Goal: Task Accomplishment & Management: Manage account settings

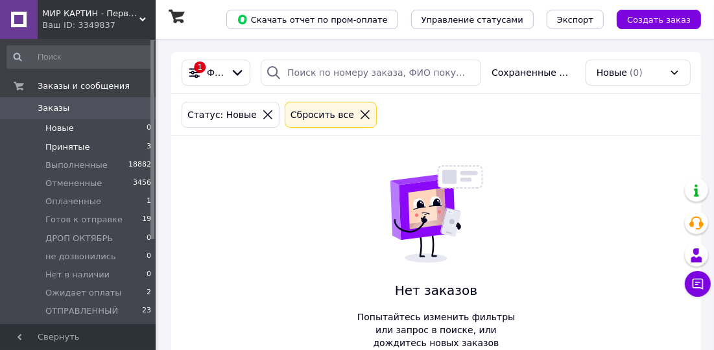
click at [112, 147] on li "Принятые 3" at bounding box center [79, 147] width 159 height 18
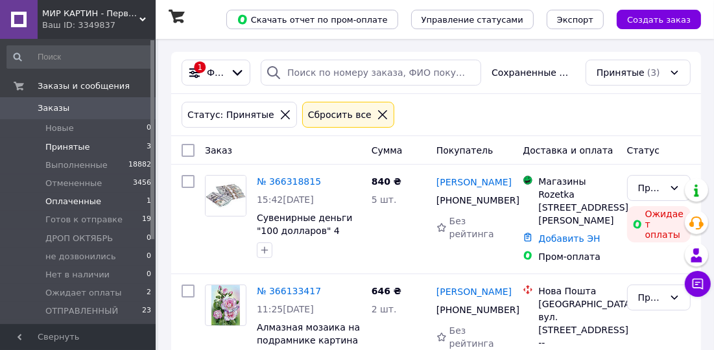
click at [129, 204] on li "Оплаченные 1" at bounding box center [79, 202] width 159 height 18
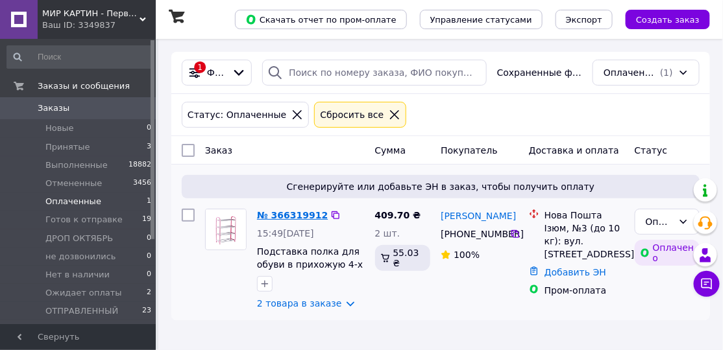
click at [295, 214] on link "№ 366319912" at bounding box center [292, 215] width 71 height 10
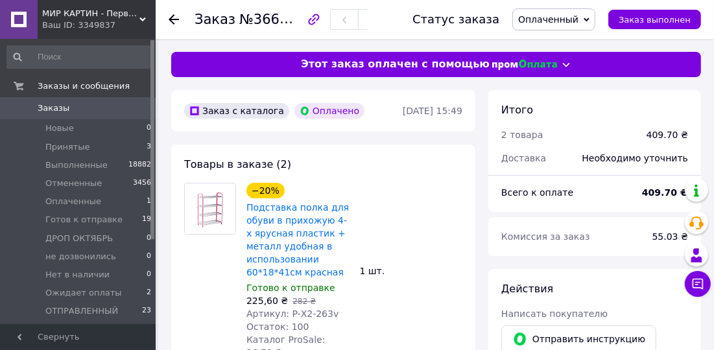
click at [176, 15] on icon at bounding box center [174, 19] width 10 height 10
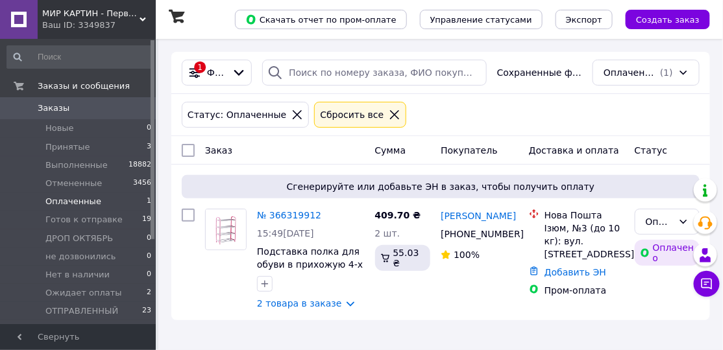
click at [390, 117] on icon at bounding box center [394, 114] width 9 height 9
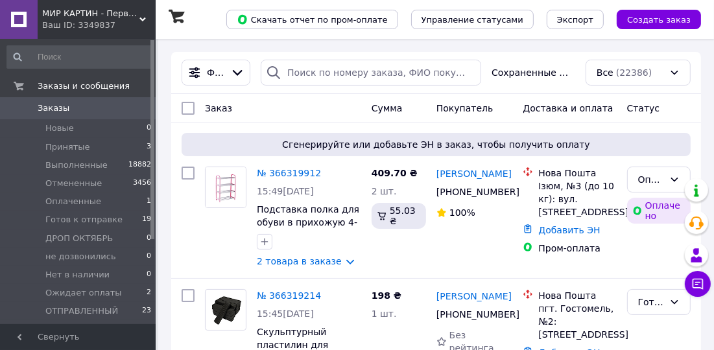
click at [122, 219] on li "Готов к отправке 19" at bounding box center [79, 220] width 159 height 18
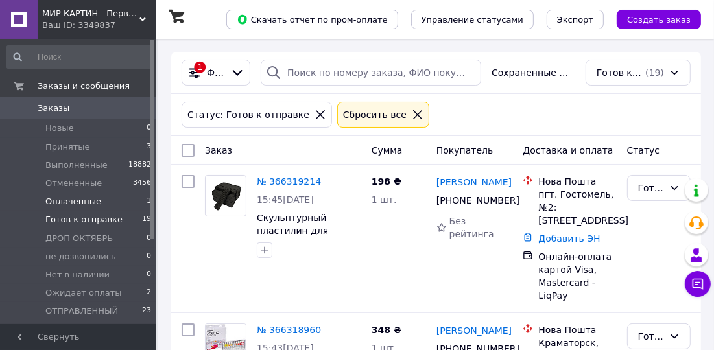
click at [119, 201] on li "Оплаченные 1" at bounding box center [79, 202] width 159 height 18
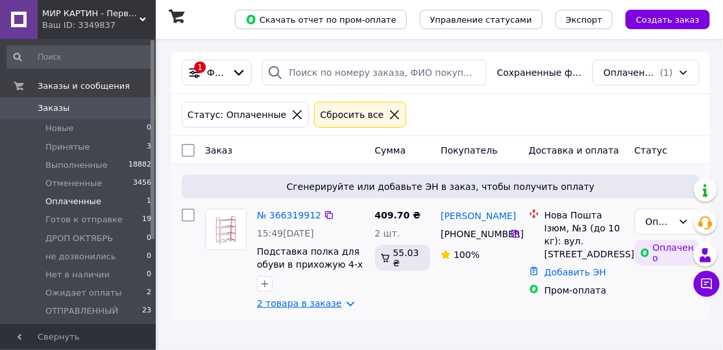
click at [308, 305] on link "2 товара в заказе" at bounding box center [299, 304] width 85 height 10
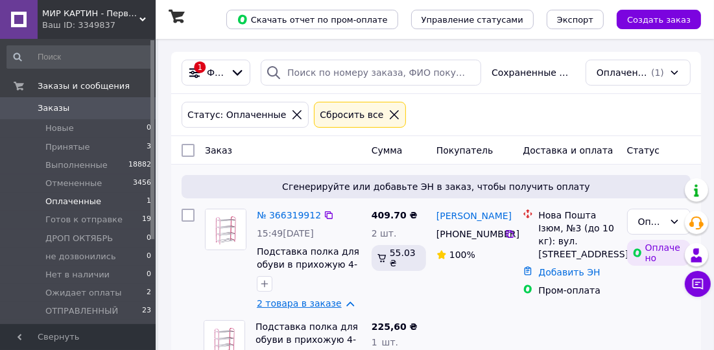
click at [333, 304] on link "2 товара в заказе" at bounding box center [299, 304] width 85 height 10
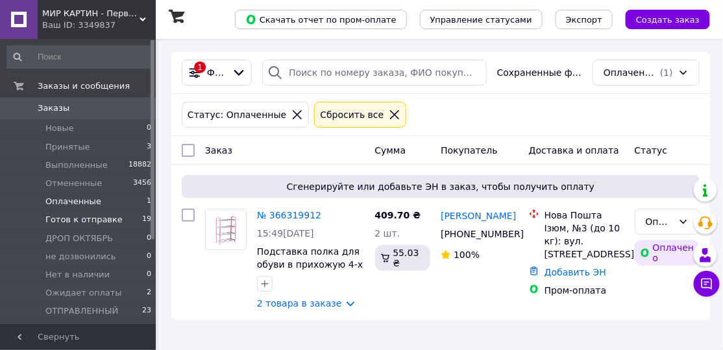
click at [128, 219] on li "Готов к отправке 19" at bounding box center [79, 220] width 159 height 18
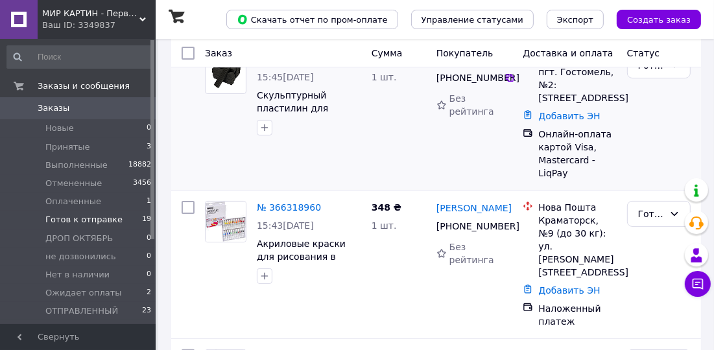
scroll to position [197, 0]
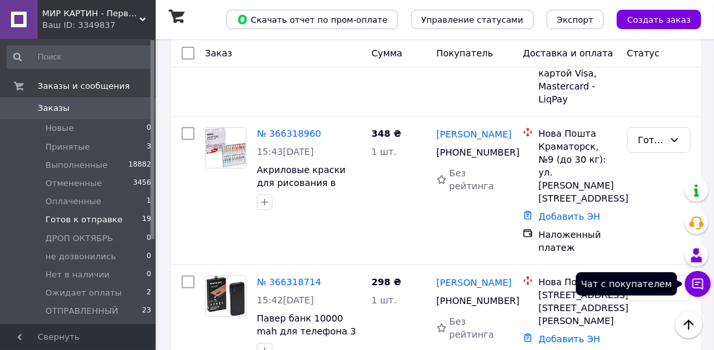
click at [694, 284] on icon at bounding box center [698, 284] width 13 height 13
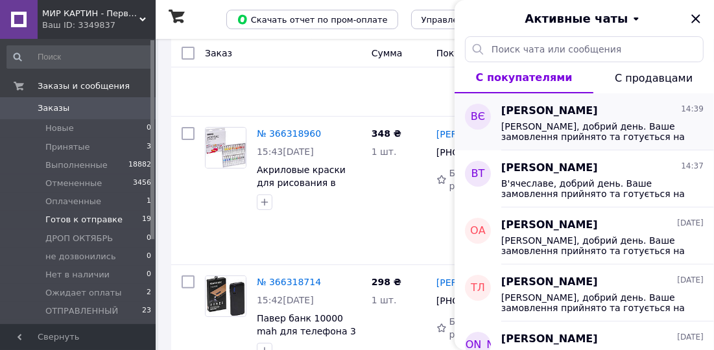
click at [628, 135] on span "Вероніка, добрий день. Ваше замовлення прийнято та готується на відправку 14-15…" at bounding box center [594, 131] width 184 height 21
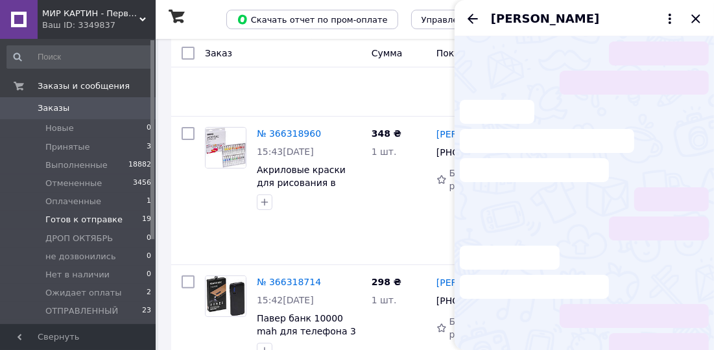
scroll to position [49, 0]
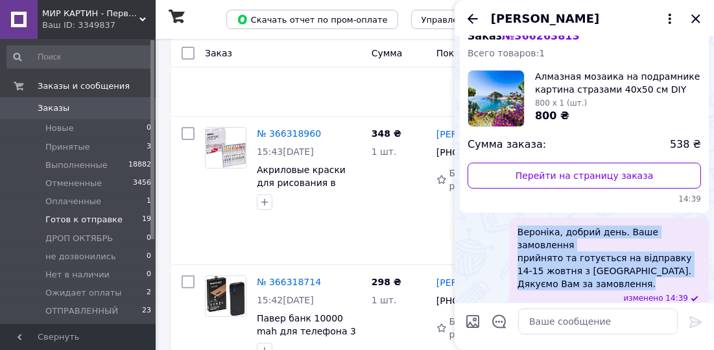
drag, startPoint x: 642, startPoint y: 272, endPoint x: 506, endPoint y: 230, distance: 142.5
click at [506, 230] on div "Вероніка, добрий день. Ваше замовлення прийнято та готується на відправку 14-15…" at bounding box center [584, 265] width 249 height 94
copy span "Вероніка, добрий день. Ваше замовлення прийнято та готується на відправку 14-15…"
click at [693, 17] on icon "Закрыть" at bounding box center [696, 19] width 16 height 16
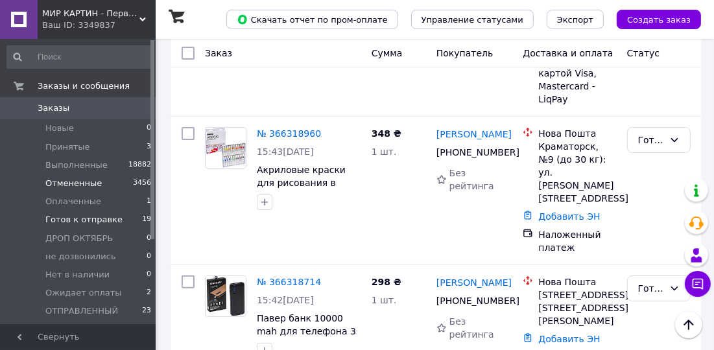
click at [95, 190] on li "Отмененные 3456" at bounding box center [79, 184] width 159 height 18
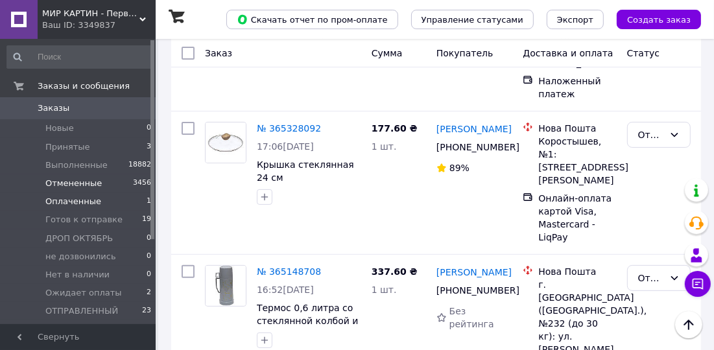
click at [99, 205] on li "Оплаченные 1" at bounding box center [79, 202] width 159 height 18
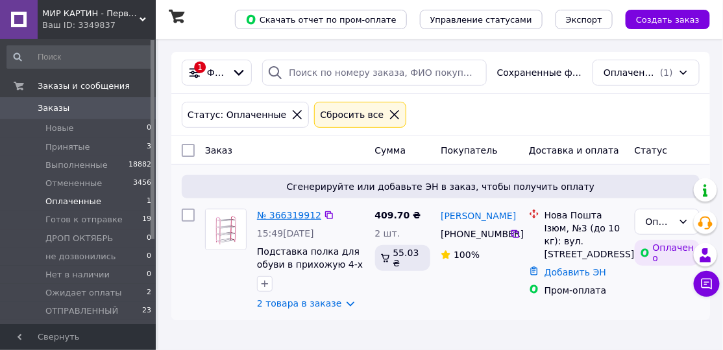
click at [276, 215] on link "№ 366319912" at bounding box center [289, 215] width 64 height 10
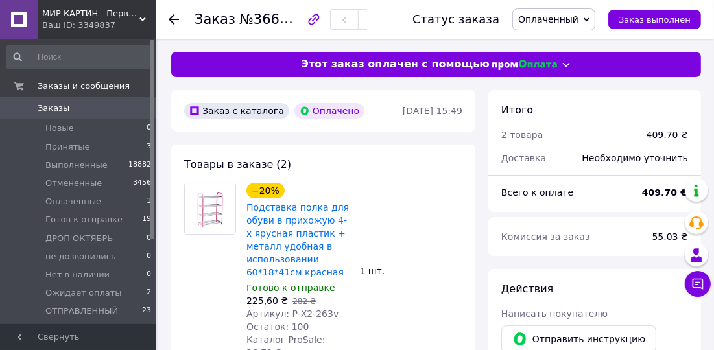
click at [562, 12] on span "Оплаченный" at bounding box center [554, 19] width 83 height 22
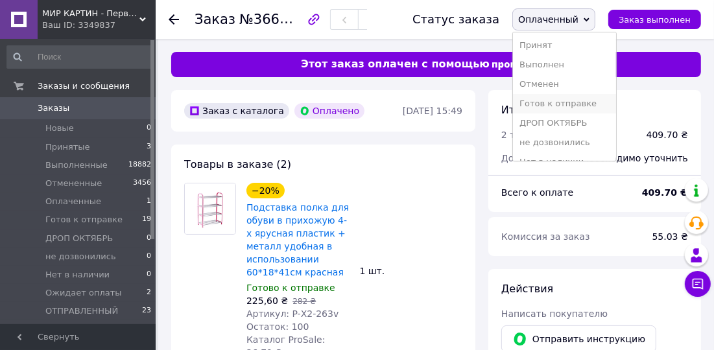
click at [588, 101] on li "Готов к отправке" at bounding box center [564, 103] width 103 height 19
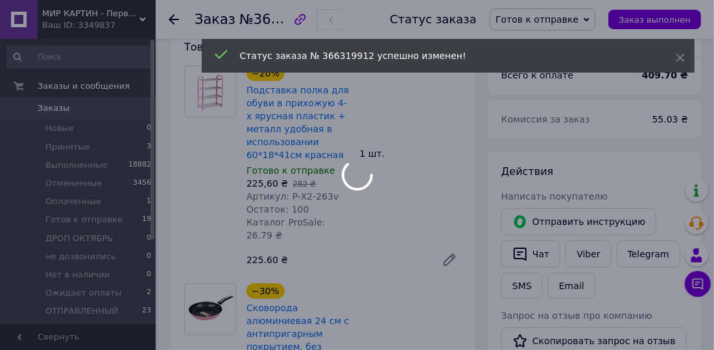
scroll to position [197, 0]
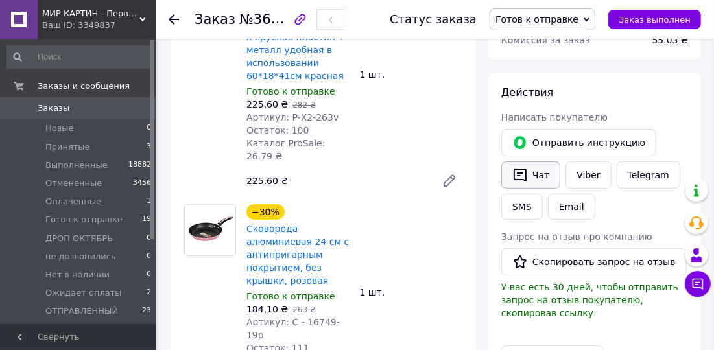
click at [545, 175] on button "Чат" at bounding box center [531, 175] width 59 height 27
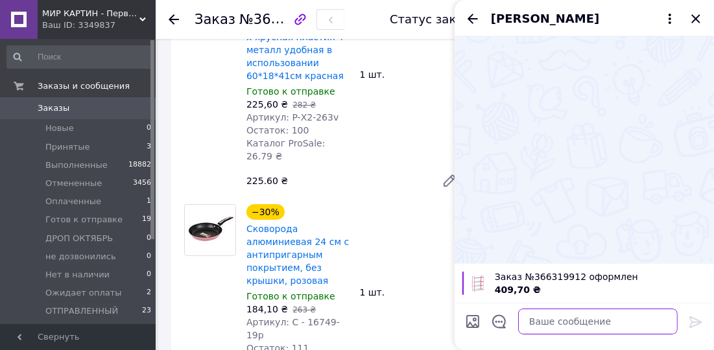
click at [557, 316] on textarea at bounding box center [598, 322] width 160 height 26
paste textarea "Вероніка, добрий день. Ваше замовлення прийнято та готується на відправку 14-15…"
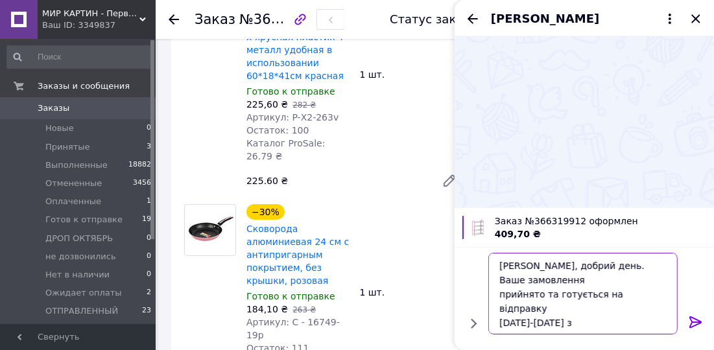
scroll to position [1, 0]
drag, startPoint x: 541, startPoint y: 265, endPoint x: 454, endPoint y: 262, distance: 86.4
click at [457, 267] on div "Вероніка, добрий день. Ваше замовлення прийнято та готується на відправку 14-15…" at bounding box center [585, 298] width 260 height 103
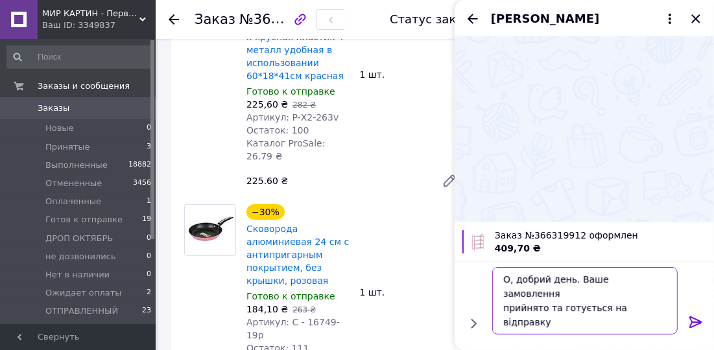
scroll to position [0, 0]
type textarea "Ольга, добрий день. Ваше замовлення прийнято та готується на відправку 14-15 жо…"
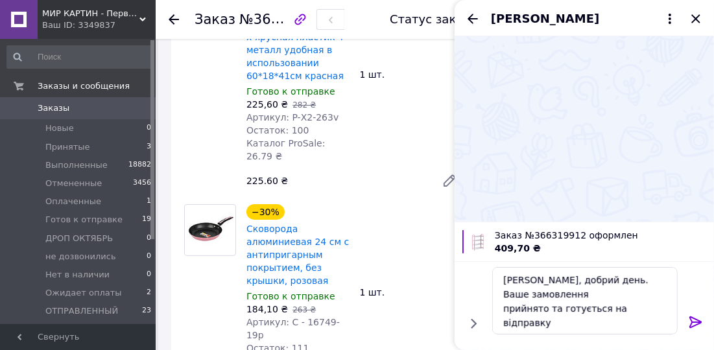
click at [692, 322] on icon at bounding box center [696, 323] width 16 height 16
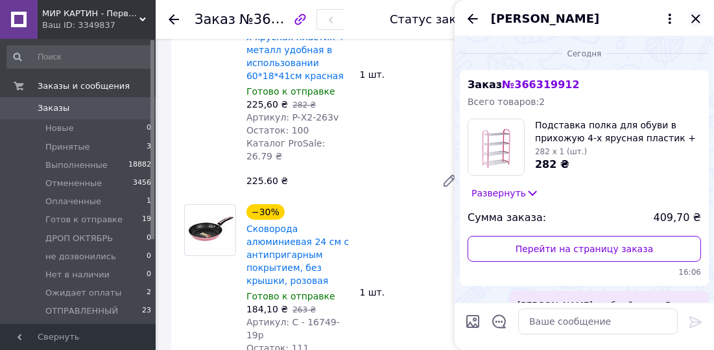
click at [701, 14] on icon "Закрыть" at bounding box center [696, 19] width 16 height 16
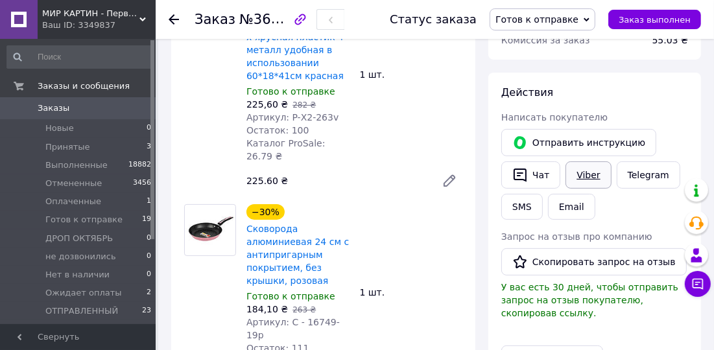
click at [593, 177] on link "Viber" at bounding box center [588, 175] width 45 height 27
click at [175, 21] on icon at bounding box center [174, 19] width 10 height 10
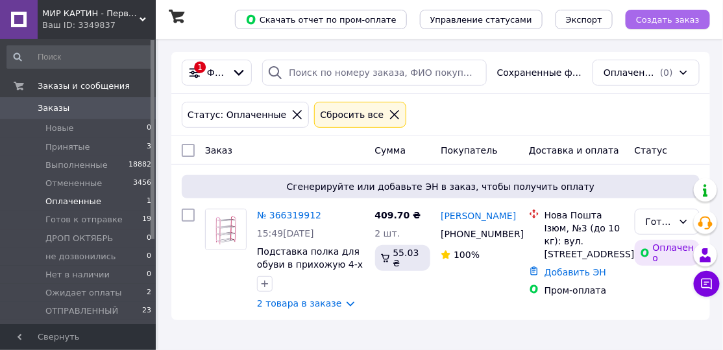
click at [664, 20] on span "Создать заказ" at bounding box center [668, 20] width 64 height 10
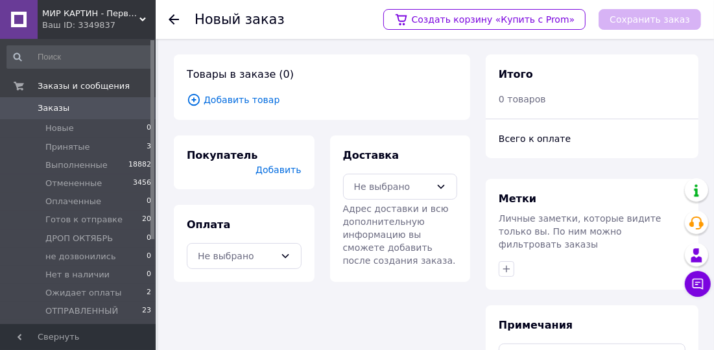
click at [258, 104] on span "Добавить товар" at bounding box center [322, 100] width 271 height 14
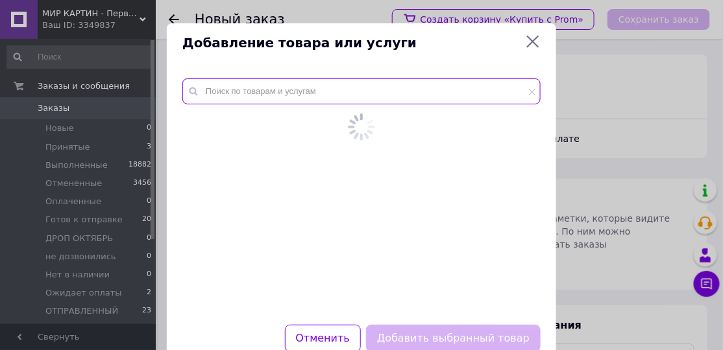
click at [248, 101] on input "text" at bounding box center [361, 92] width 358 height 26
paste input "Китайские массажные шарики здоровья "Инь Янь" музыкальные 2 шт диаметр шара 4см…"
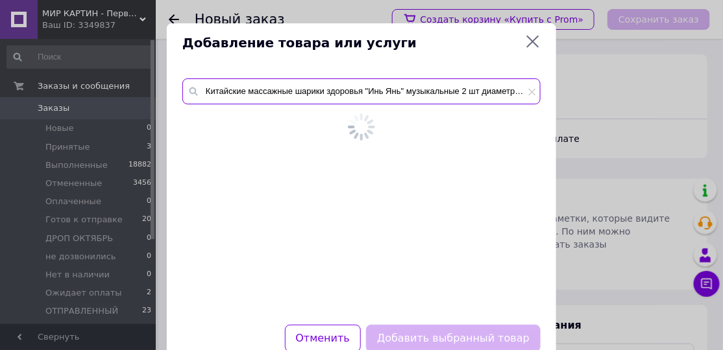
scroll to position [0, 112]
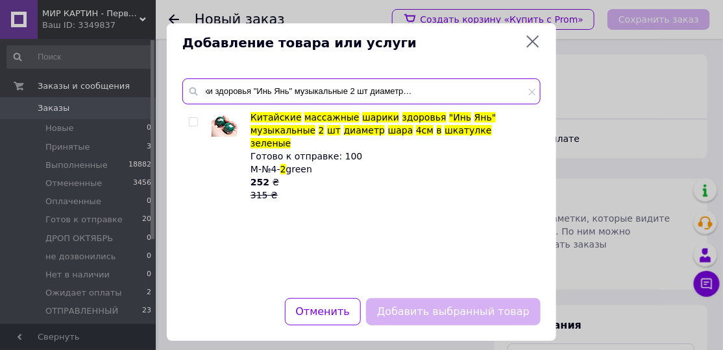
type input "Китайские массажные шарики здоровья "Инь Янь" музыкальные 2 шт диаметр шара 4см…"
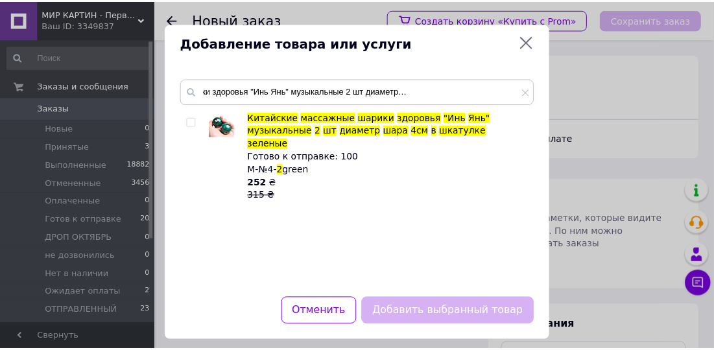
scroll to position [0, 0]
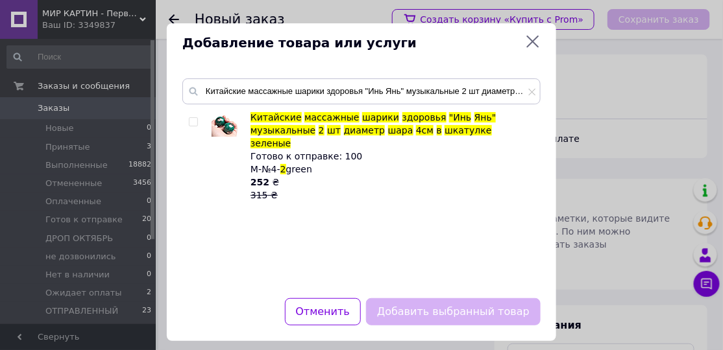
click at [194, 121] on input "checkbox" at bounding box center [193, 122] width 8 height 8
checkbox input "true"
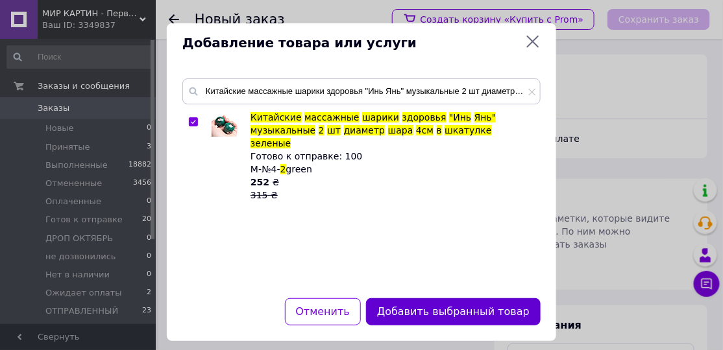
click at [432, 310] on button "Добавить выбранный товар" at bounding box center [453, 313] width 175 height 28
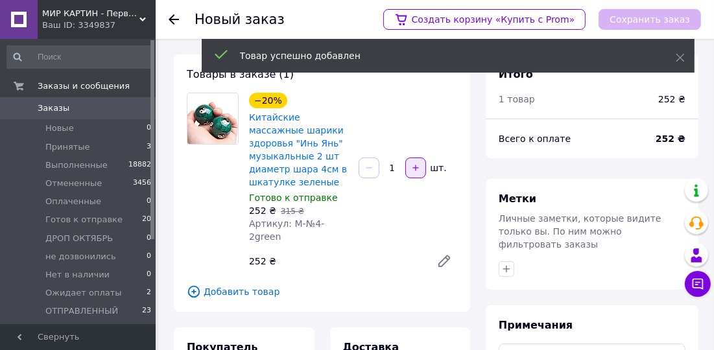
click at [417, 161] on button "button" at bounding box center [416, 168] width 21 height 21
type input "2"
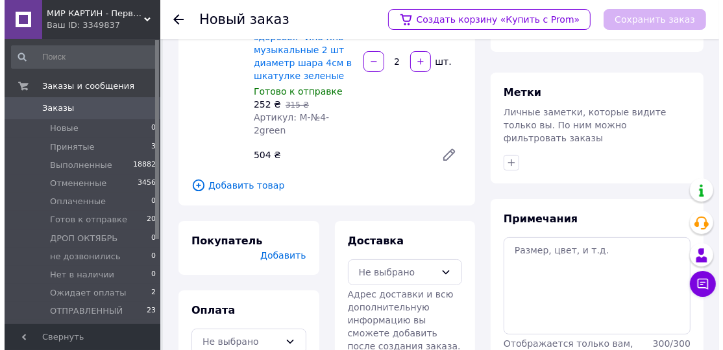
scroll to position [169, 0]
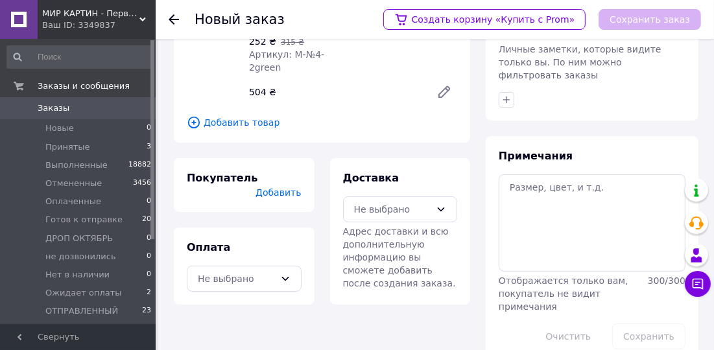
click at [276, 188] on span "Добавить" at bounding box center [278, 193] width 45 height 10
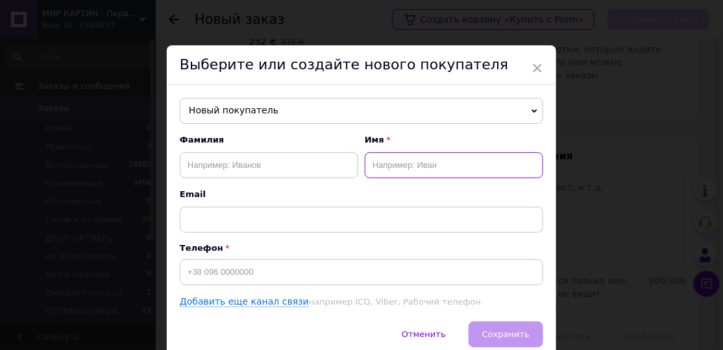
drag, startPoint x: 406, startPoint y: 173, endPoint x: 377, endPoint y: 114, distance: 65.3
click at [406, 169] on input "text" at bounding box center [454, 165] width 178 height 26
paste input "[PERSON_NAME]"
type input "[PERSON_NAME]"
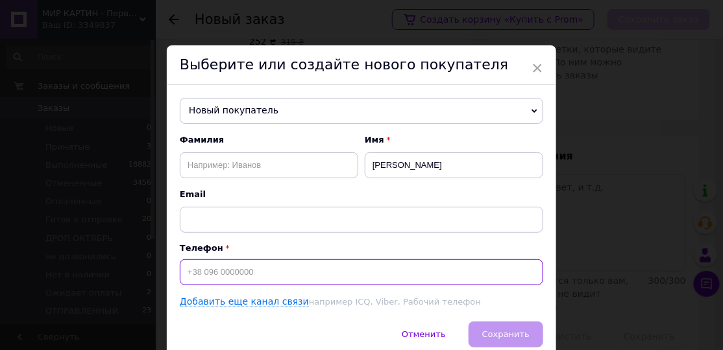
click at [226, 282] on input at bounding box center [361, 273] width 363 height 26
paste input "[PHONE_NUMBER]"
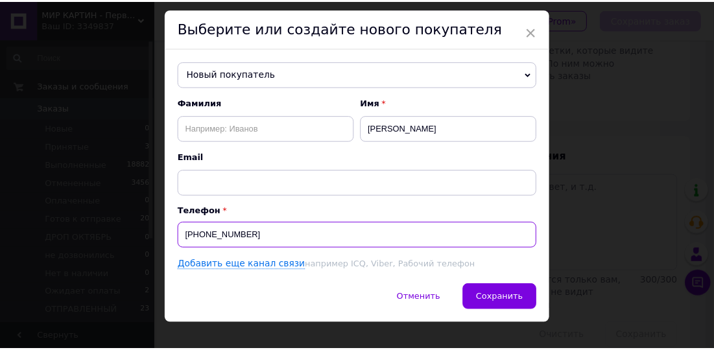
scroll to position [55, 0]
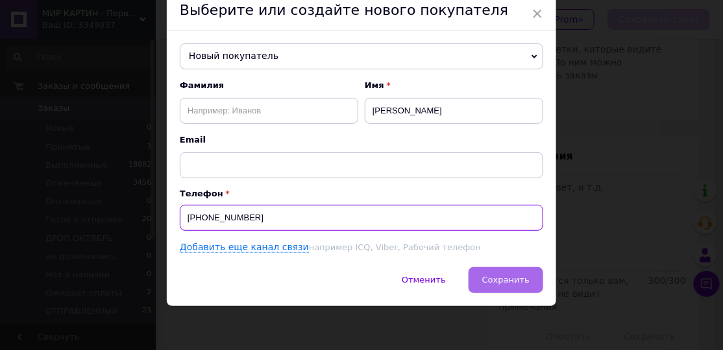
type input "[PHONE_NUMBER]"
click at [496, 288] on button "Сохранить" at bounding box center [506, 280] width 75 height 26
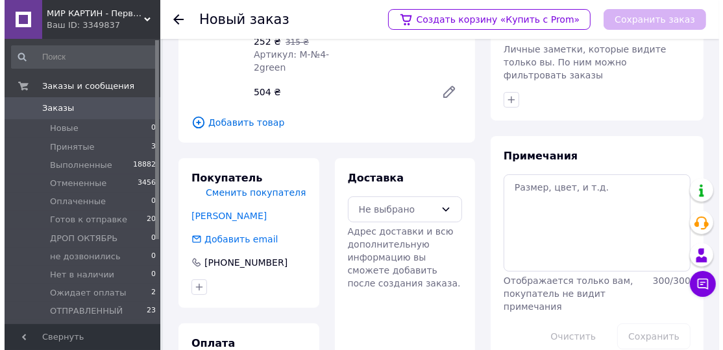
scroll to position [222, 0]
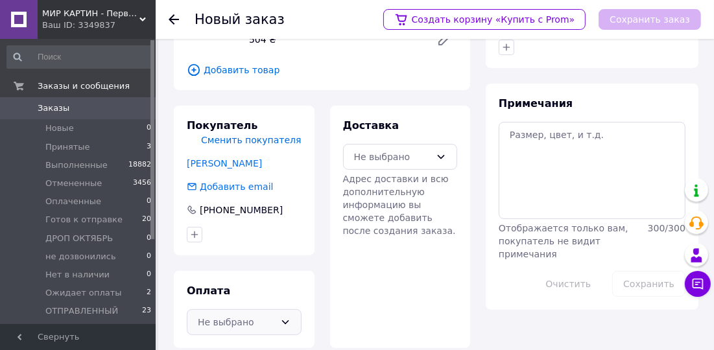
click at [284, 317] on icon at bounding box center [285, 322] width 10 height 10
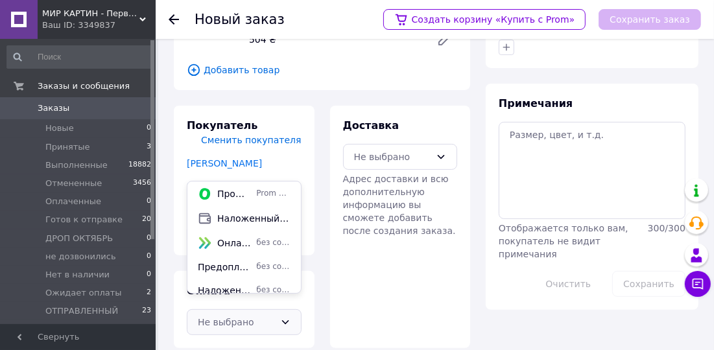
drag, startPoint x: 250, startPoint y: 220, endPoint x: 261, endPoint y: 208, distance: 15.6
click at [250, 219] on span "Наложенный платеж" at bounding box center [253, 218] width 73 height 13
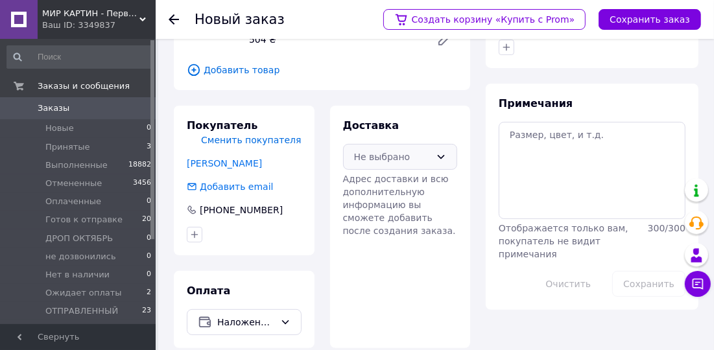
click at [387, 144] on div "Не выбрано" at bounding box center [400, 157] width 115 height 26
drag, startPoint x: 395, startPoint y: 158, endPoint x: 414, endPoint y: 141, distance: 26.2
click at [395, 158] on span "Нова Пошта (платная)" at bounding box center [410, 158] width 73 height 13
click at [634, 25] on button "Сохранить заказ" at bounding box center [650, 19] width 103 height 21
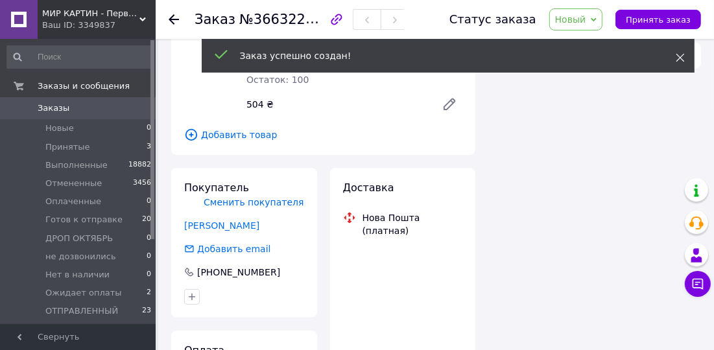
click at [683, 57] on icon at bounding box center [680, 57] width 9 height 9
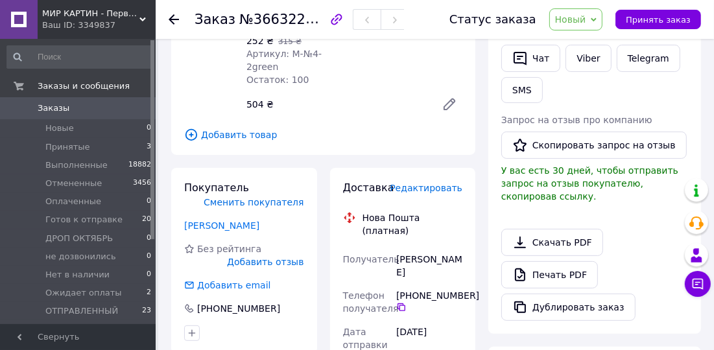
click at [587, 15] on span "Новый" at bounding box center [570, 19] width 31 height 10
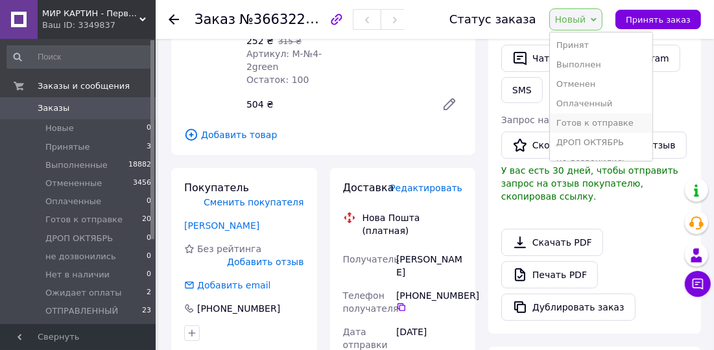
click at [602, 121] on li "Готов к отправке" at bounding box center [601, 123] width 103 height 19
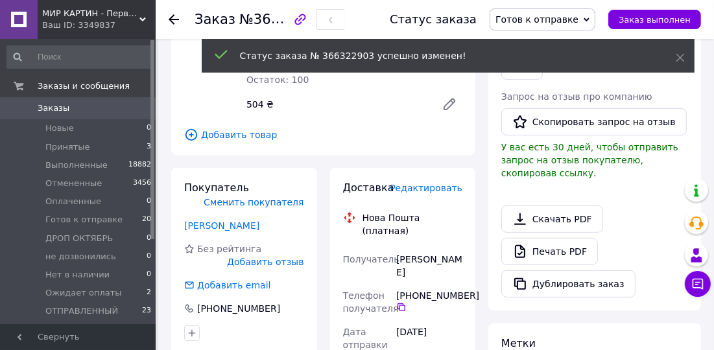
click at [430, 183] on span "Редактировать" at bounding box center [426, 188] width 73 height 10
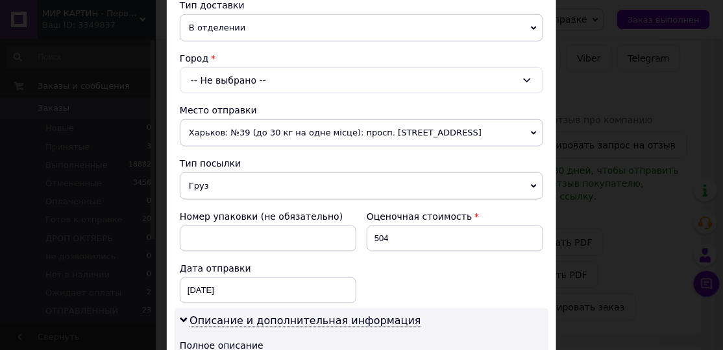
scroll to position [295, 0]
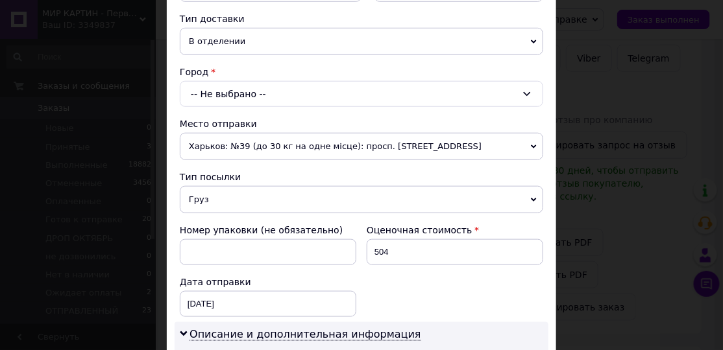
click at [213, 90] on div "-- Не выбрано --" at bounding box center [361, 94] width 363 height 26
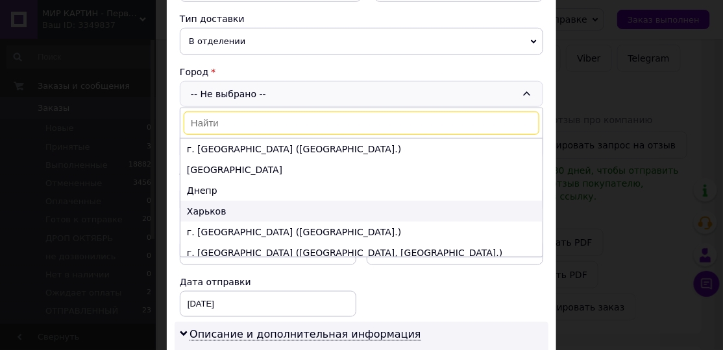
click at [220, 207] on li "Харьков" at bounding box center [361, 211] width 362 height 21
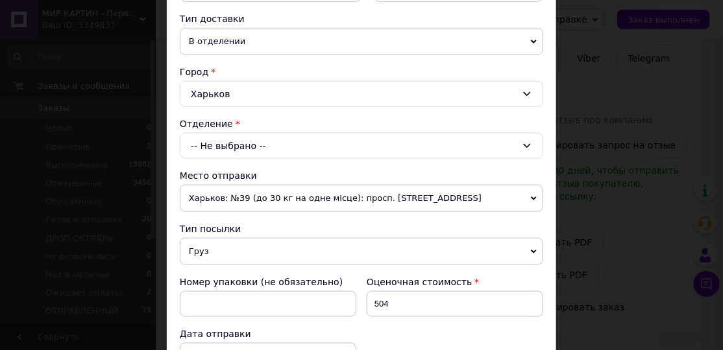
click at [223, 139] on div "-- Не выбрано --" at bounding box center [361, 146] width 363 height 26
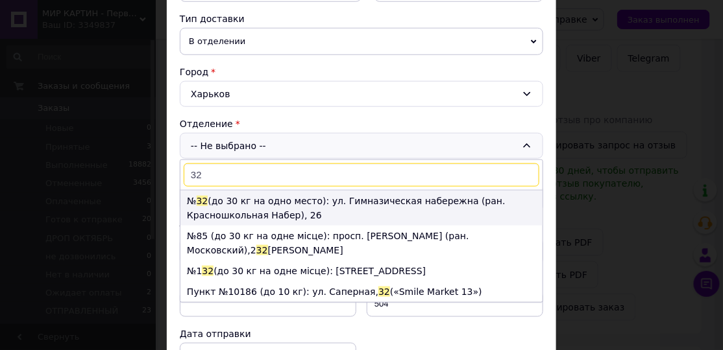
type input "32"
click at [229, 200] on li "№ 32 (до 30 кг на одно место): ул. Гимназическая набережна (ран. Красношкольная…" at bounding box center [361, 208] width 362 height 35
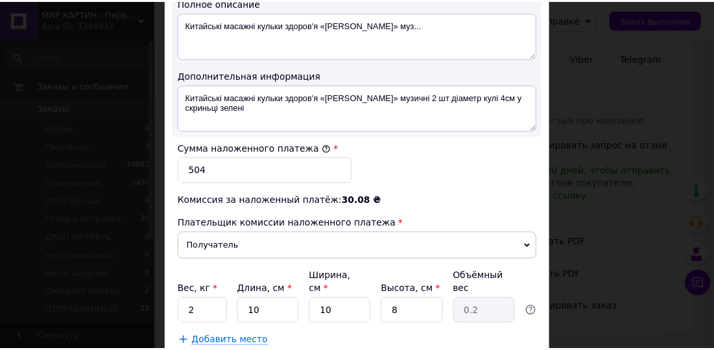
scroll to position [790, 0]
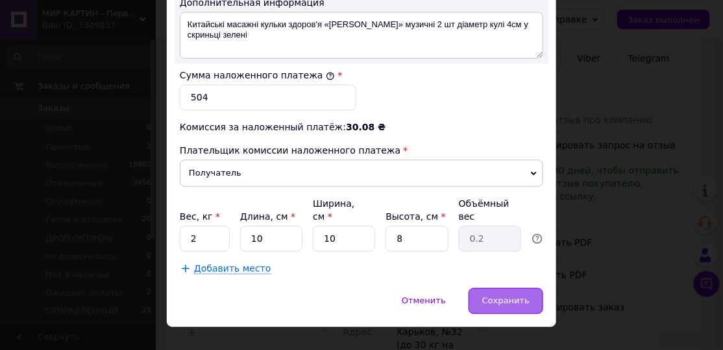
click at [500, 296] on span "Сохранить" at bounding box center [505, 301] width 47 height 10
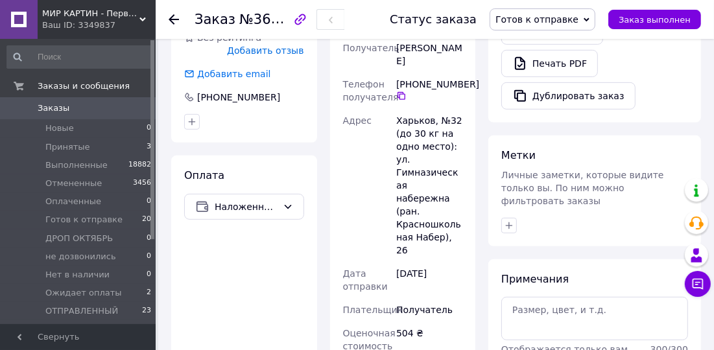
scroll to position [517, 0]
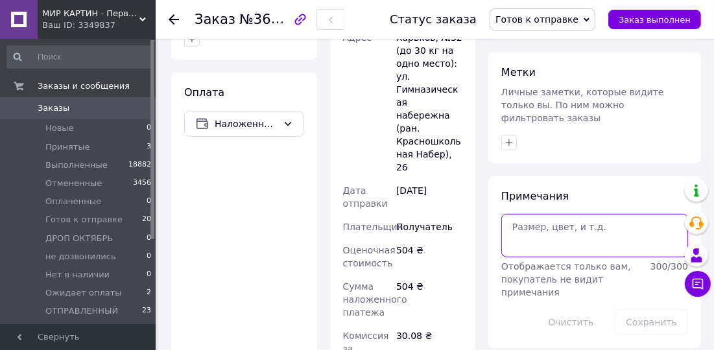
click at [533, 217] on textarea at bounding box center [595, 235] width 187 height 43
paste textarea "866820844"
type textarea "866820844"
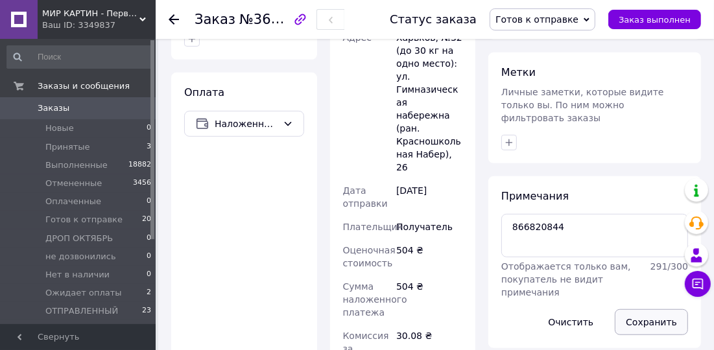
click at [640, 310] on button "Сохранить" at bounding box center [651, 323] width 73 height 26
click at [173, 16] on icon at bounding box center [174, 19] width 10 height 10
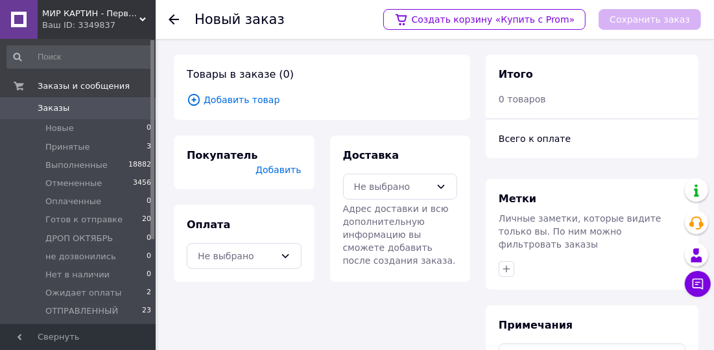
click at [254, 97] on span "Добавить товар" at bounding box center [322, 100] width 271 height 14
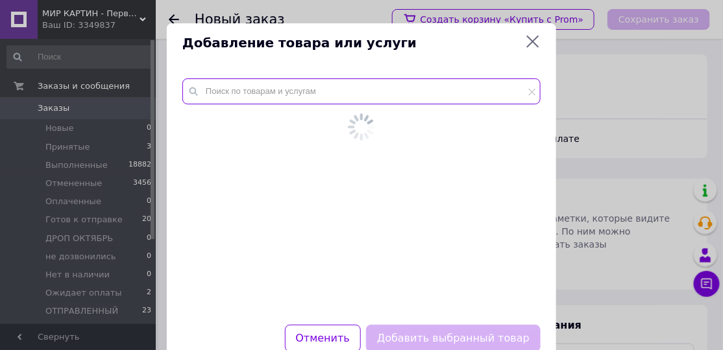
click at [252, 97] on input "text" at bounding box center [361, 92] width 358 height 26
paste input "Сковорода алюминиевая 20 см с антипригарным покрытием, без крышки, серая"
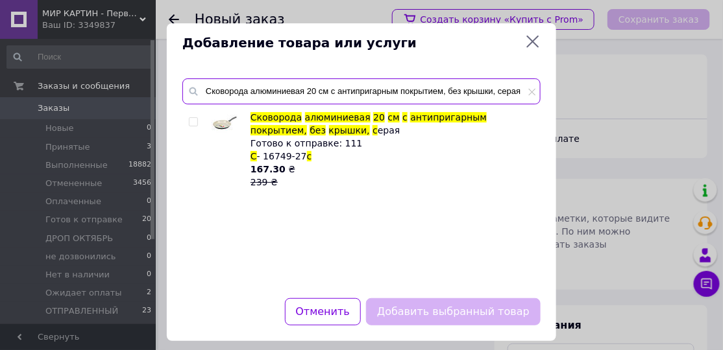
type input "Сковорода алюминиевая 20 см с антипригарным покрытием, без крышки, серая"
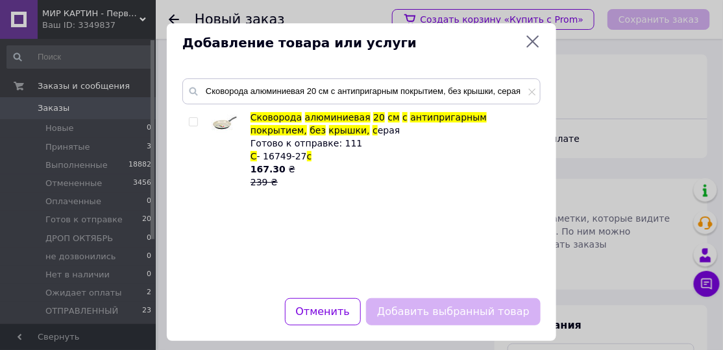
click at [194, 119] on input "checkbox" at bounding box center [193, 122] width 8 height 8
checkbox input "true"
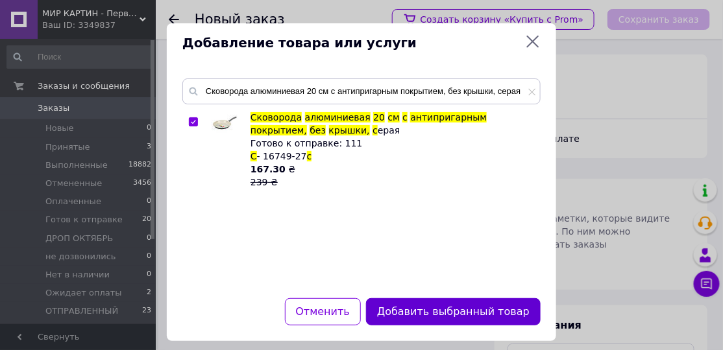
click at [437, 304] on button "Добавить выбранный товар" at bounding box center [453, 313] width 175 height 28
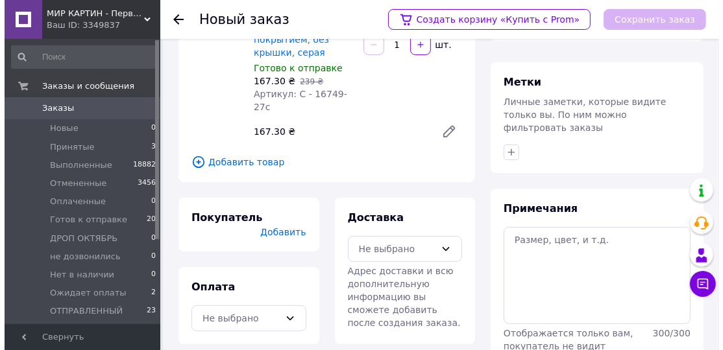
scroll to position [169, 0]
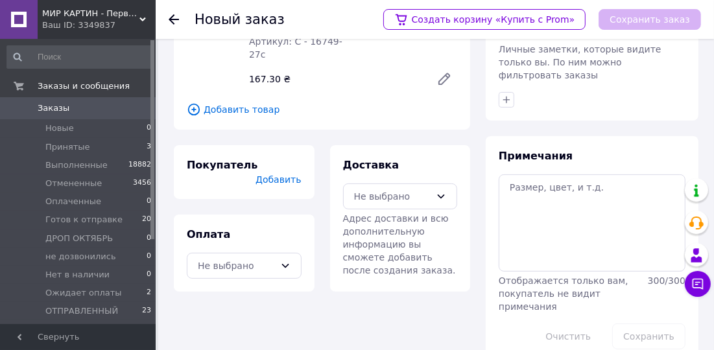
click at [292, 175] on span "Добавить" at bounding box center [278, 180] width 45 height 10
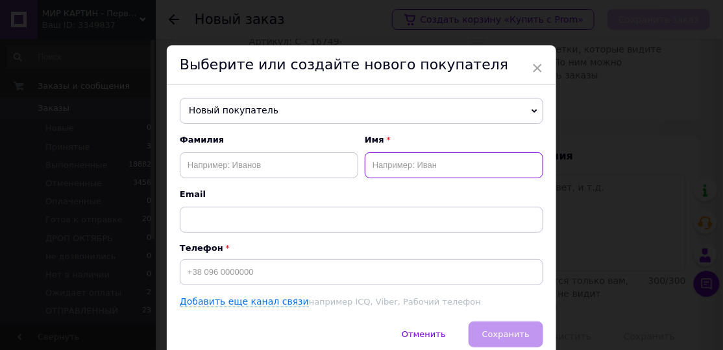
click at [394, 167] on input "text" at bounding box center [454, 165] width 178 height 26
paste input "[PERSON_NAME]"
type input "[PERSON_NAME]"
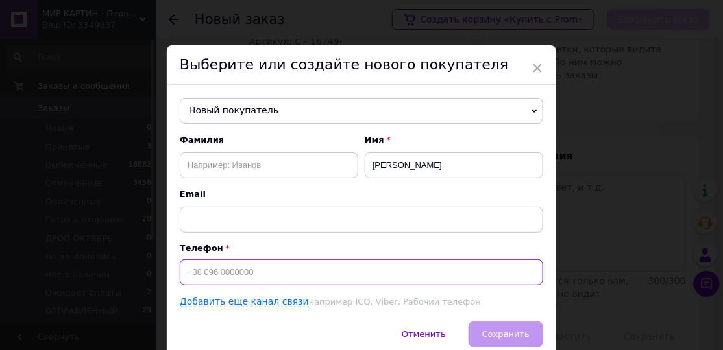
click at [238, 274] on input at bounding box center [361, 273] width 363 height 26
paste input "[PHONE_NUMBER]"
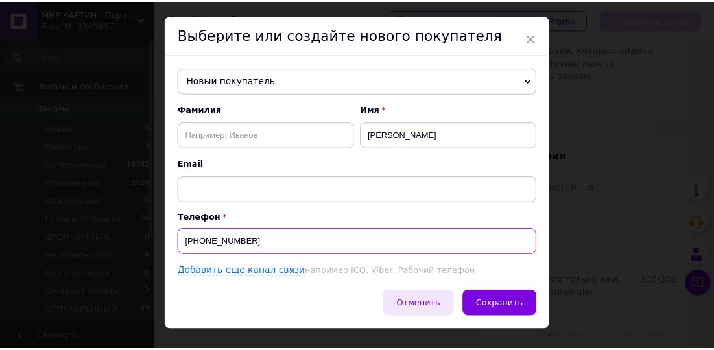
scroll to position [55, 0]
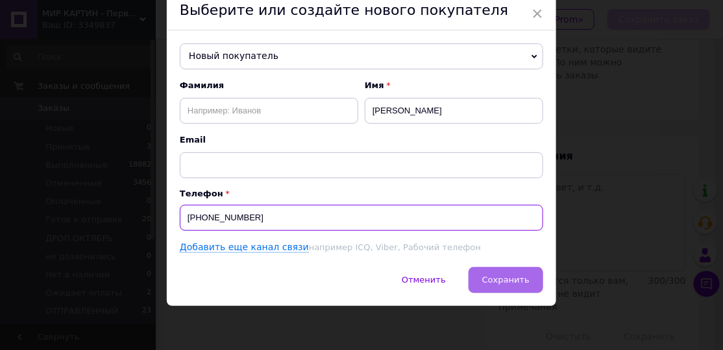
type input "[PHONE_NUMBER]"
click at [485, 279] on button "Сохранить" at bounding box center [506, 280] width 75 height 26
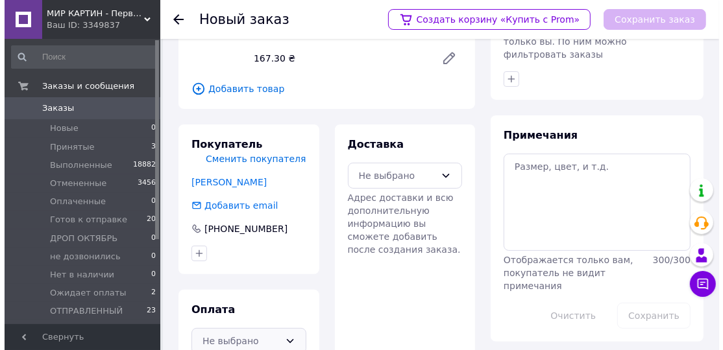
scroll to position [222, 0]
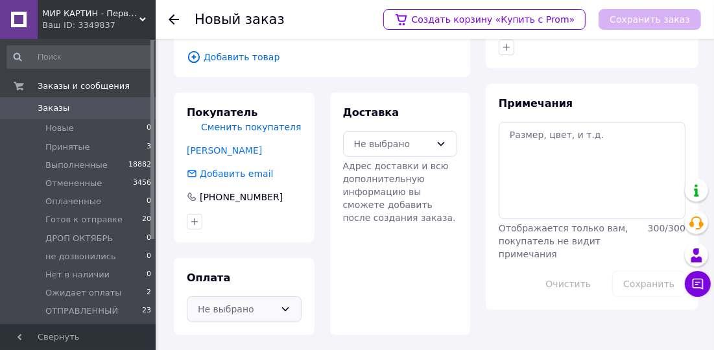
click at [260, 310] on div "Не выбрано" at bounding box center [236, 309] width 77 height 14
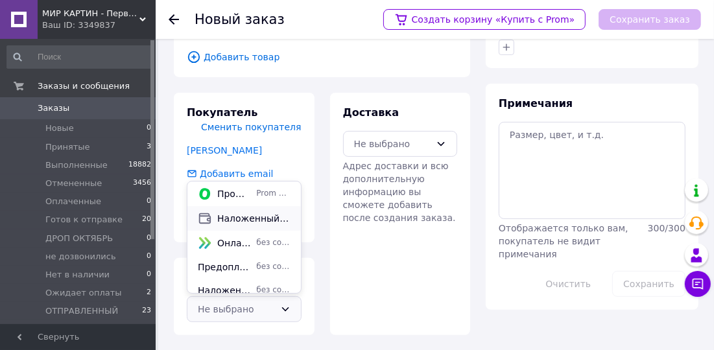
click at [247, 214] on span "Наложенный платеж" at bounding box center [253, 218] width 73 height 13
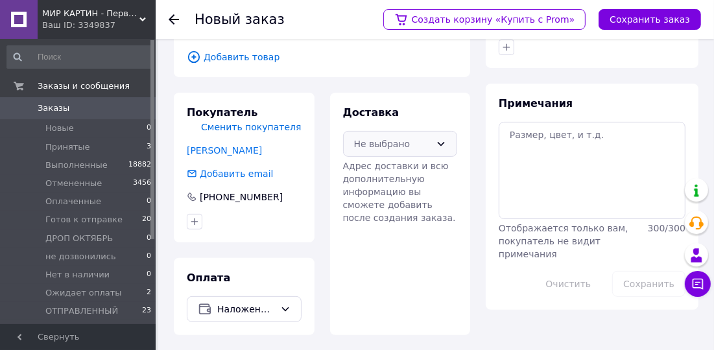
drag, startPoint x: 385, startPoint y: 118, endPoint x: 391, endPoint y: 138, distance: 20.9
click at [387, 131] on div "Не выбрано" at bounding box center [400, 144] width 115 height 26
drag, startPoint x: 395, startPoint y: 158, endPoint x: 419, endPoint y: 140, distance: 29.2
click at [395, 158] on span "Нова Пошта (платная)" at bounding box center [410, 158] width 73 height 13
click at [629, 17] on button "Сохранить заказ" at bounding box center [650, 19] width 103 height 21
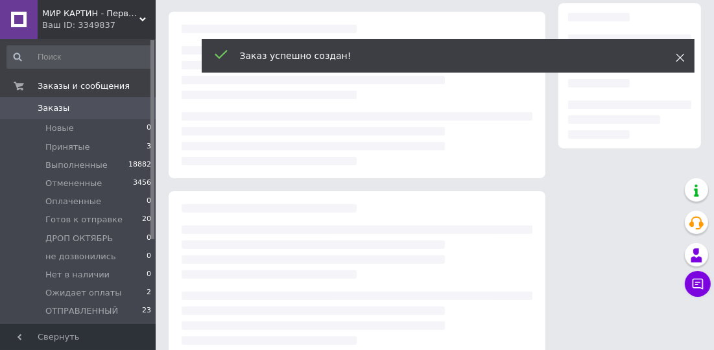
click at [684, 58] on icon at bounding box center [680, 57] width 9 height 9
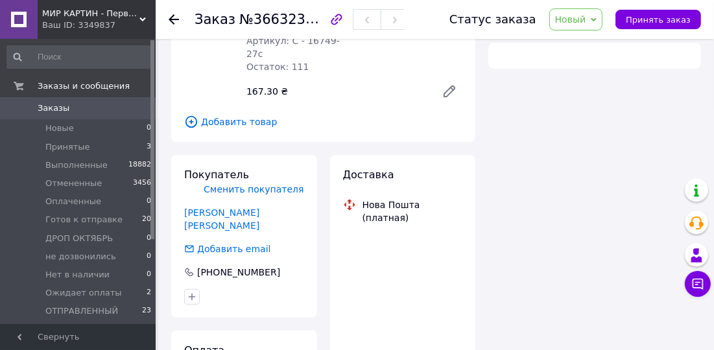
click at [596, 21] on span "Новый" at bounding box center [577, 19] width 54 height 22
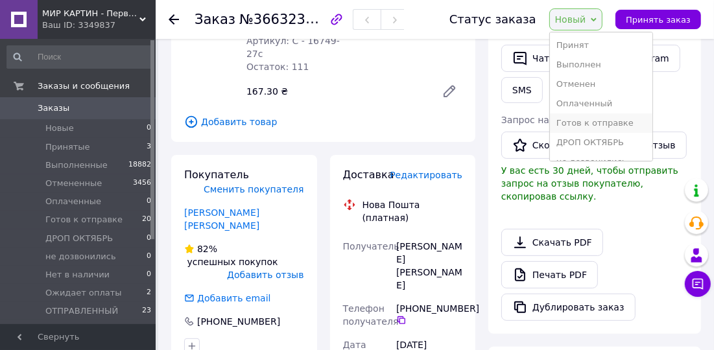
click at [599, 116] on li "Готов к отправке" at bounding box center [601, 123] width 103 height 19
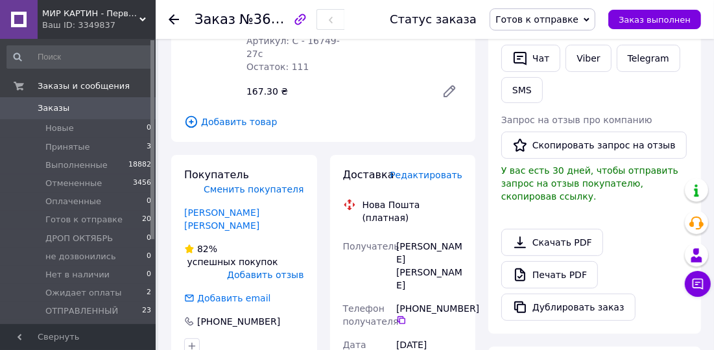
click at [430, 170] on span "Редактировать" at bounding box center [426, 175] width 73 height 10
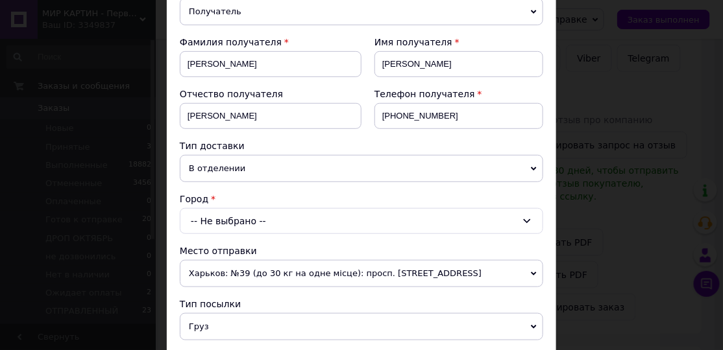
scroll to position [197, 0]
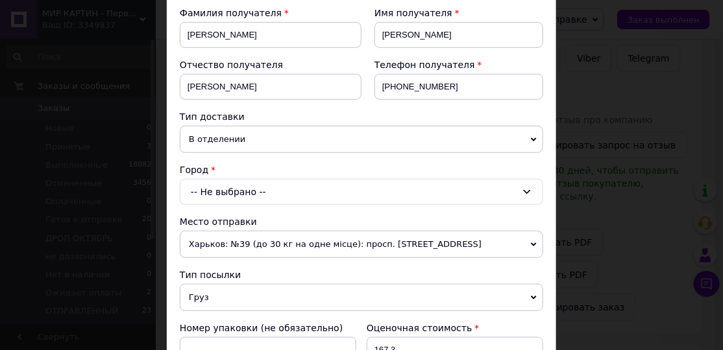
click at [217, 187] on div "-- Не выбрано --" at bounding box center [361, 192] width 363 height 26
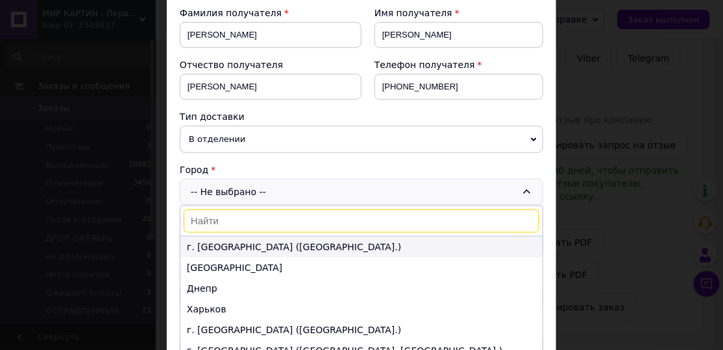
click at [213, 242] on li "г. [GEOGRAPHIC_DATA] ([GEOGRAPHIC_DATA].)" at bounding box center [361, 247] width 362 height 21
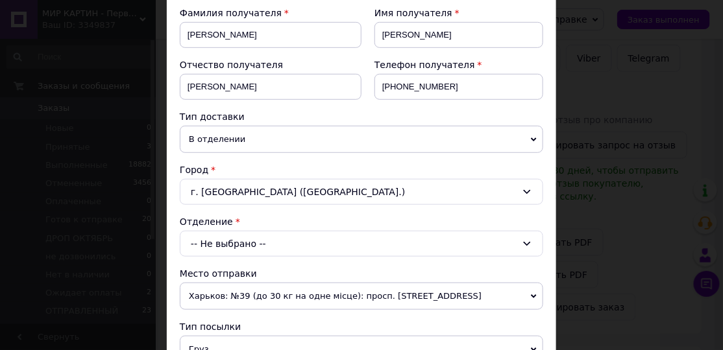
click at [210, 241] on div "-- Не выбрано --" at bounding box center [361, 244] width 363 height 26
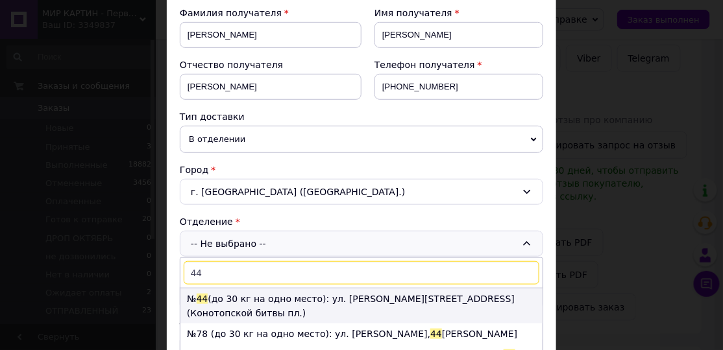
type input "44"
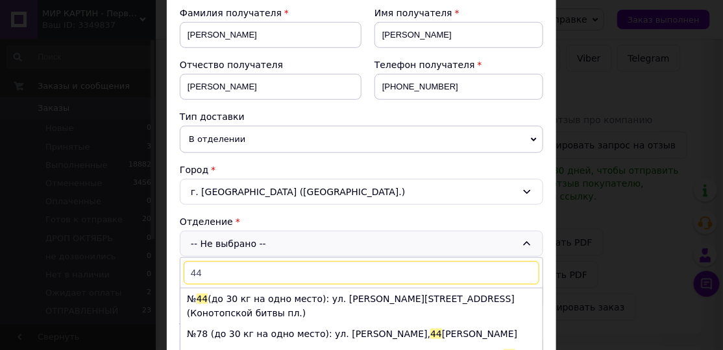
drag, startPoint x: 232, startPoint y: 299, endPoint x: 236, endPoint y: 288, distance: 11.5
click at [232, 297] on li "№ 44 (до 30 кг на одно место): ул. Милютенка ,11а (Конотопской битвы пл.)" at bounding box center [361, 306] width 362 height 35
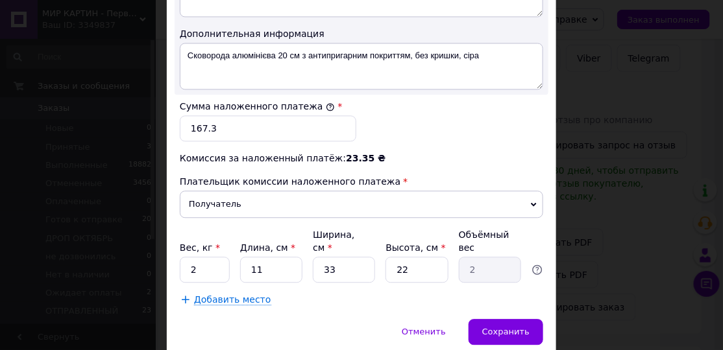
scroll to position [775, 0]
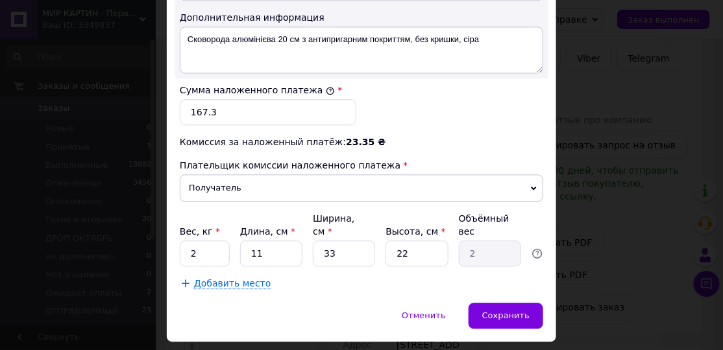
drag, startPoint x: 496, startPoint y: 277, endPoint x: 382, endPoint y: 137, distance: 181.2
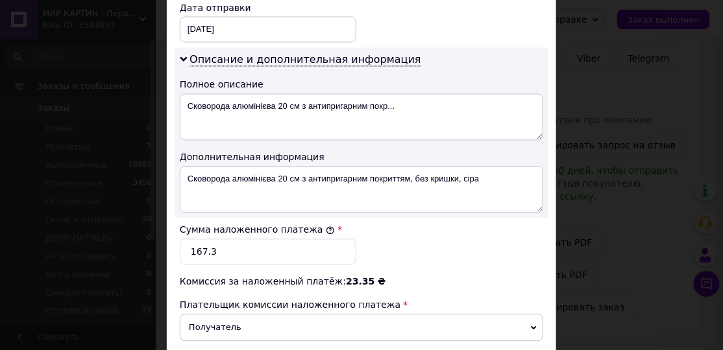
scroll to position [579, 0]
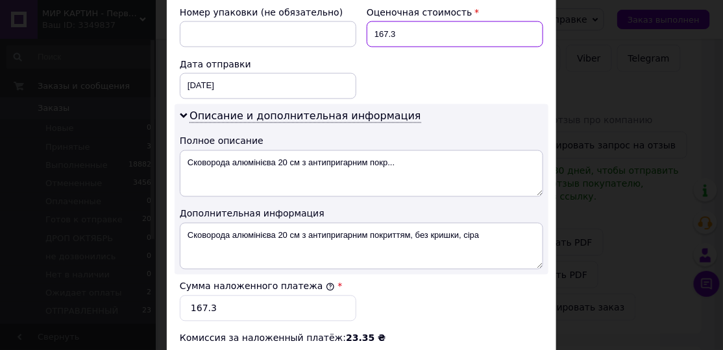
click at [415, 21] on input "167.3" at bounding box center [455, 34] width 177 height 26
type input "167"
click at [371, 69] on div "Номер упаковки (не обязательно) Оценочная стоимость 167 Дата отправки 12.10.202…" at bounding box center [362, 53] width 374 height 104
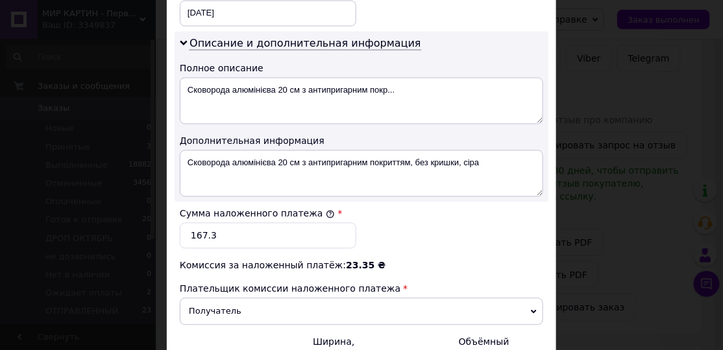
scroll to position [677, 0]
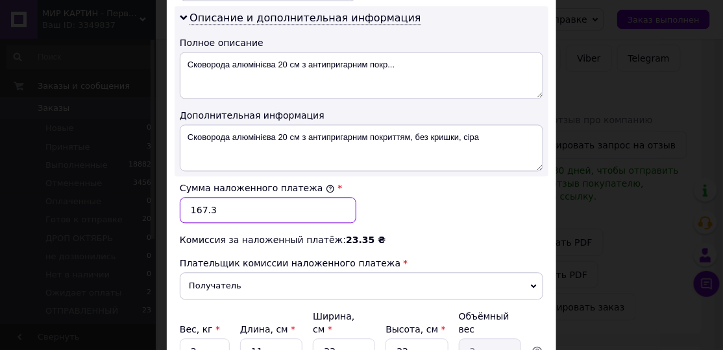
click at [254, 198] on input "167.3" at bounding box center [268, 210] width 177 height 26
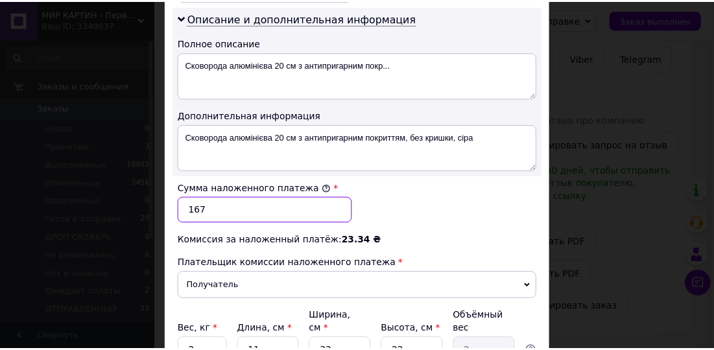
scroll to position [775, 0]
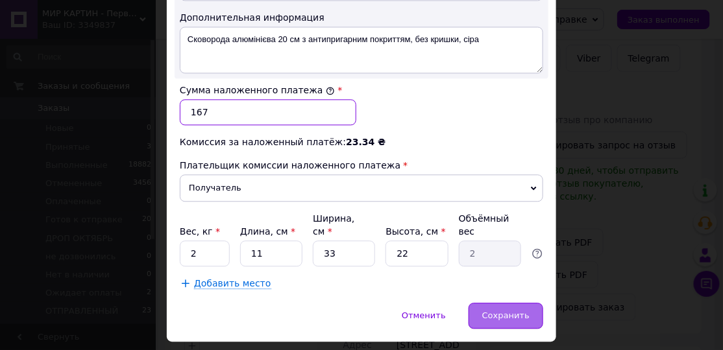
type input "167"
click at [510, 303] on div "Сохранить" at bounding box center [506, 316] width 75 height 26
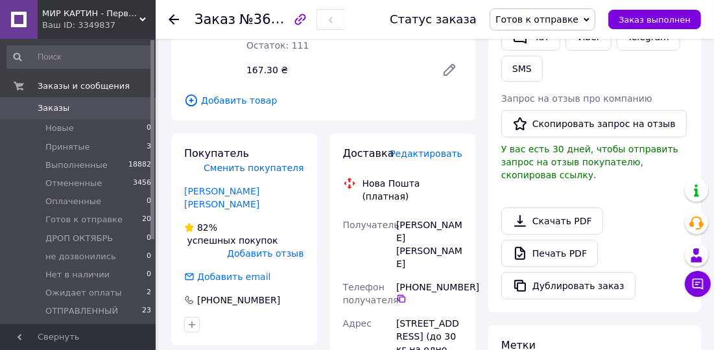
scroll to position [517, 0]
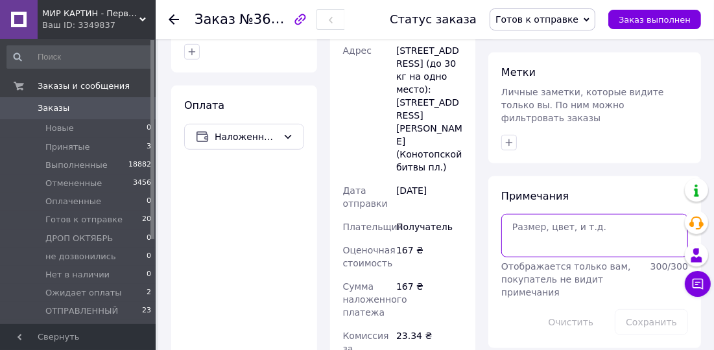
click at [545, 214] on textarea at bounding box center [595, 235] width 187 height 43
paste textarea "866823276"
type textarea "866823276"
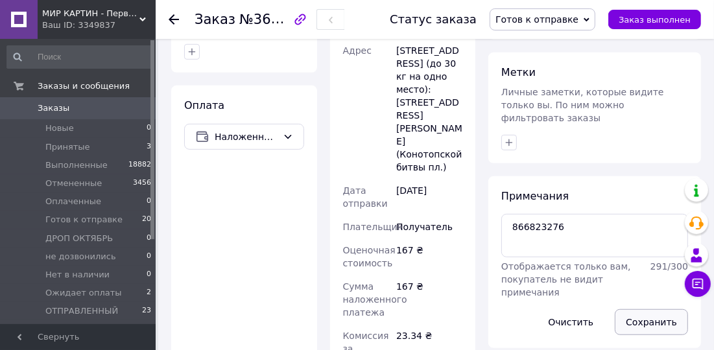
click at [640, 310] on button "Сохранить" at bounding box center [651, 323] width 73 height 26
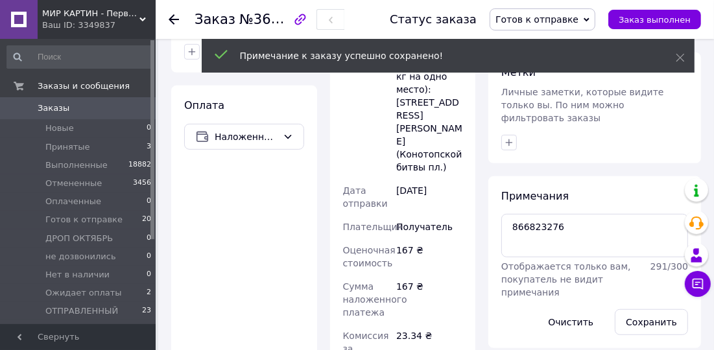
click at [178, 18] on icon at bounding box center [174, 19] width 10 height 10
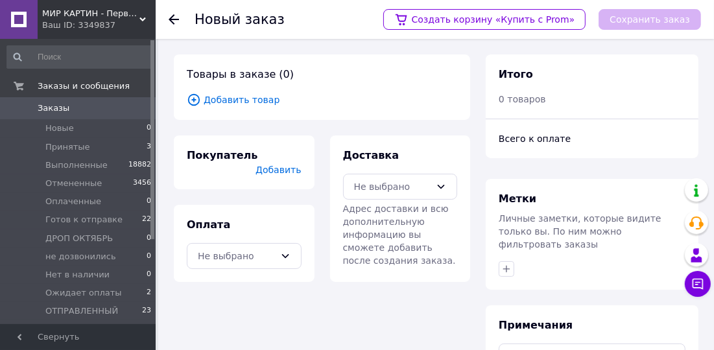
click at [250, 95] on span "Добавить товар" at bounding box center [322, 100] width 271 height 14
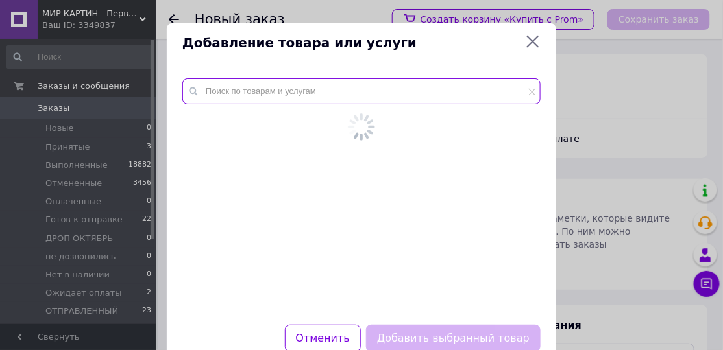
click at [250, 95] on input "text" at bounding box center [361, 92] width 358 height 26
paste input "Павер банк 10000 mah для телефона 3 USB +быстрая зарядка+LED фонарик +дисплей (…"
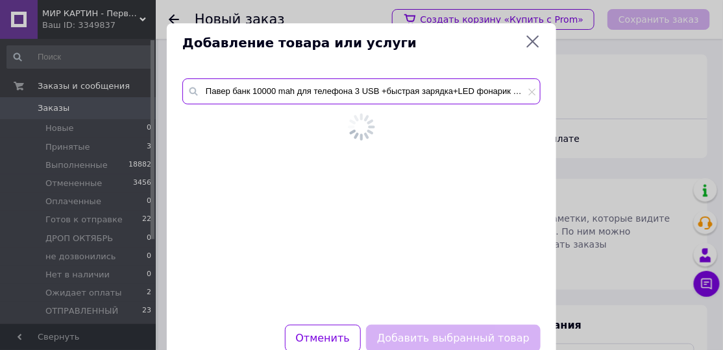
scroll to position [0, 124]
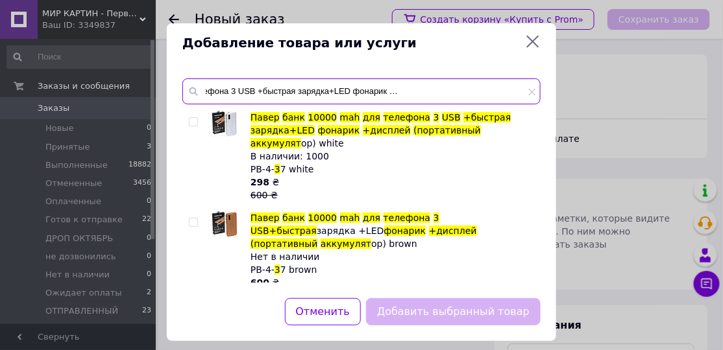
type input "Павер банк 10000 mah для телефона 3 USB +быстрая зарядка+LED фонарик +дисплей (…"
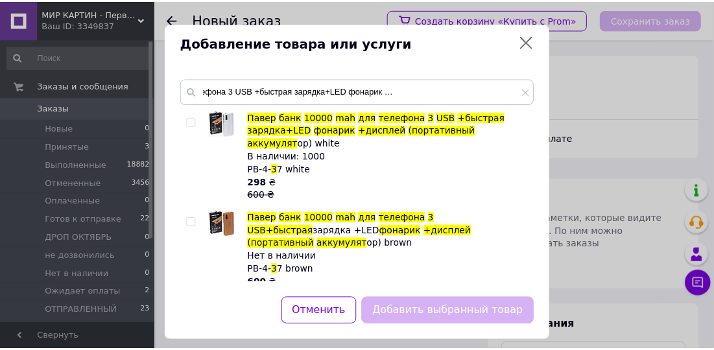
scroll to position [0, 0]
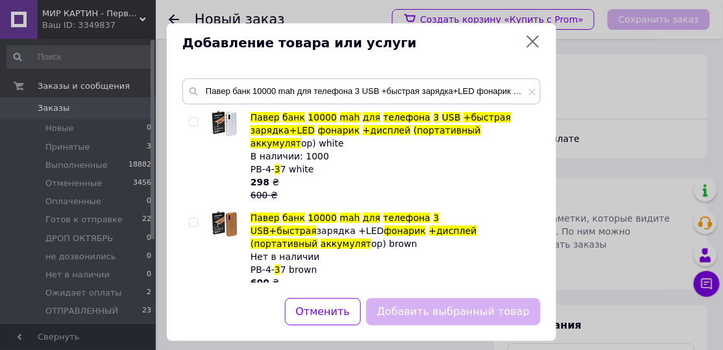
click at [192, 120] on input "checkbox" at bounding box center [193, 122] width 8 height 8
checkbox input "true"
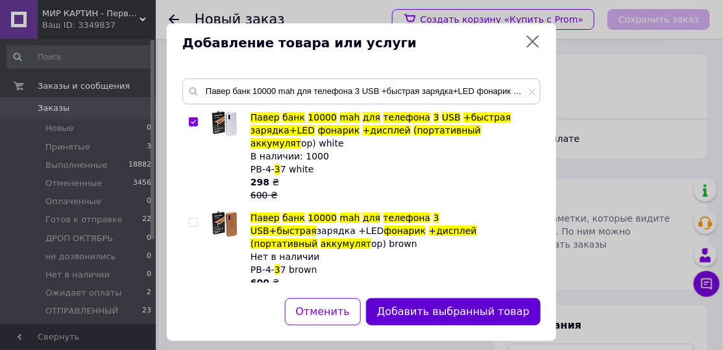
click at [452, 317] on button "Добавить выбранный товар" at bounding box center [453, 313] width 175 height 28
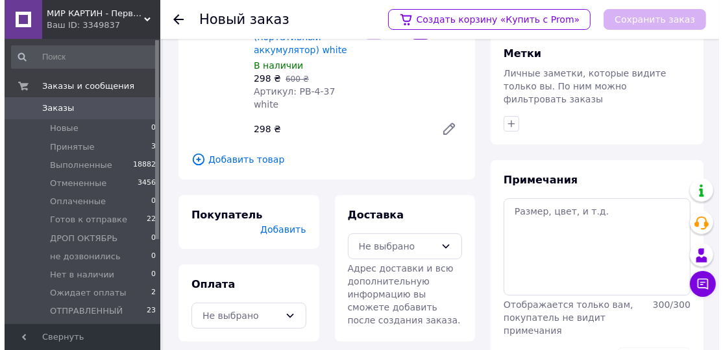
scroll to position [169, 0]
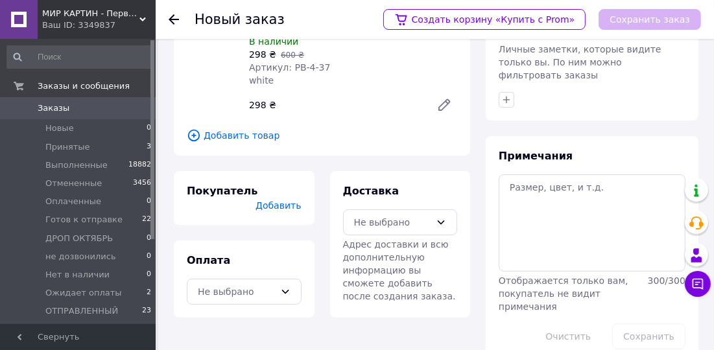
click at [287, 201] on span "Добавить" at bounding box center [278, 206] width 45 height 10
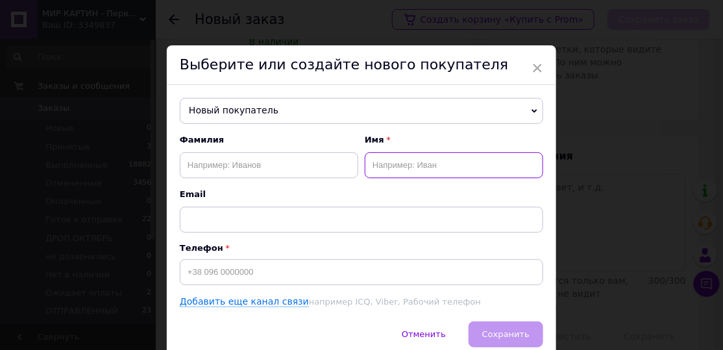
click at [399, 173] on input "text" at bounding box center [454, 165] width 178 height 26
paste input "[PERSON_NAME]"
type input "[PERSON_NAME]"
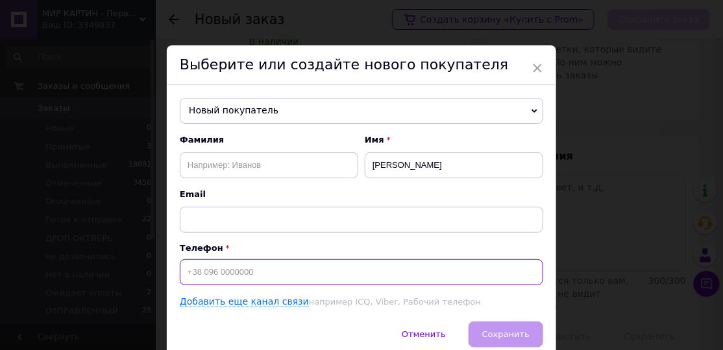
click at [226, 269] on input at bounding box center [361, 273] width 363 height 26
paste input "[PHONE_NUMBER]"
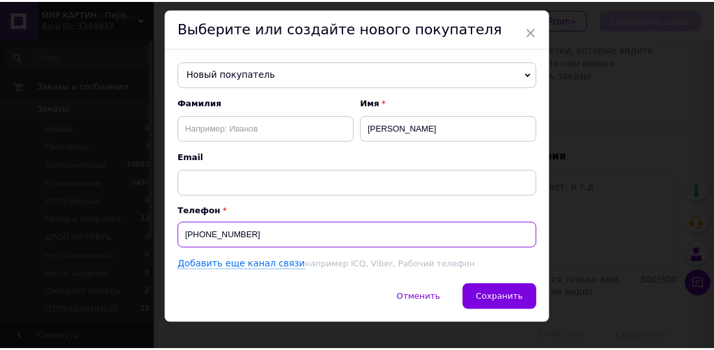
scroll to position [55, 0]
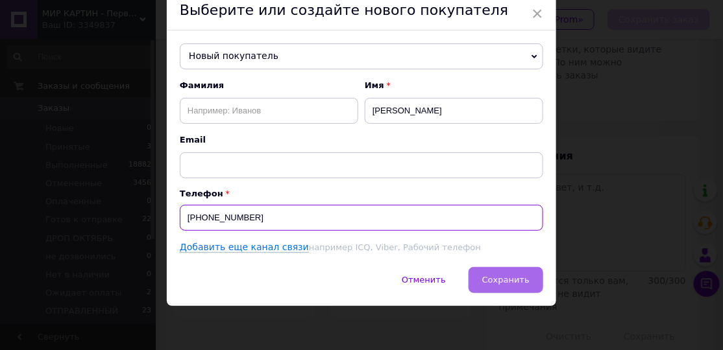
type input "[PHONE_NUMBER]"
click at [507, 277] on span "Сохранить" at bounding box center [505, 280] width 47 height 10
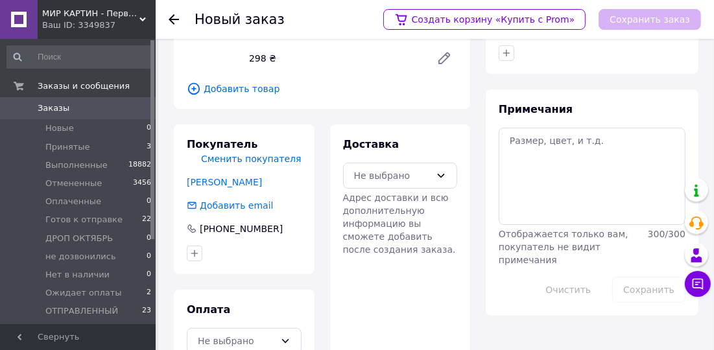
scroll to position [235, 0]
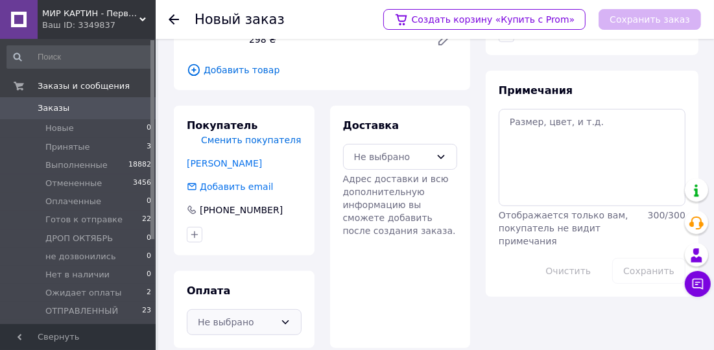
click at [270, 315] on div "Не выбрано" at bounding box center [236, 322] width 77 height 14
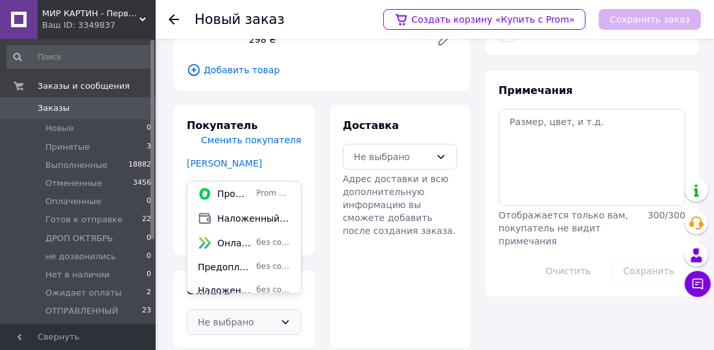
drag, startPoint x: 262, startPoint y: 220, endPoint x: 334, endPoint y: 159, distance: 94.4
click at [262, 219] on span "Наложенный платеж" at bounding box center [253, 218] width 73 height 13
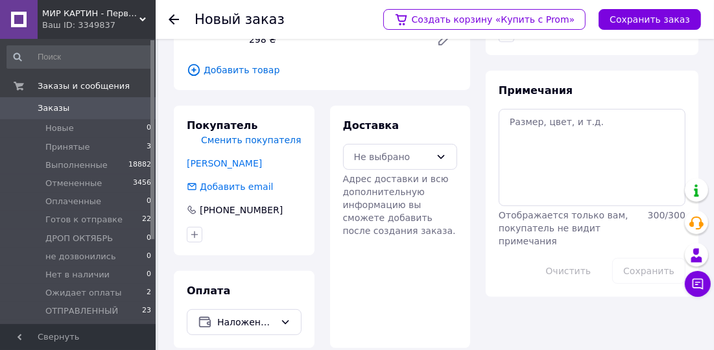
click at [391, 119] on div "Доставка Не выбрано Адрес доставки и всю дополнительную информацию вы сможете д…" at bounding box center [400, 178] width 115 height 119
click at [393, 150] on div "Не выбрано" at bounding box center [392, 157] width 77 height 14
click at [395, 150] on div "Нова Пошта (платная)" at bounding box center [401, 159] width 114 height 25
click at [627, 18] on button "Сохранить заказ" at bounding box center [650, 19] width 103 height 21
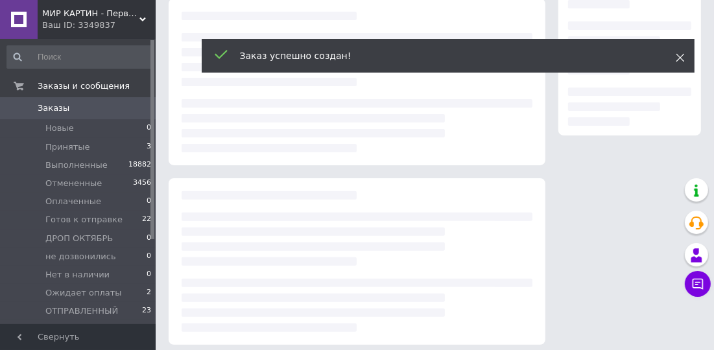
click at [681, 53] on icon at bounding box center [680, 57] width 9 height 9
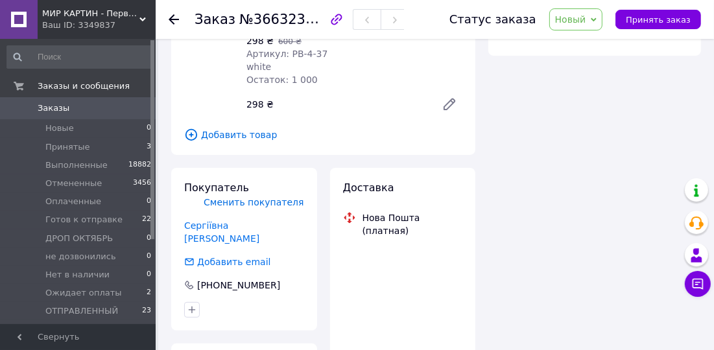
click at [597, 21] on icon at bounding box center [594, 20] width 6 height 6
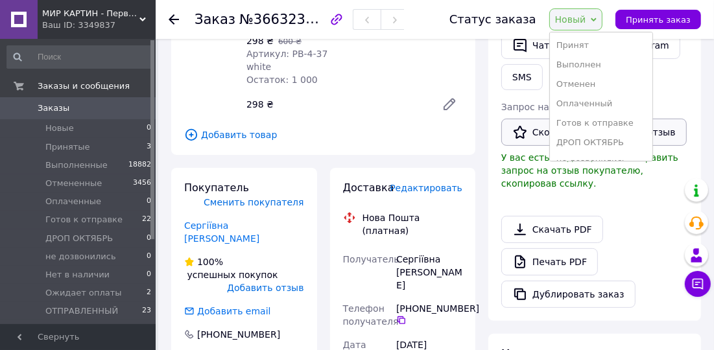
click at [605, 125] on li "Готов к отправке" at bounding box center [601, 123] width 103 height 19
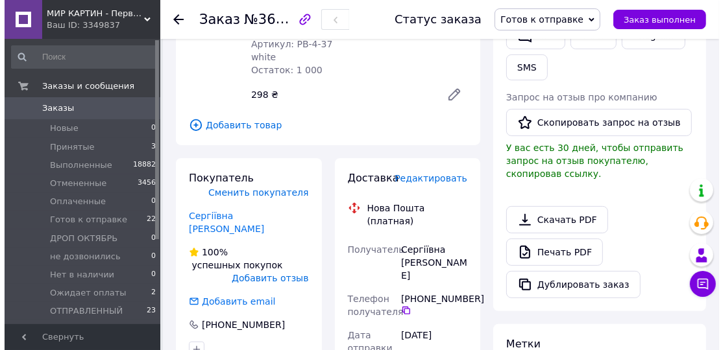
scroll to position [333, 0]
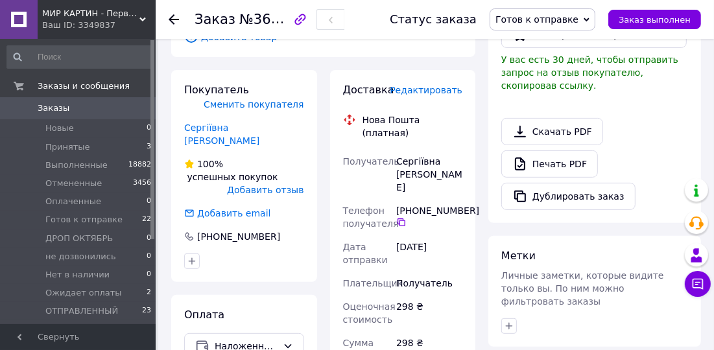
click at [445, 85] on span "Редактировать" at bounding box center [426, 90] width 73 height 10
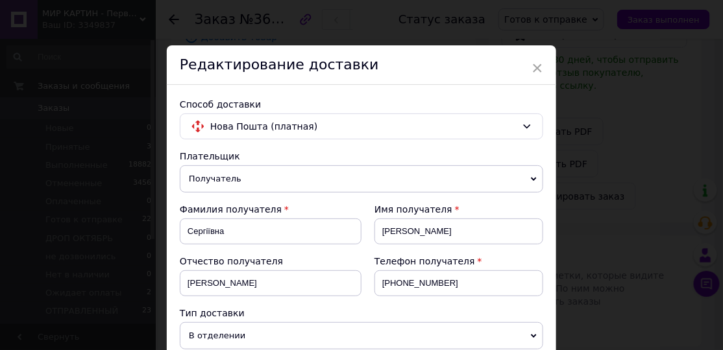
scroll to position [197, 0]
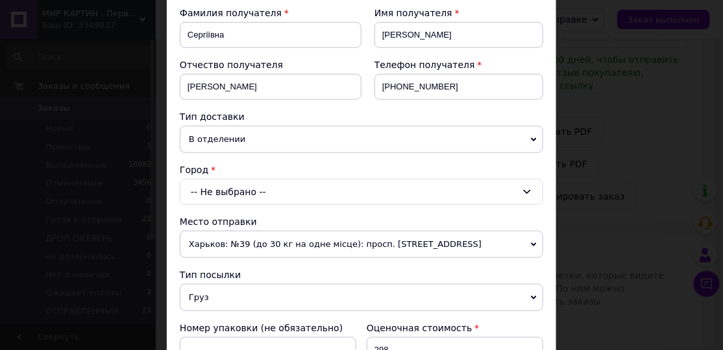
click at [246, 187] on div "-- Не выбрано --" at bounding box center [361, 192] width 363 height 26
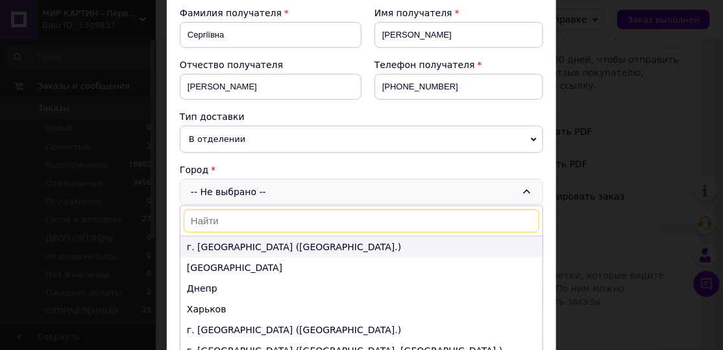
click at [227, 245] on li "г. [GEOGRAPHIC_DATA] ([GEOGRAPHIC_DATA].)" at bounding box center [361, 247] width 362 height 21
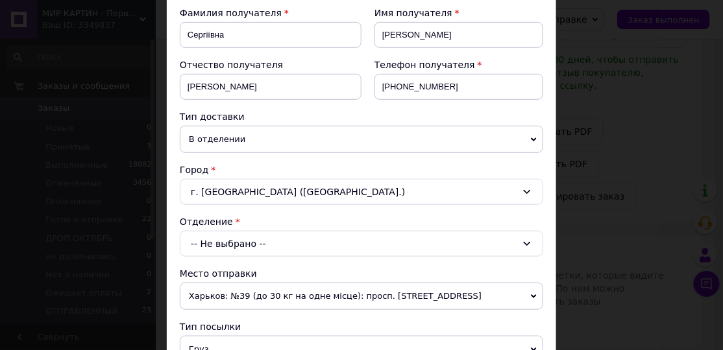
click at [221, 241] on div "-- Не выбрано --" at bounding box center [361, 244] width 363 height 26
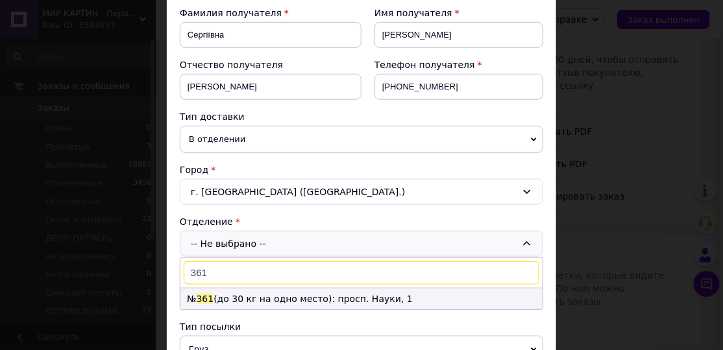
type input "361"
click at [246, 291] on li "№ 361 (до 30 кг на одно место): просп. Науки, 1" at bounding box center [361, 299] width 362 height 21
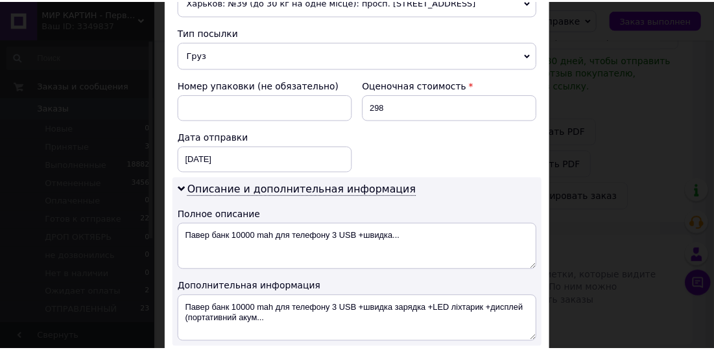
scroll to position [775, 0]
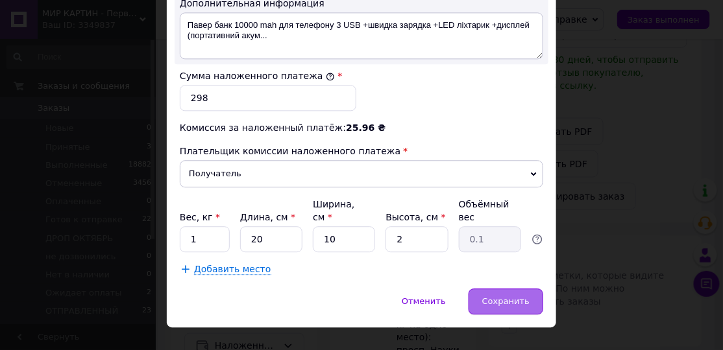
click at [510, 297] on span "Сохранить" at bounding box center [505, 302] width 47 height 10
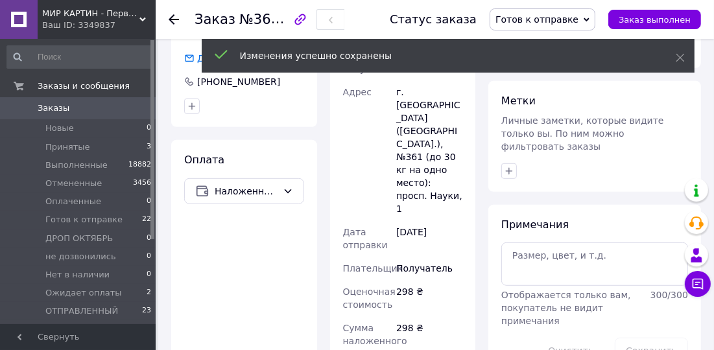
scroll to position [628, 0]
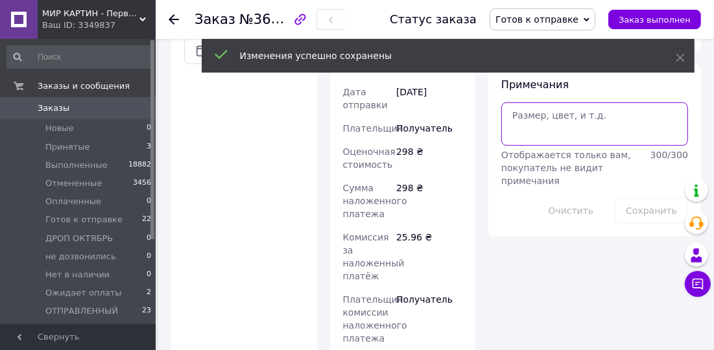
click at [544, 108] on textarea at bounding box center [595, 124] width 187 height 43
paste textarea "866860923"
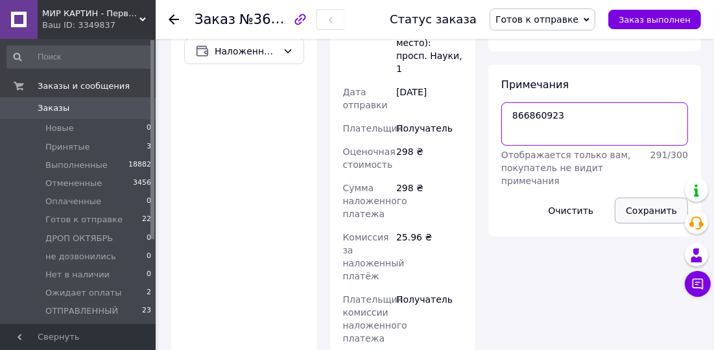
type textarea "866860923"
click at [636, 198] on button "Сохранить" at bounding box center [651, 211] width 73 height 26
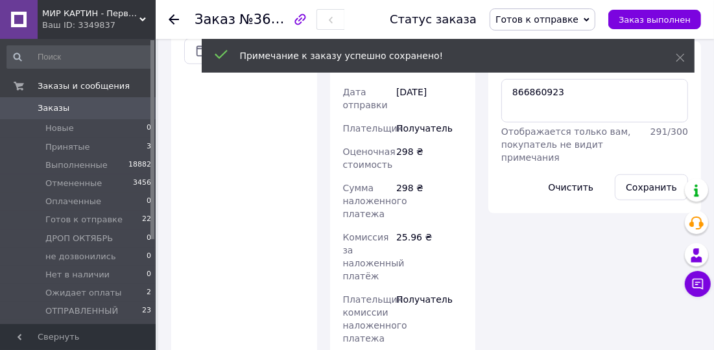
click at [175, 18] on icon at bounding box center [174, 19] width 10 height 10
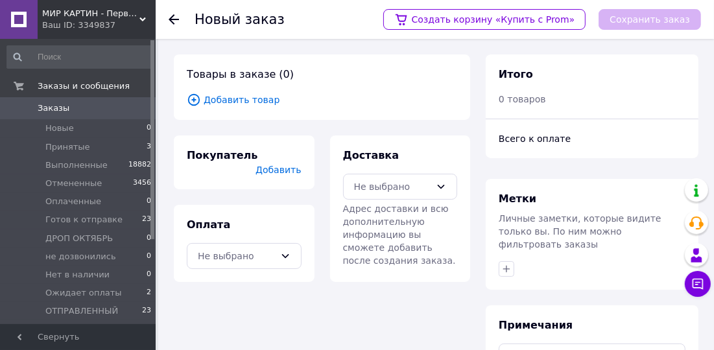
click at [247, 103] on span "Добавить товар" at bounding box center [322, 100] width 271 height 14
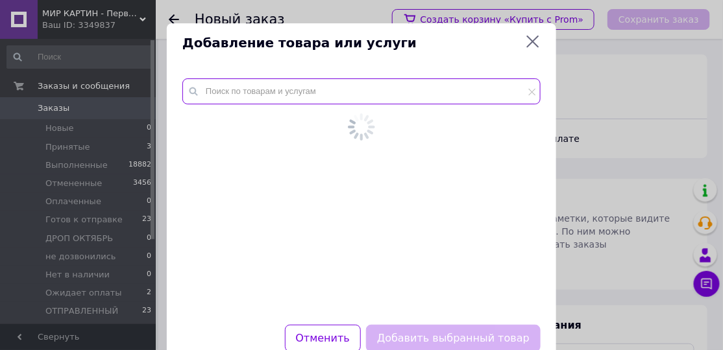
click at [242, 99] on input "text" at bounding box center [361, 92] width 358 height 26
paste input "Повербанк мини 20000 mah 2в1 Встроенные 2 кабеля - Apple Lightning и Type-C Pow…"
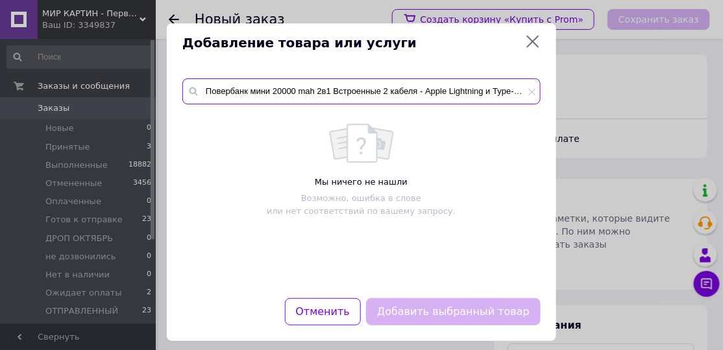
scroll to position [0, 80]
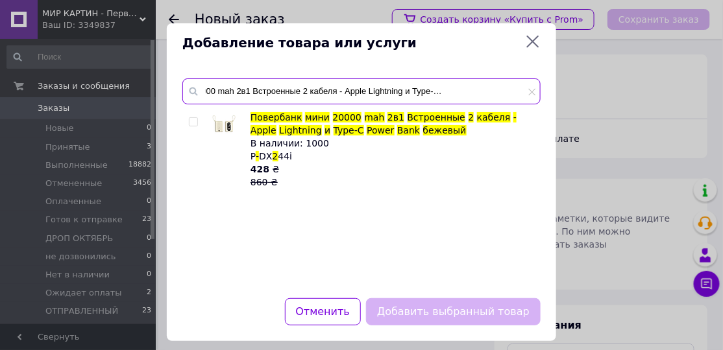
type input "Повербанк мини 20000 mah 2в1 Встроенные 2 кабеля - Apple Lightning и Type-C Pow…"
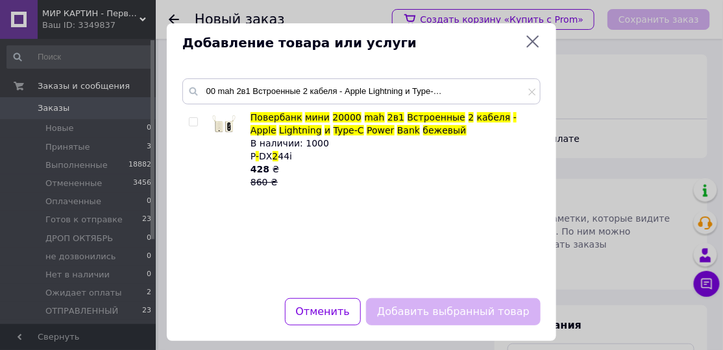
scroll to position [0, 0]
click at [193, 120] on input "checkbox" at bounding box center [193, 122] width 8 height 8
checkbox input "true"
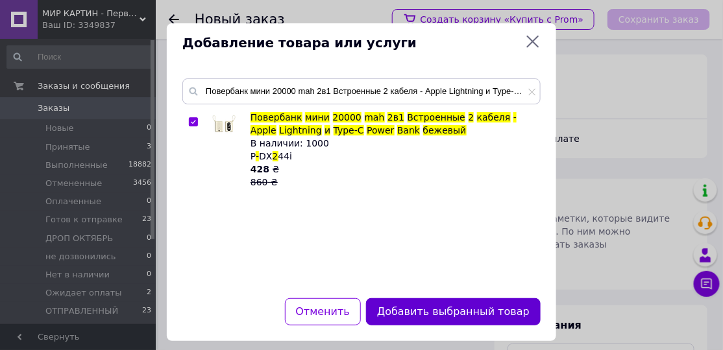
click at [428, 307] on button "Добавить выбранный товар" at bounding box center [453, 313] width 175 height 28
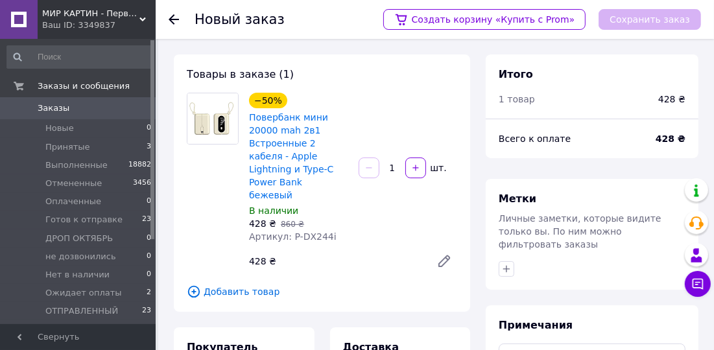
click at [170, 19] on use at bounding box center [174, 19] width 10 height 10
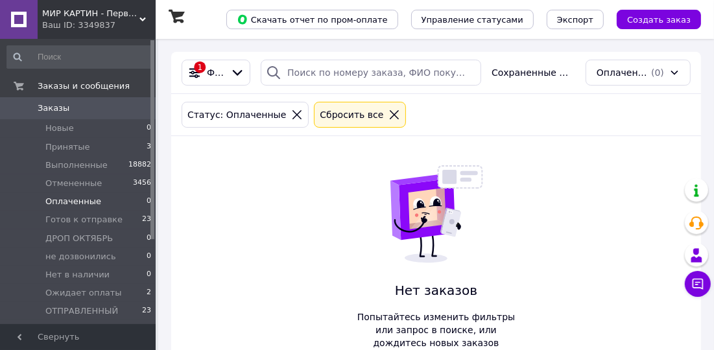
click at [389, 115] on icon at bounding box center [395, 115] width 12 height 12
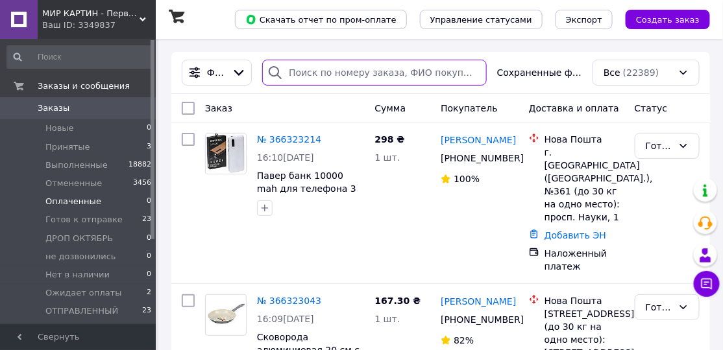
click at [326, 75] on input "search" at bounding box center [374, 73] width 225 height 26
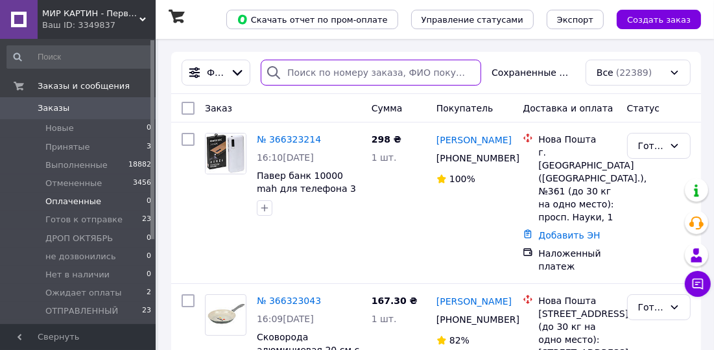
paste input "[PHONE_NUMBER]"
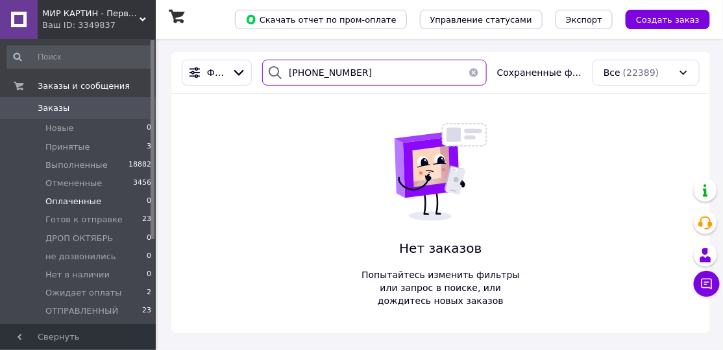
type input "[PHONE_NUMBER]"
click at [469, 70] on button "button" at bounding box center [474, 73] width 26 height 26
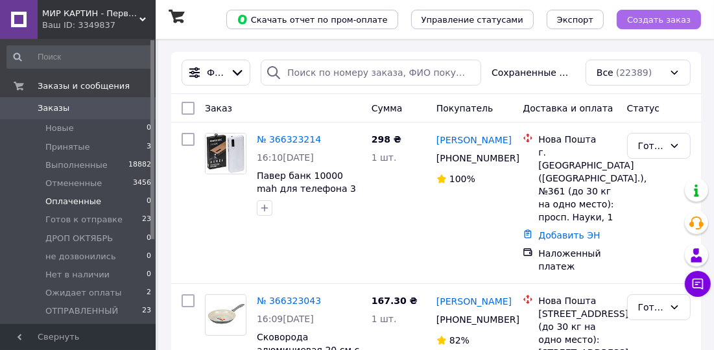
click at [650, 21] on span "Создать заказ" at bounding box center [660, 20] width 64 height 10
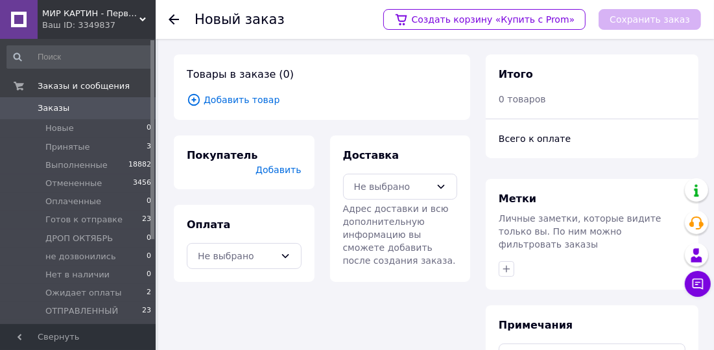
click at [246, 97] on span "Добавить товар" at bounding box center [322, 100] width 271 height 14
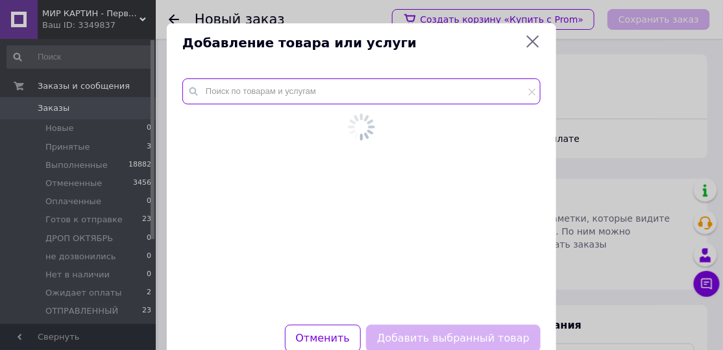
click at [245, 97] on input "text" at bounding box center [361, 92] width 358 height 26
paste input "Повербанк мини 20000 mah 2в1 Встроенные 2 кабеля - Apple Lightning и Type-C Pow…"
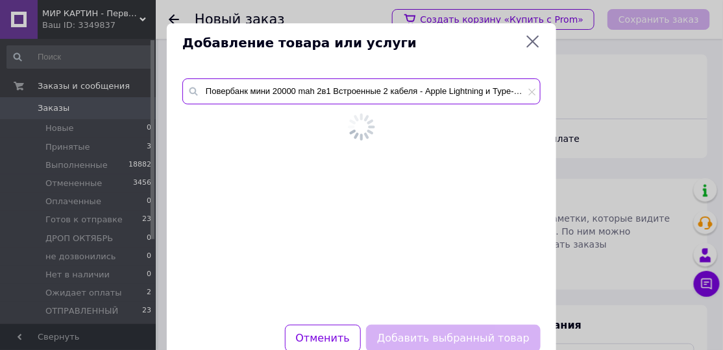
scroll to position [0, 80]
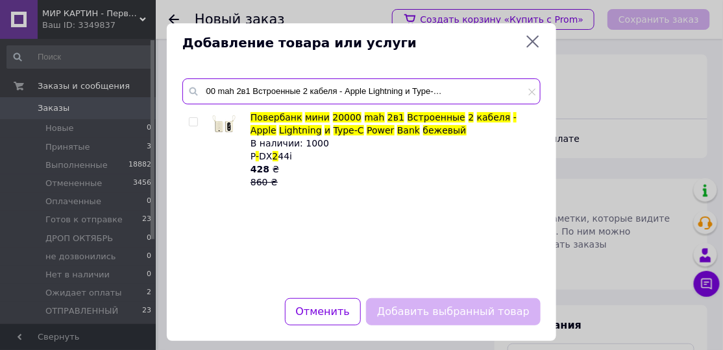
type input "Повербанк мини 20000 mah 2в1 Встроенные 2 кабеля - Apple Lightning и Type-C Pow…"
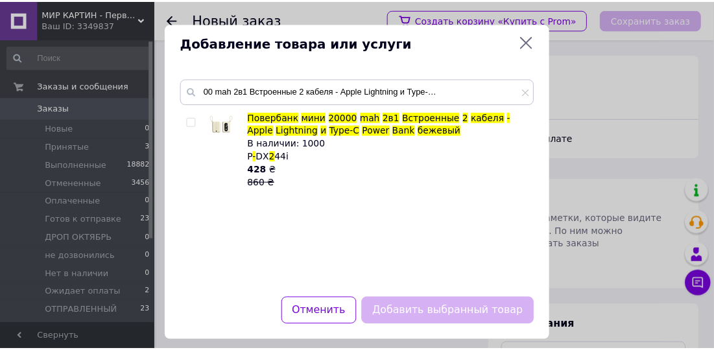
scroll to position [0, 0]
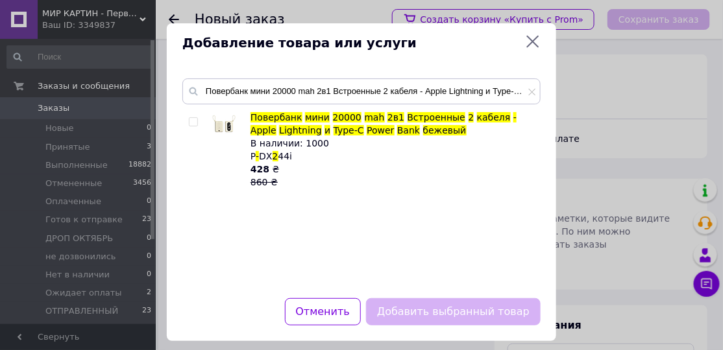
click at [189, 118] on input "checkbox" at bounding box center [193, 122] width 8 height 8
checkbox input "true"
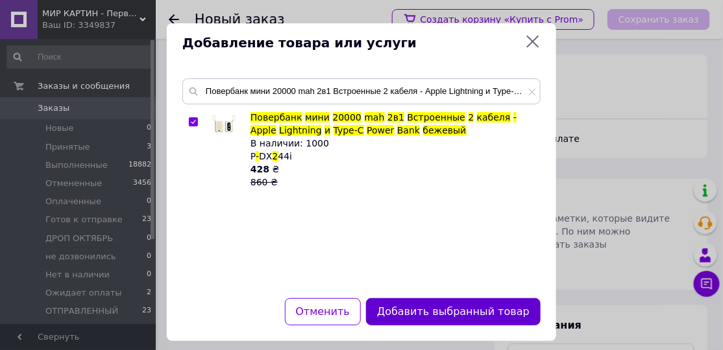
click at [403, 299] on button "Добавить выбранный товар" at bounding box center [453, 313] width 175 height 28
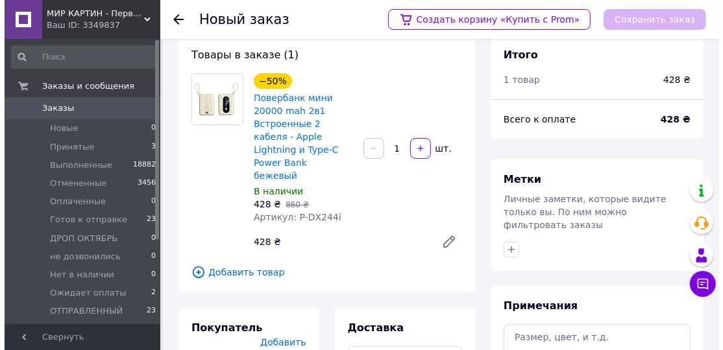
scroll to position [169, 0]
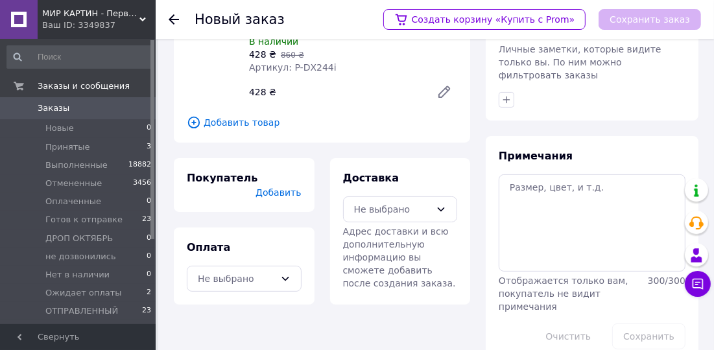
click at [291, 171] on div "Покупатель Добавить" at bounding box center [244, 185] width 115 height 28
click at [287, 188] on span "Добавить" at bounding box center [278, 193] width 45 height 10
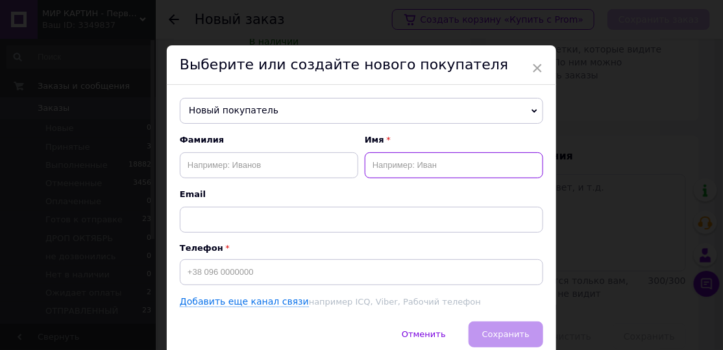
drag, startPoint x: 395, startPoint y: 165, endPoint x: 386, endPoint y: 140, distance: 26.9
click at [395, 162] on input "text" at bounding box center [454, 165] width 178 height 26
paste input "[PERSON_NAME]"
type input "[PERSON_NAME]"
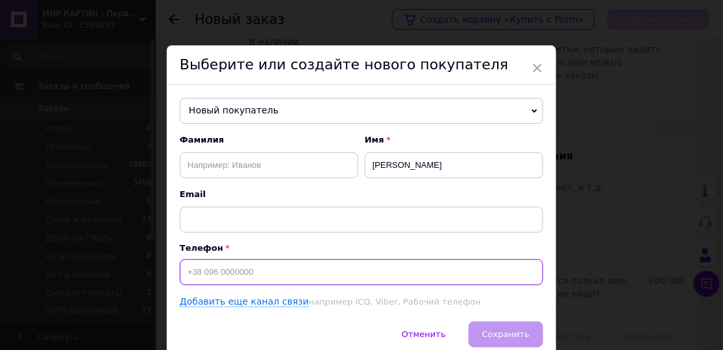
click at [226, 275] on input at bounding box center [361, 273] width 363 height 26
paste input "[PHONE_NUMBER]"
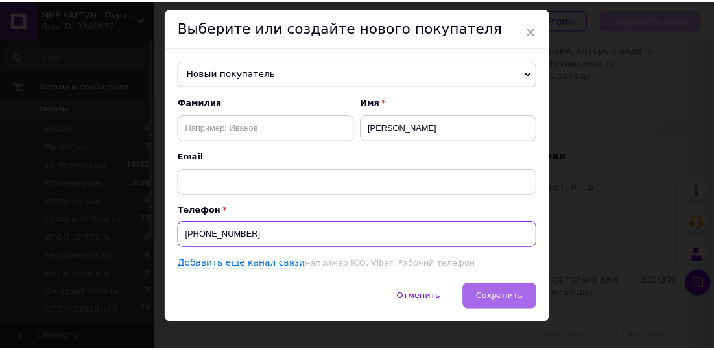
scroll to position [55, 0]
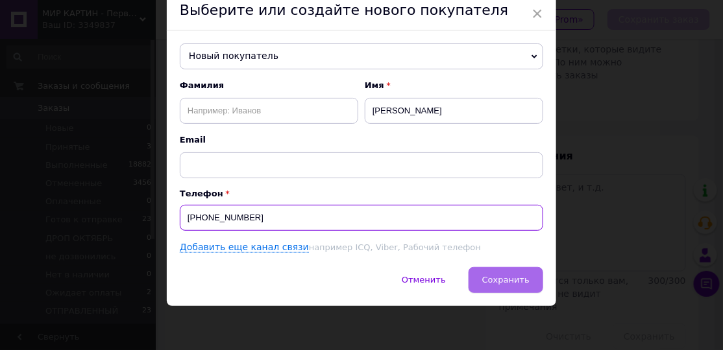
type input "[PHONE_NUMBER]"
click at [498, 285] on button "Сохранить" at bounding box center [506, 280] width 75 height 26
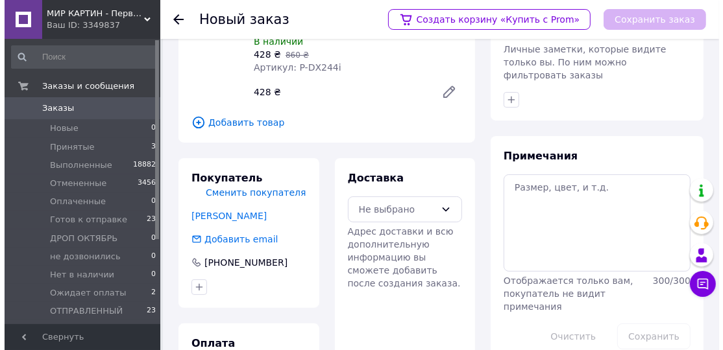
scroll to position [209, 0]
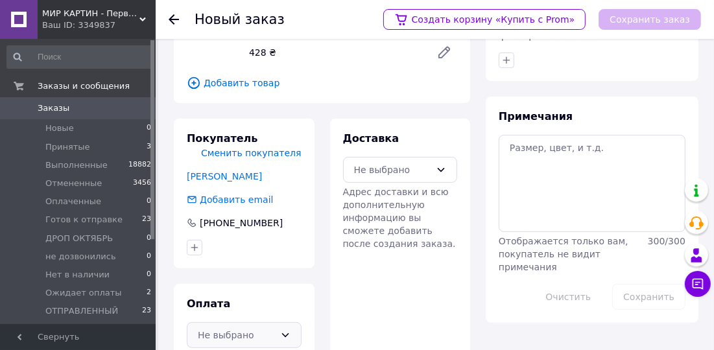
click at [261, 328] on div "Не выбрано" at bounding box center [236, 335] width 77 height 14
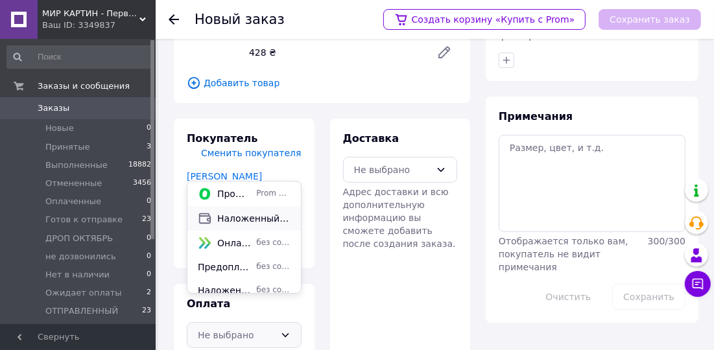
click at [256, 217] on span "Наложенный платеж" at bounding box center [253, 218] width 73 height 13
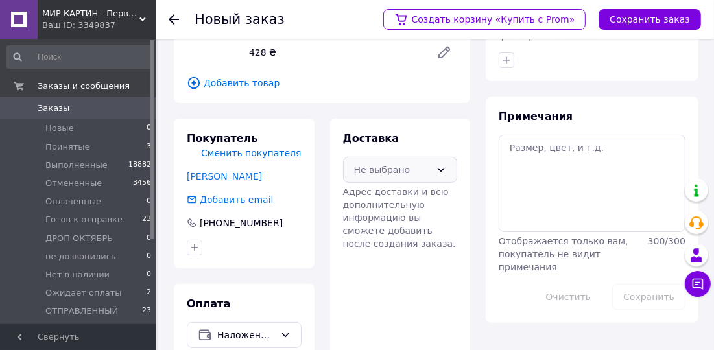
drag, startPoint x: 380, startPoint y: 140, endPoint x: 381, endPoint y: 149, distance: 9.8
click at [380, 163] on div "Не выбрано" at bounding box center [392, 170] width 77 height 14
drag, startPoint x: 380, startPoint y: 169, endPoint x: 395, endPoint y: 152, distance: 23.0
click at [380, 169] on span "Нова Пошта (платная)" at bounding box center [410, 171] width 73 height 13
click at [642, 21] on button "Сохранить заказ" at bounding box center [650, 19] width 103 height 21
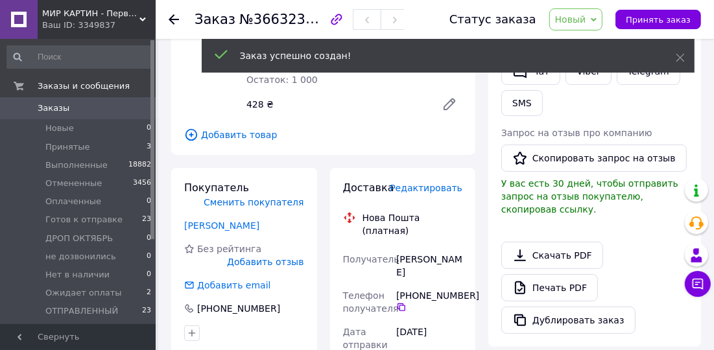
click at [420, 183] on span "Редактировать" at bounding box center [426, 188] width 73 height 10
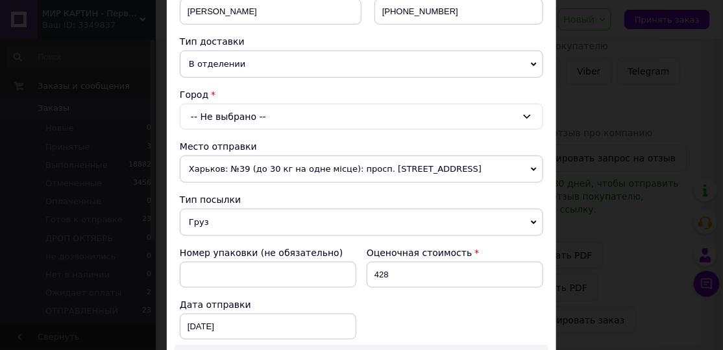
scroll to position [295, 0]
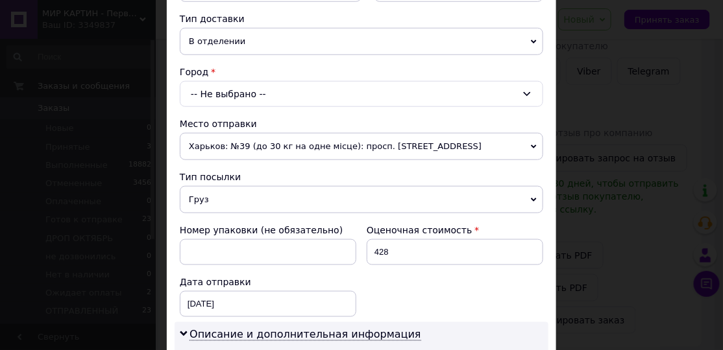
click at [230, 91] on div "-- Не выбрано --" at bounding box center [361, 94] width 363 height 26
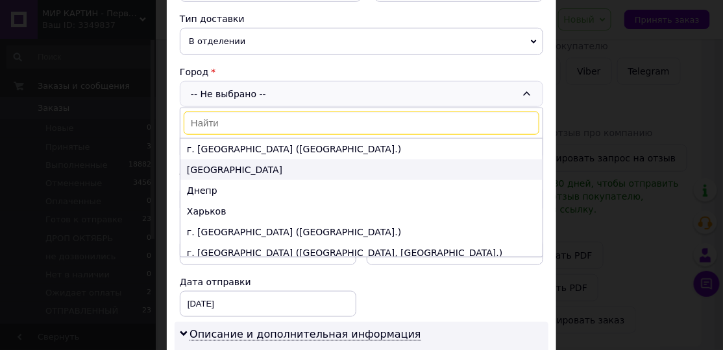
click at [230, 160] on li "[GEOGRAPHIC_DATA]" at bounding box center [361, 170] width 362 height 21
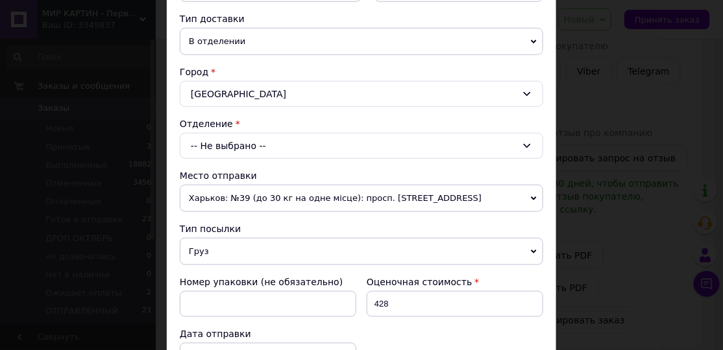
click at [224, 143] on div "-- Не выбрано --" at bounding box center [361, 146] width 363 height 26
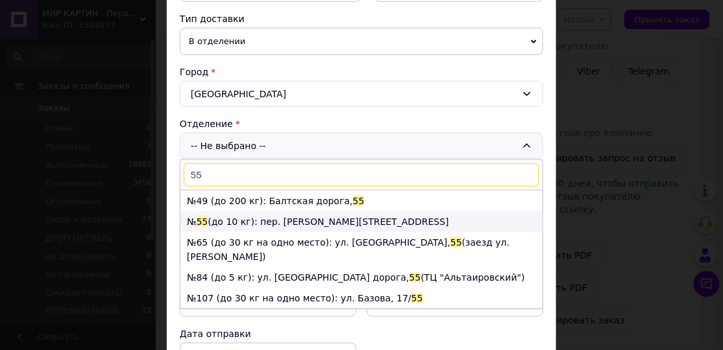
type input "55"
click at [238, 217] on li "№ 55 (до 10 кг): пер. Валерія Лобановського, 1" at bounding box center [361, 222] width 362 height 21
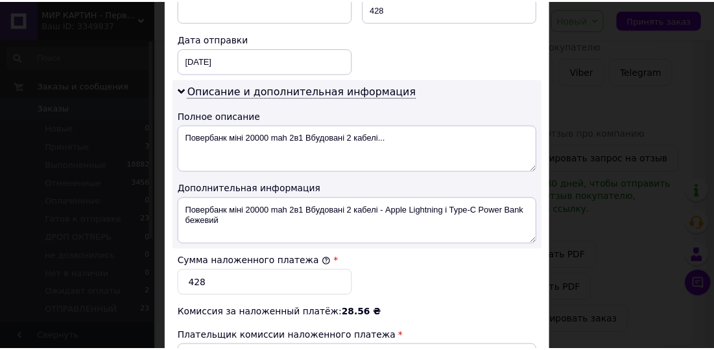
scroll to position [775, 0]
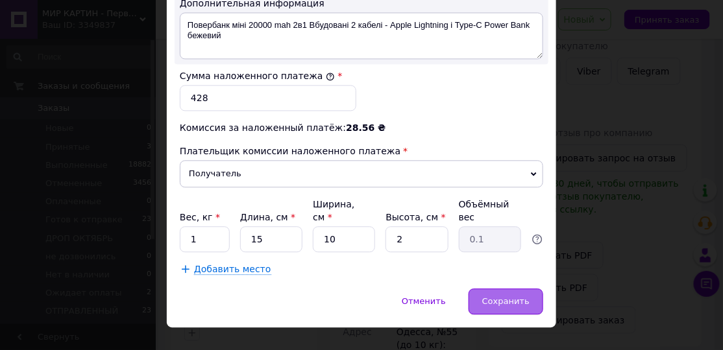
click at [509, 297] on span "Сохранить" at bounding box center [505, 302] width 47 height 10
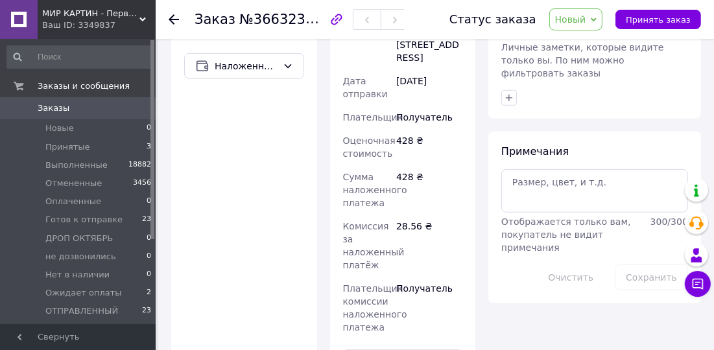
scroll to position [602, 0]
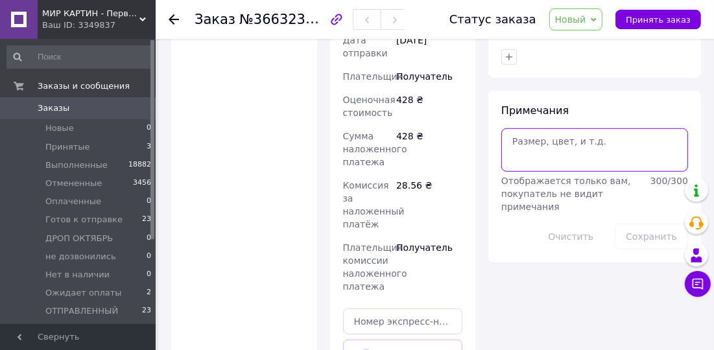
click at [542, 146] on textarea at bounding box center [595, 149] width 187 height 43
paste textarea "866872802"
type textarea "866872802"
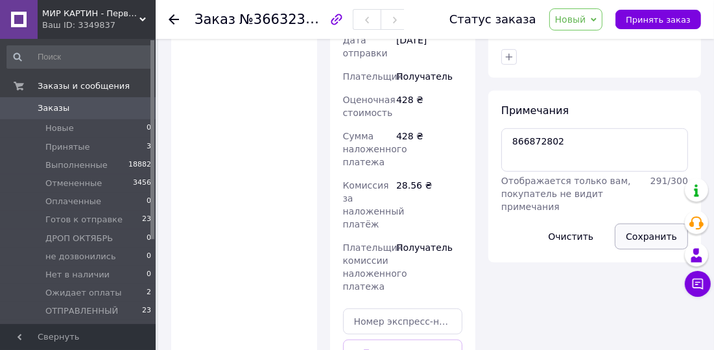
click at [639, 224] on button "Сохранить" at bounding box center [651, 237] width 73 height 26
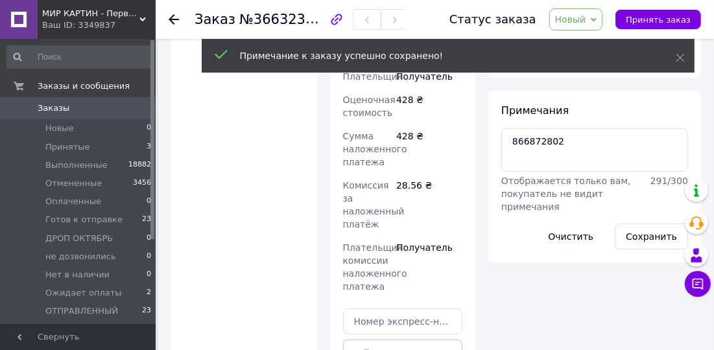
click at [173, 16] on icon at bounding box center [174, 19] width 10 height 10
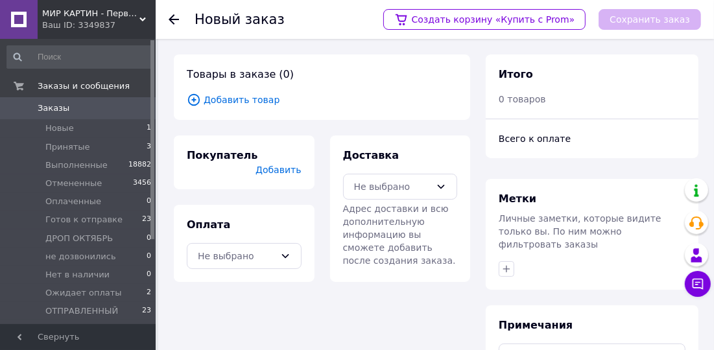
click at [242, 95] on span "Добавить товар" at bounding box center [322, 100] width 271 height 14
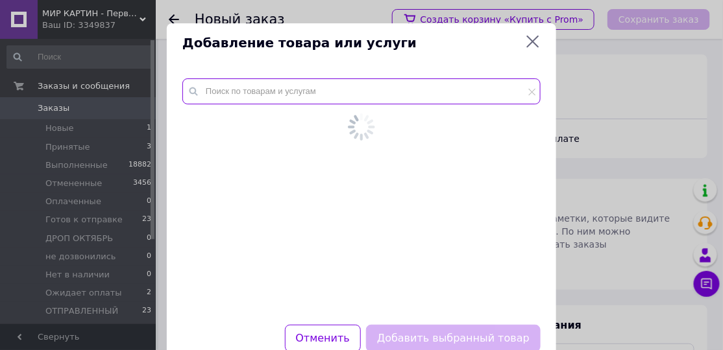
click at [248, 93] on input "text" at bounding box center [361, 92] width 358 height 26
paste input "Калькулятор 20х16х4 см."
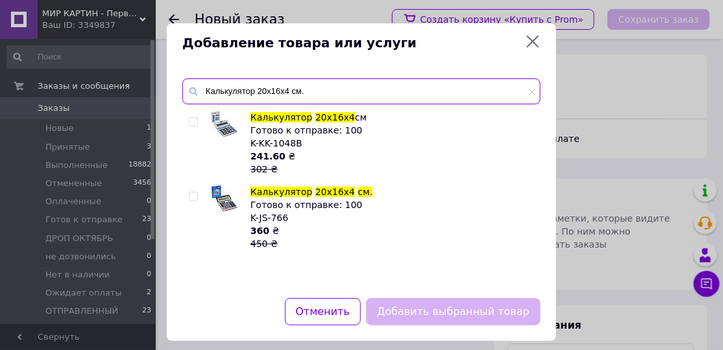
type input "Калькулятор 20х16х4 см."
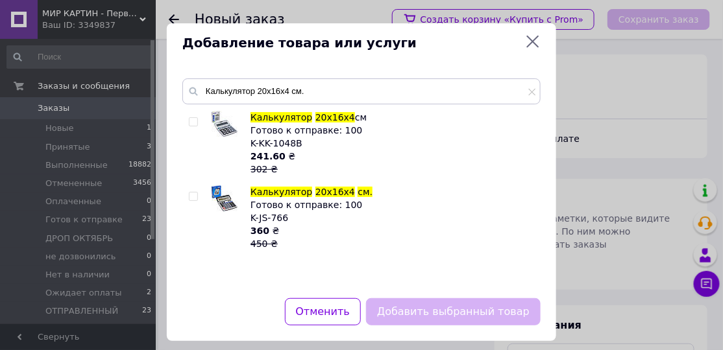
click at [194, 195] on input "checkbox" at bounding box center [193, 197] width 8 height 8
checkbox input "true"
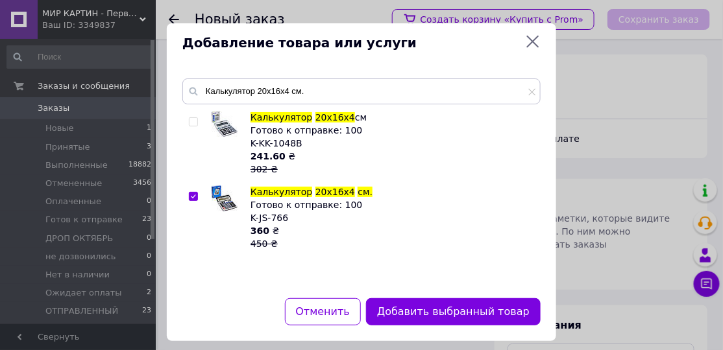
drag, startPoint x: 415, startPoint y: 305, endPoint x: 406, endPoint y: 268, distance: 38.1
click at [415, 302] on button "Добавить выбранный товар" at bounding box center [453, 313] width 175 height 28
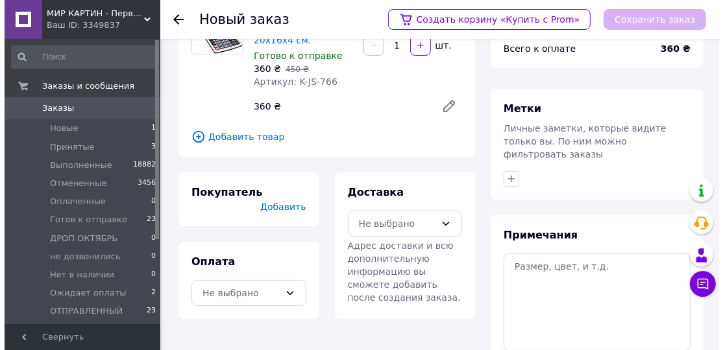
scroll to position [169, 0]
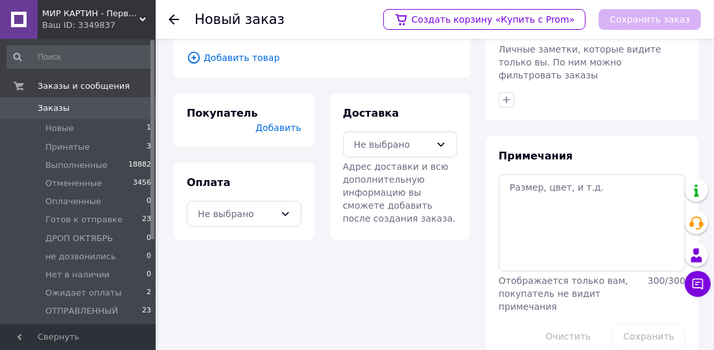
click at [295, 123] on span "Добавить" at bounding box center [278, 128] width 45 height 10
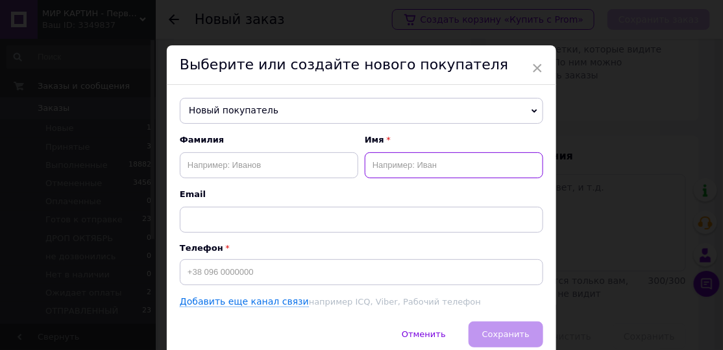
click at [393, 172] on input "text" at bounding box center [454, 165] width 178 height 26
paste input "[PERSON_NAME]"
type input "[PERSON_NAME]"
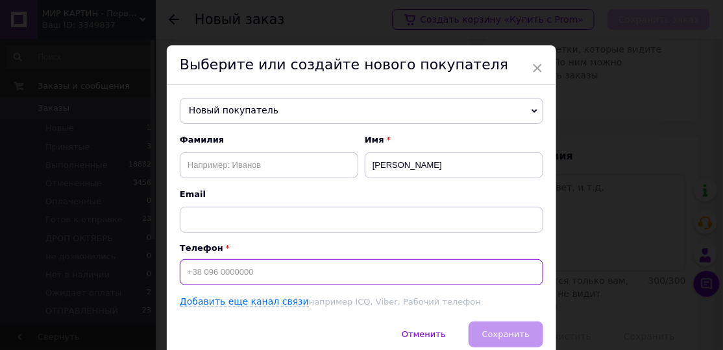
drag, startPoint x: 223, startPoint y: 275, endPoint x: 225, endPoint y: 266, distance: 9.2
click at [223, 275] on input at bounding box center [361, 273] width 363 height 26
paste input "[PHONE_NUMBER]"
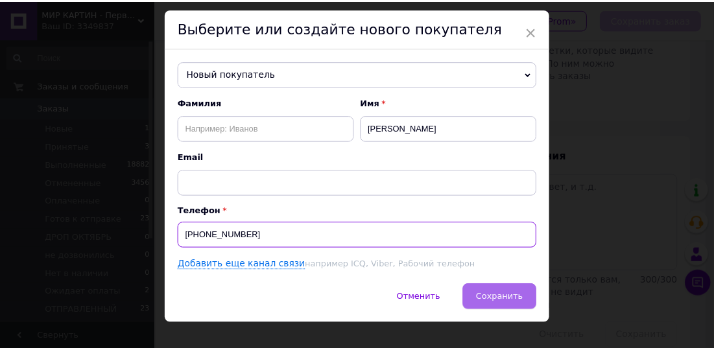
scroll to position [55, 0]
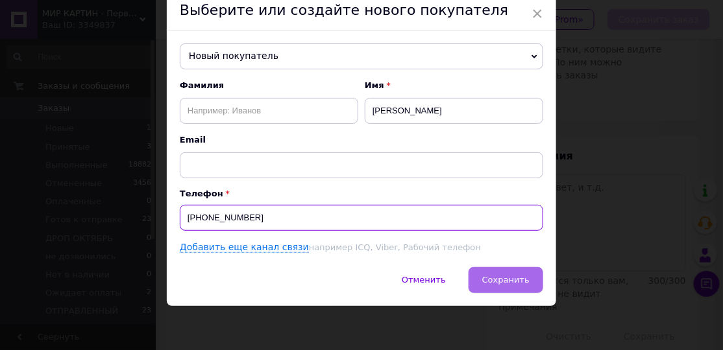
type input "[PHONE_NUMBER]"
click at [489, 275] on span "Сохранить" at bounding box center [505, 280] width 47 height 10
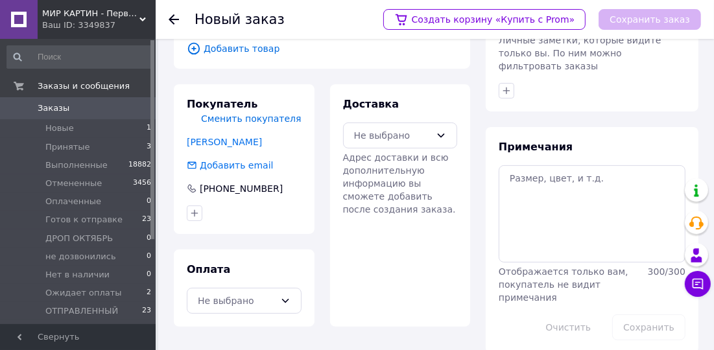
scroll to position [183, 0]
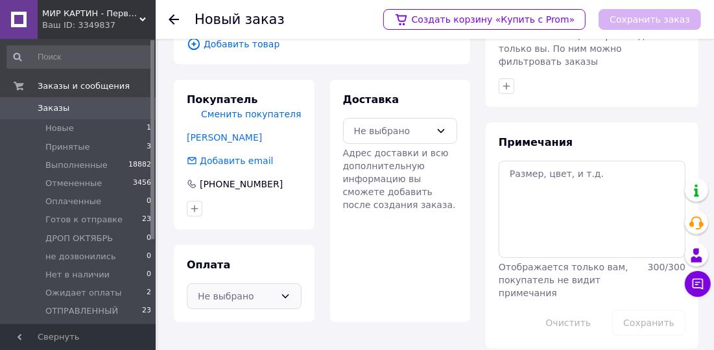
click at [278, 310] on div "Не выбрано" at bounding box center [244, 297] width 115 height 26
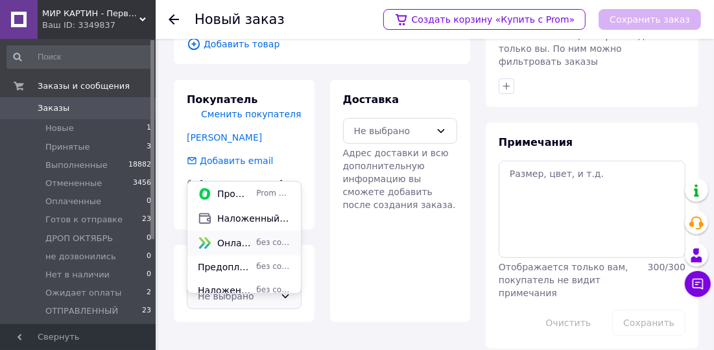
click at [256, 246] on span "без сопровождения Prom" at bounding box center [273, 243] width 34 height 11
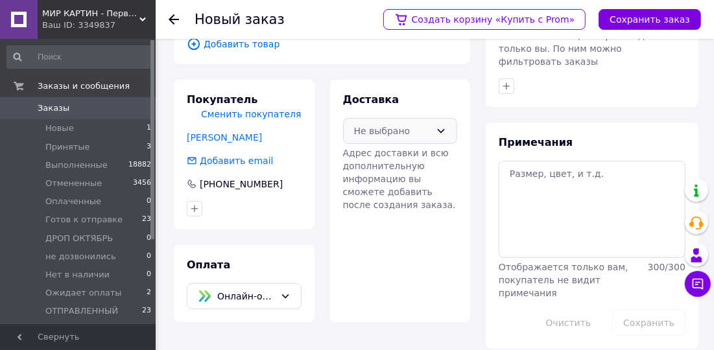
click at [404, 132] on div "Не выбрано" at bounding box center [392, 131] width 77 height 14
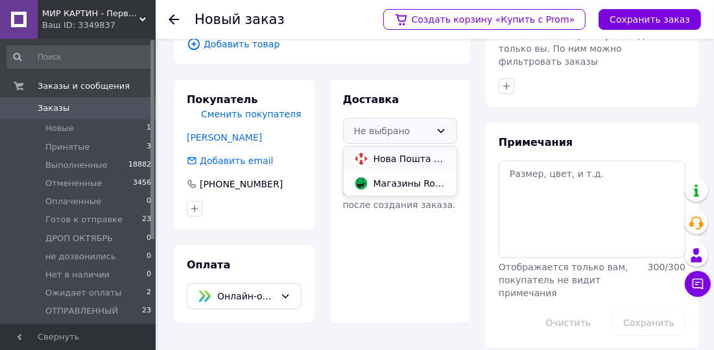
click at [401, 160] on span "Нова Пошта (платная)" at bounding box center [410, 158] width 73 height 13
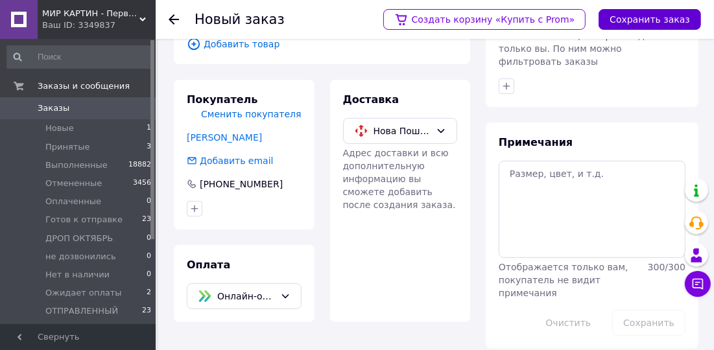
click at [627, 22] on button "Сохранить заказ" at bounding box center [650, 19] width 103 height 21
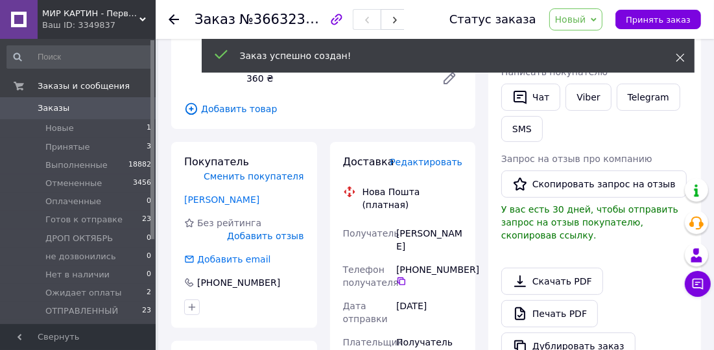
click at [683, 58] on icon at bounding box center [680, 57] width 9 height 9
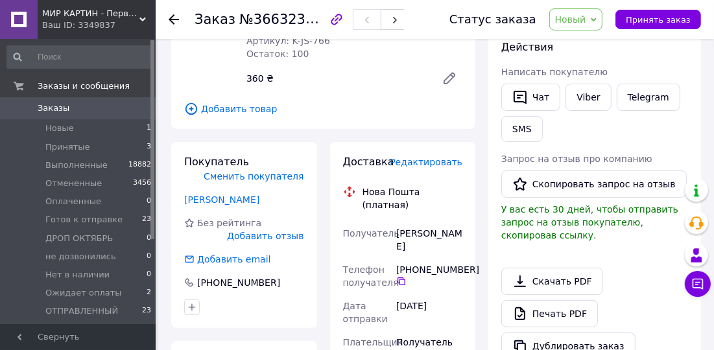
click at [571, 18] on span "Новый" at bounding box center [570, 19] width 31 height 10
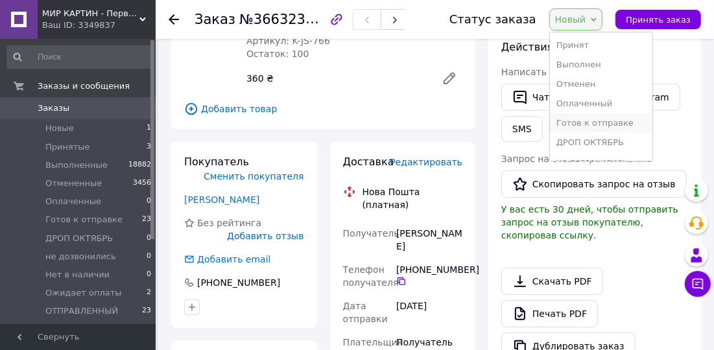
click at [611, 127] on li "Готов к отправке" at bounding box center [601, 123] width 103 height 19
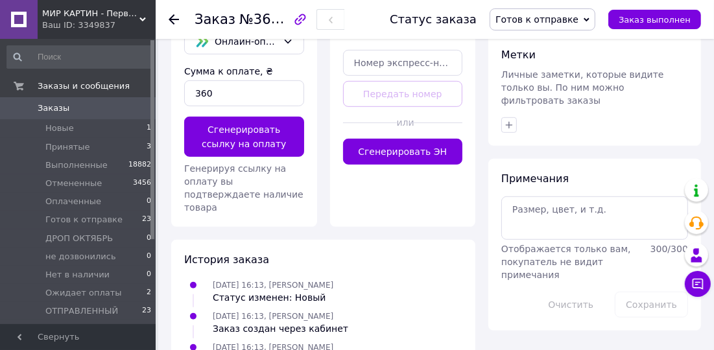
scroll to position [549, 0]
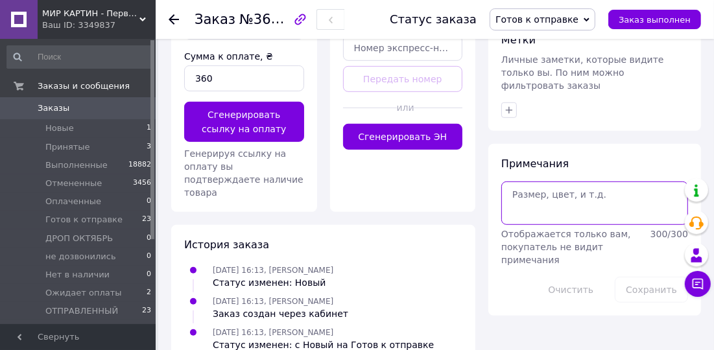
click at [524, 182] on textarea at bounding box center [595, 203] width 187 height 43
paste textarea "866894301"
type textarea "866894301"
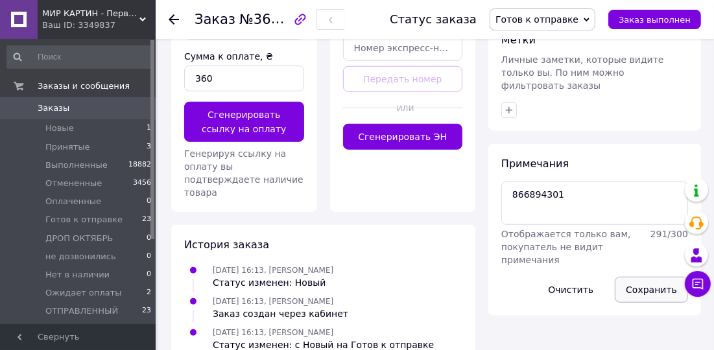
click at [663, 277] on button "Сохранить" at bounding box center [651, 290] width 73 height 26
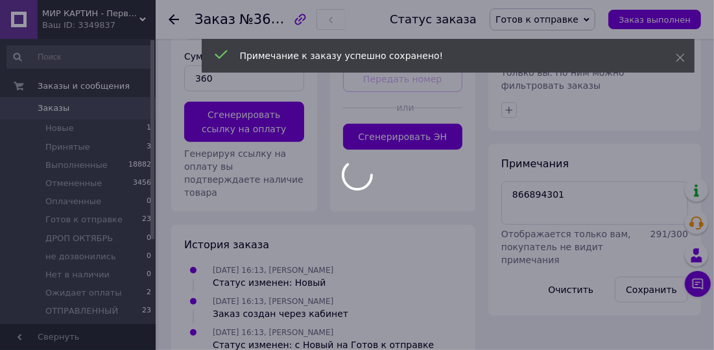
click at [175, 16] on div at bounding box center [357, 175] width 714 height 350
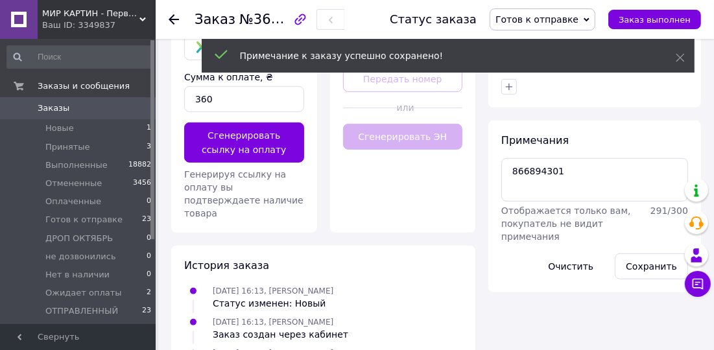
scroll to position [570, 0]
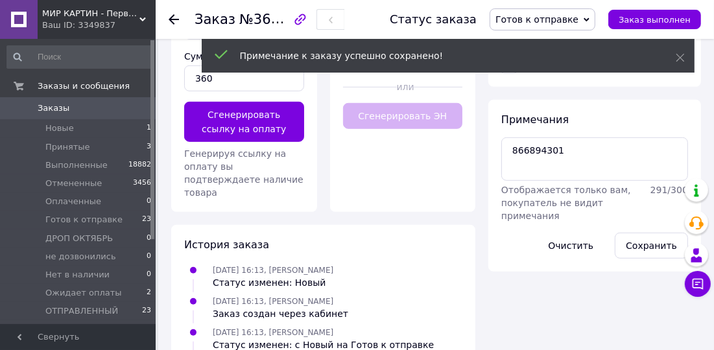
click at [171, 19] on use at bounding box center [174, 19] width 10 height 10
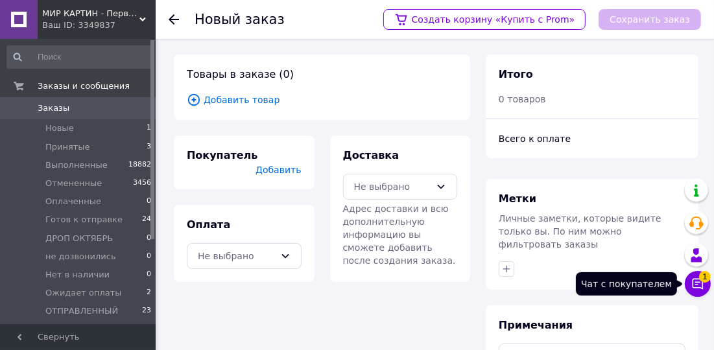
click at [703, 282] on span "1" at bounding box center [706, 277] width 12 height 12
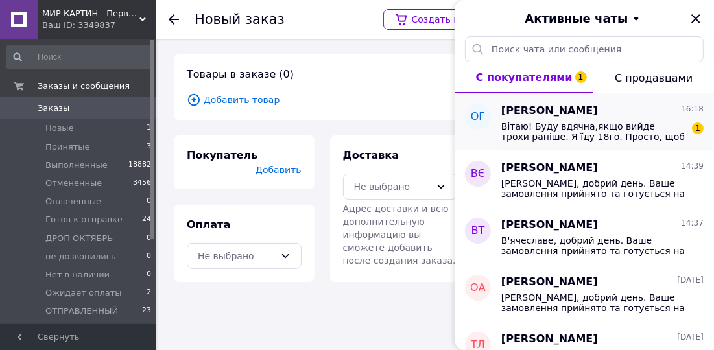
click at [589, 132] on span "Вітаю! Буду вдячна,якщо вийде трохи раніше. Я їду 18го. Просто, щоб встигнути з…" at bounding box center [594, 131] width 184 height 21
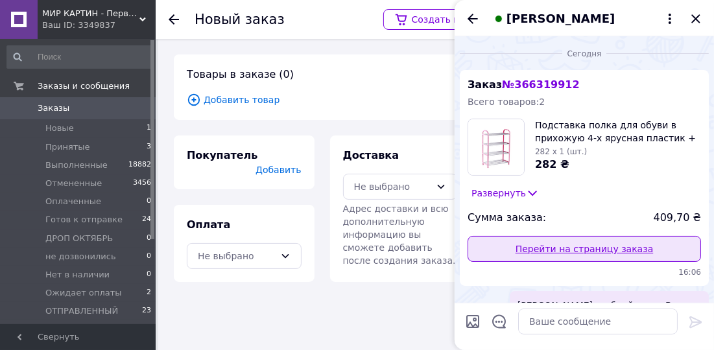
scroll to position [170, 0]
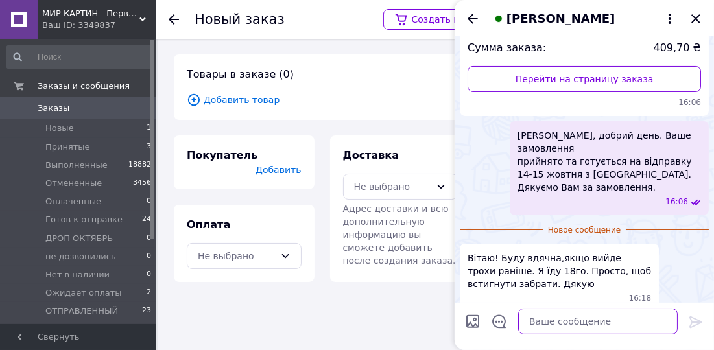
click at [542, 322] on textarea at bounding box center [598, 322] width 160 height 26
type textarea "Д"
type textarea "Будемо намагатись!"
click at [701, 322] on icon at bounding box center [696, 323] width 16 height 16
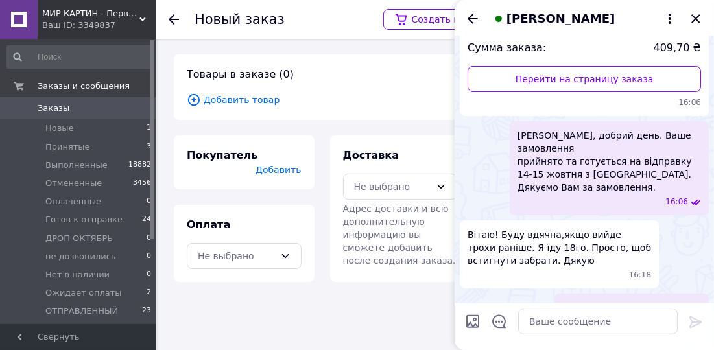
scroll to position [181, 0]
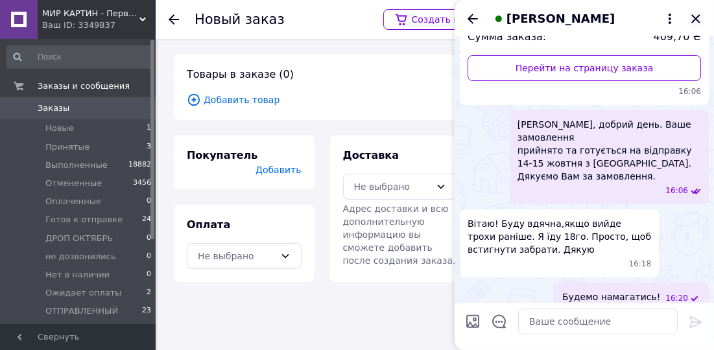
click at [695, 21] on icon "Закрыть" at bounding box center [696, 19] width 16 height 16
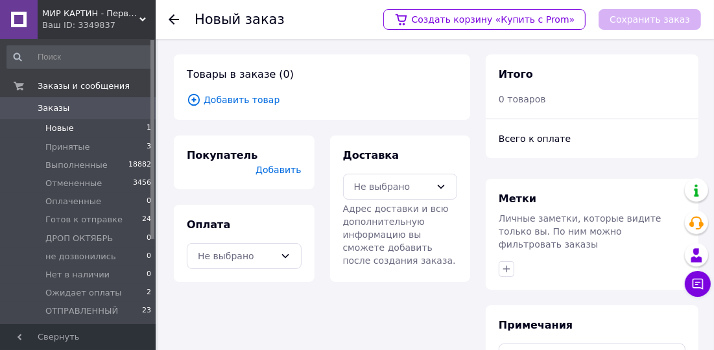
click at [103, 127] on li "Новые 1" at bounding box center [79, 128] width 159 height 18
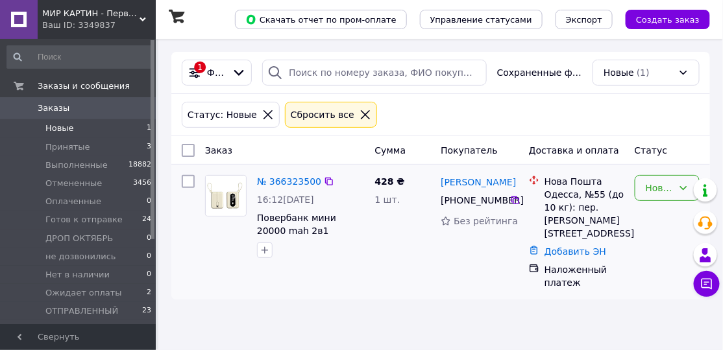
click at [663, 186] on div "Новый" at bounding box center [659, 188] width 27 height 14
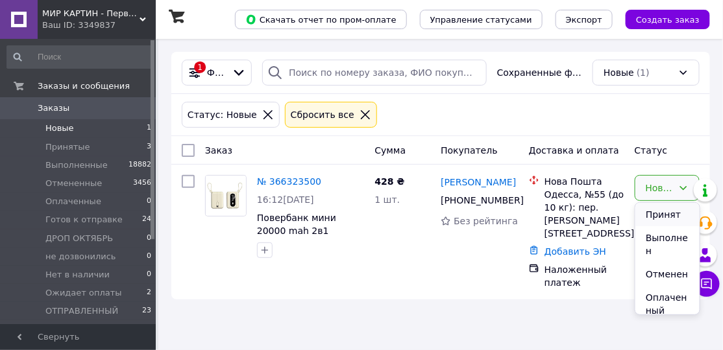
click at [665, 215] on li "Принят" at bounding box center [667, 214] width 64 height 23
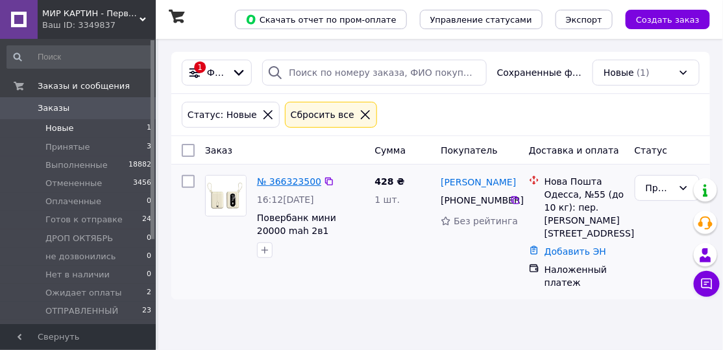
click at [291, 178] on link "№ 366323500" at bounding box center [289, 182] width 64 height 10
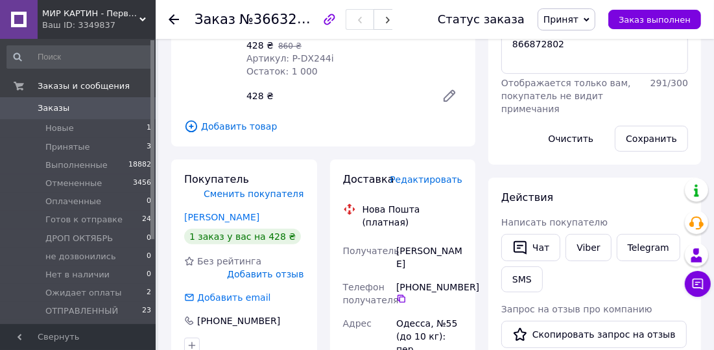
scroll to position [295, 0]
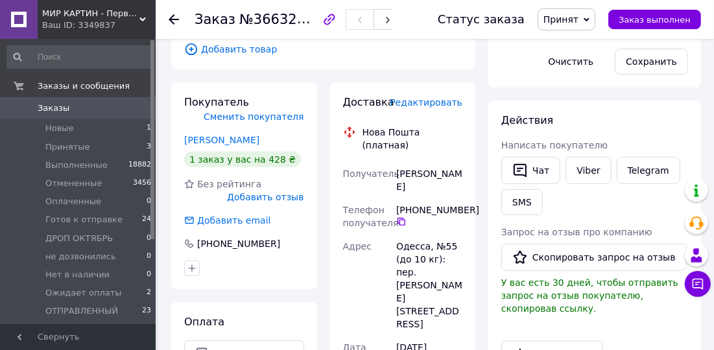
click at [179, 20] on div at bounding box center [182, 19] width 26 height 39
click at [175, 19] on use at bounding box center [174, 19] width 10 height 10
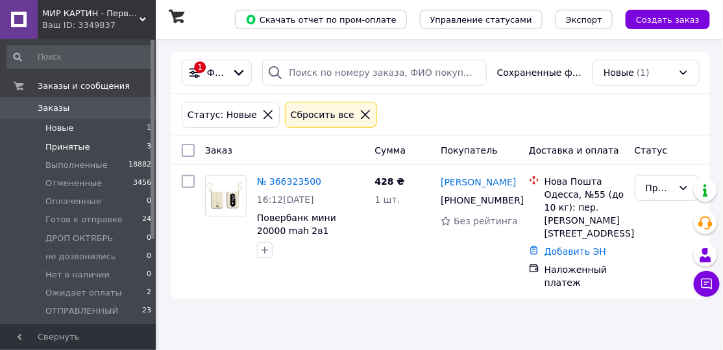
click at [100, 147] on li "Принятые 3" at bounding box center [79, 147] width 159 height 18
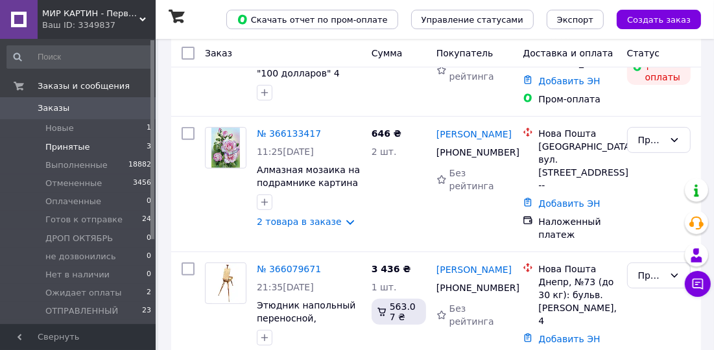
scroll to position [317, 0]
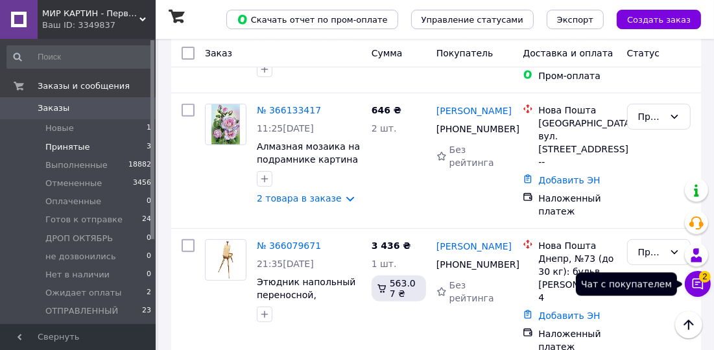
click at [701, 284] on icon at bounding box center [698, 284] width 13 height 13
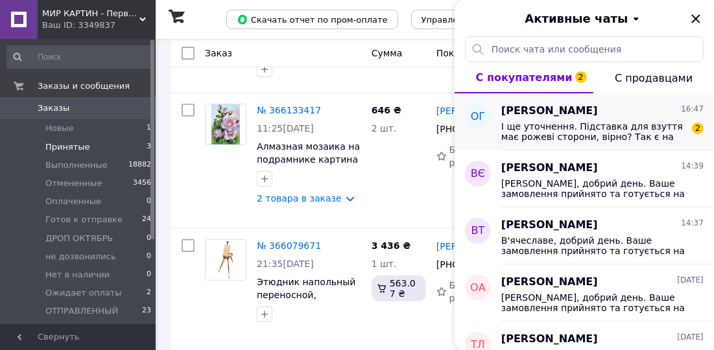
click at [586, 119] on div "І ще уточнення. Підставка для взуття має рожеві сторони, вірно? Так є на фото, …" at bounding box center [603, 130] width 202 height 23
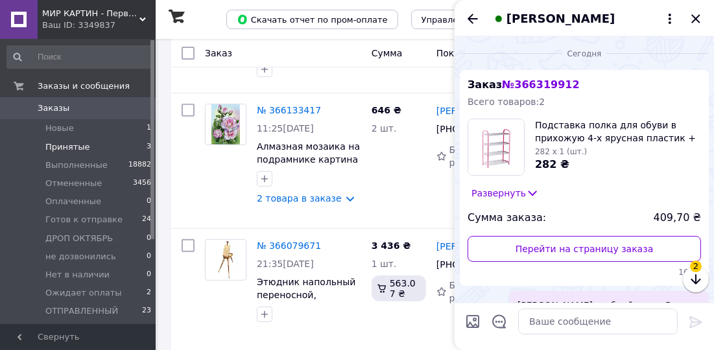
scroll to position [339, 0]
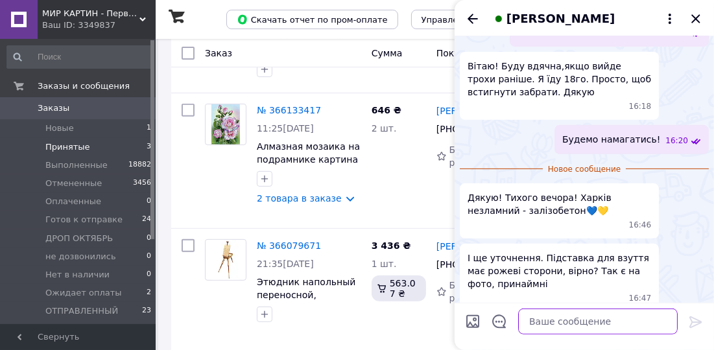
click at [570, 315] on textarea at bounding box center [598, 322] width 160 height 26
type textarea "Так"
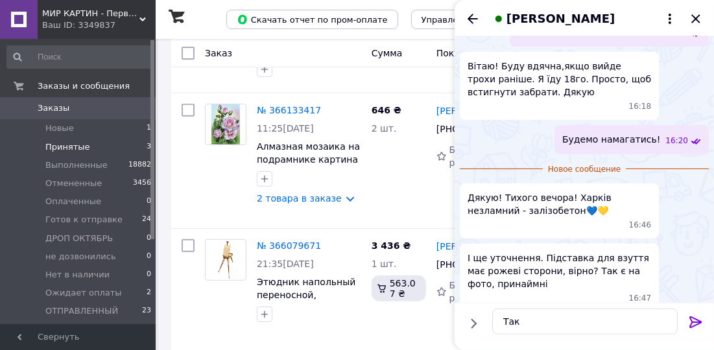
click at [694, 317] on icon at bounding box center [696, 323] width 12 height 12
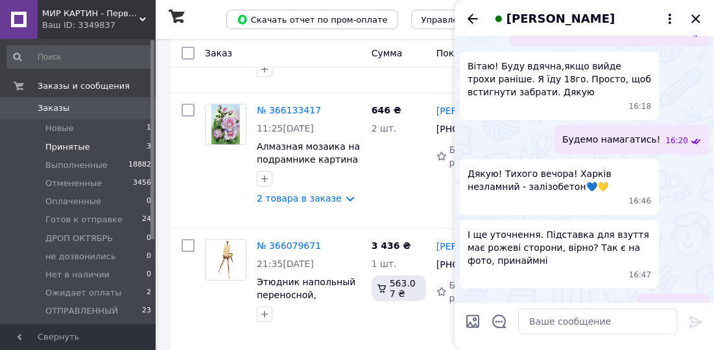
scroll to position [350, 0]
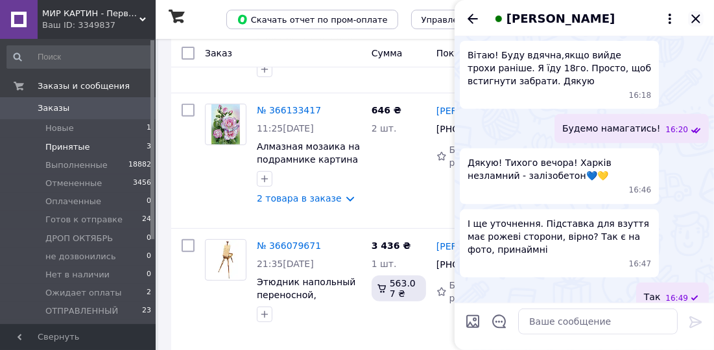
click at [701, 17] on icon "Закрыть" at bounding box center [696, 19] width 16 height 16
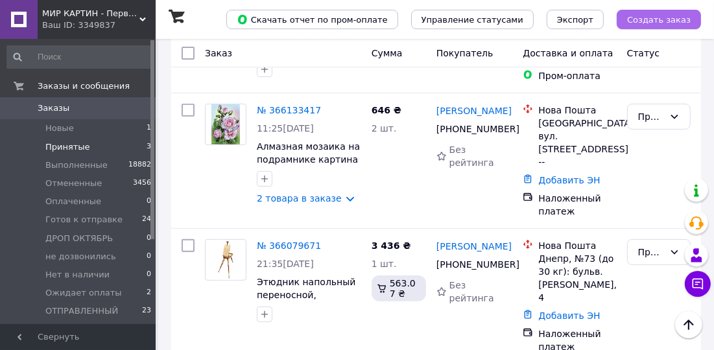
click at [654, 15] on span "Создать заказ" at bounding box center [660, 20] width 64 height 10
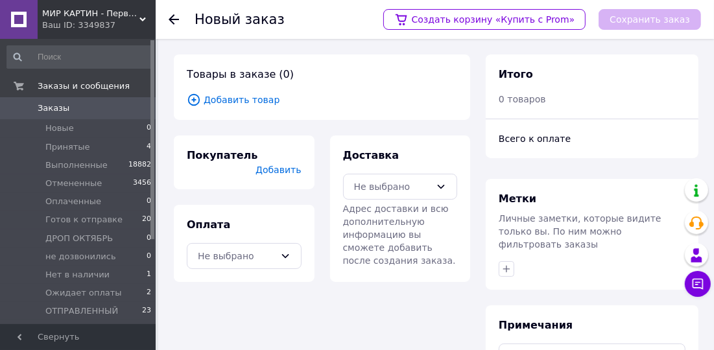
click at [245, 95] on span "Добавить товар" at bounding box center [322, 100] width 271 height 14
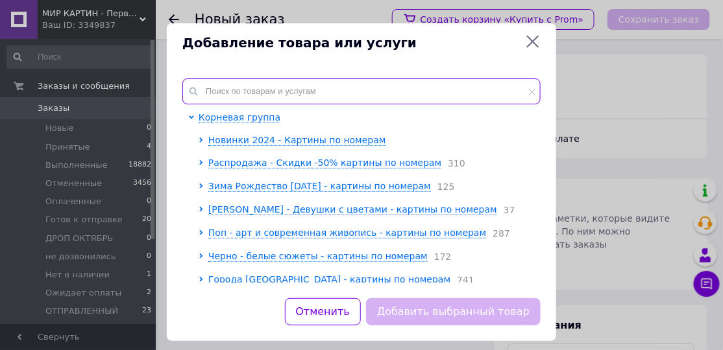
click at [230, 97] on input "text" at bounding box center [361, 92] width 358 height 26
paste input "Сотейник с крышкой 18х6,5см "мраморная крошка""
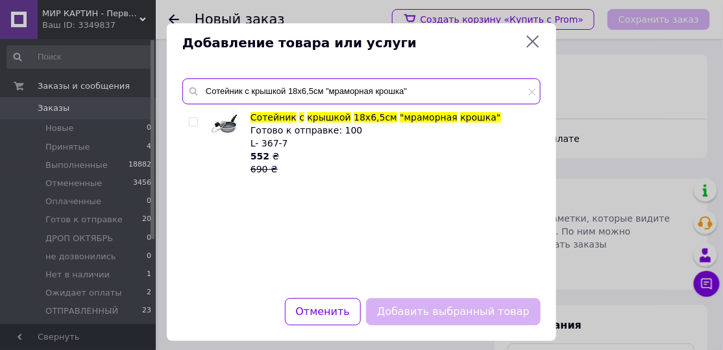
type input "Сотейник с крышкой 18х6,5см "мраморная крошка""
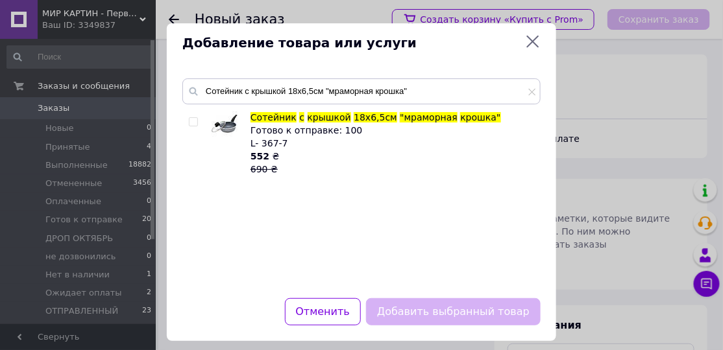
click at [191, 123] on input "checkbox" at bounding box center [193, 122] width 8 height 8
checkbox input "true"
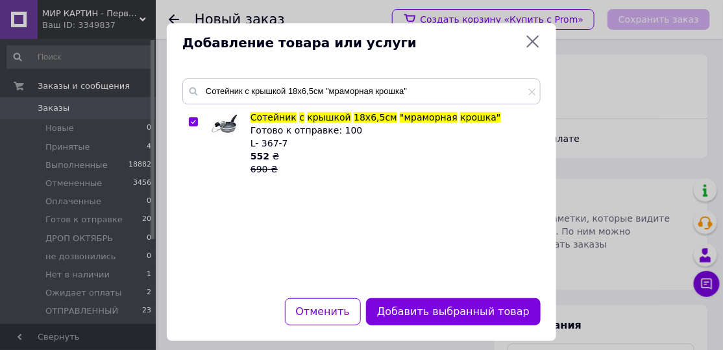
click at [404, 314] on button "Добавить выбранный товар" at bounding box center [453, 313] width 175 height 28
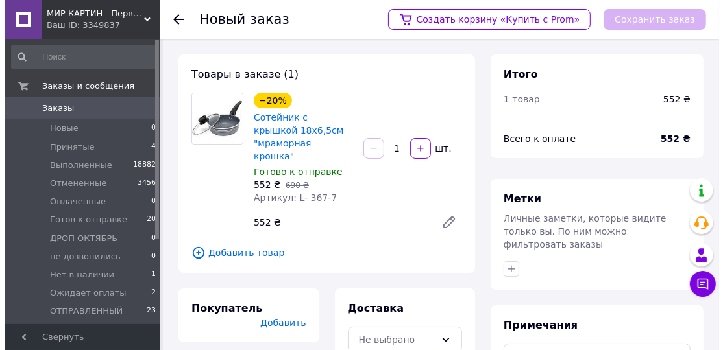
scroll to position [169, 0]
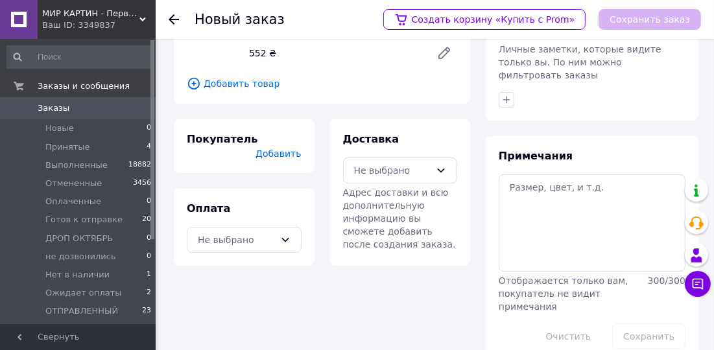
click at [295, 149] on span "Добавить" at bounding box center [278, 154] width 45 height 10
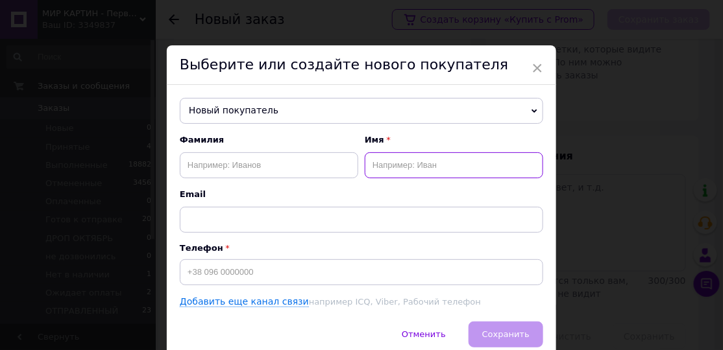
click at [415, 168] on input "text" at bounding box center [454, 165] width 178 height 26
paste input "[PERSON_NAME]"
type input "[PERSON_NAME]"
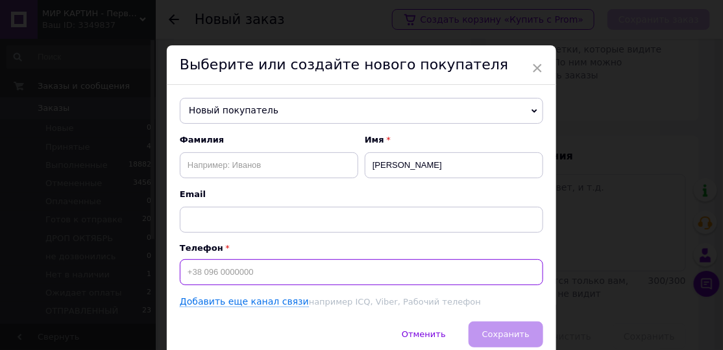
click at [216, 270] on input at bounding box center [361, 273] width 363 height 26
paste input "[PHONE_NUMBER]"
drag, startPoint x: 281, startPoint y: 245, endPoint x: 346, endPoint y: 236, distance: 65.4
click at [336, 243] on div "Телефон +380963061540" at bounding box center [361, 264] width 363 height 42
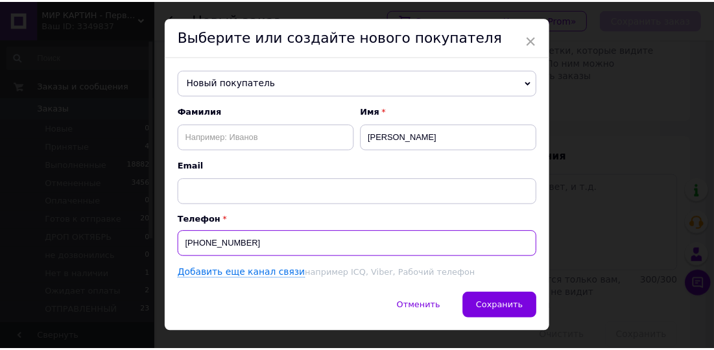
scroll to position [55, 0]
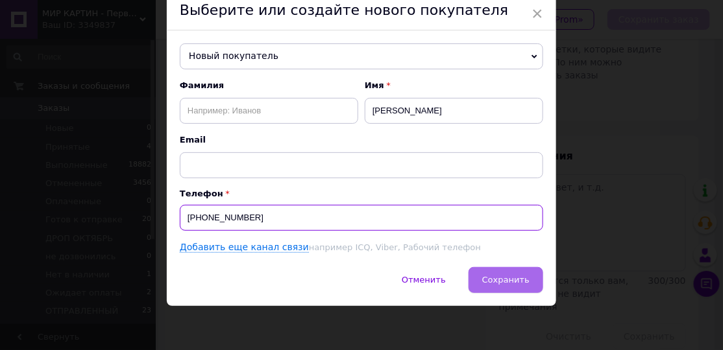
type input "[PHONE_NUMBER]"
click at [509, 273] on button "Сохранить" at bounding box center [506, 280] width 75 height 26
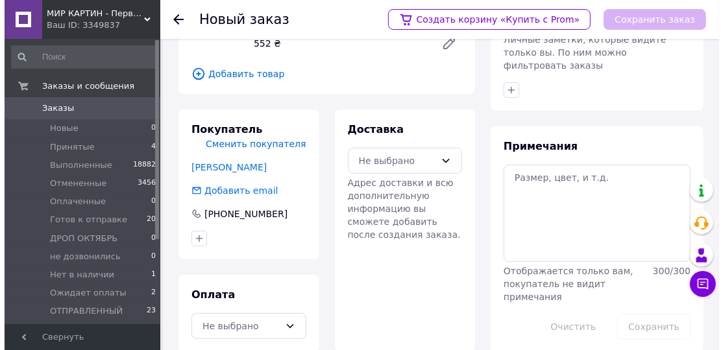
scroll to position [183, 0]
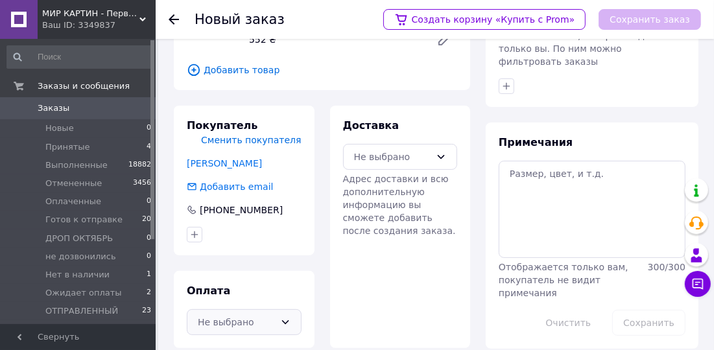
click at [265, 315] on div "Не выбрано" at bounding box center [236, 322] width 77 height 14
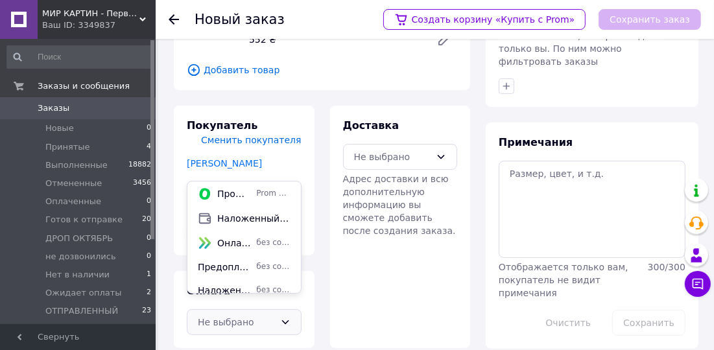
click at [244, 271] on span "Предоплата на карту ПриватБанка ( После подтверждения заказа вышлем номер карты…" at bounding box center [224, 267] width 53 height 13
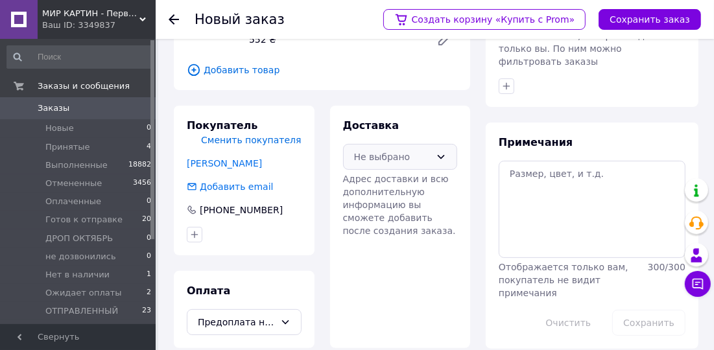
click at [400, 150] on div "Не выбрано" at bounding box center [392, 157] width 77 height 14
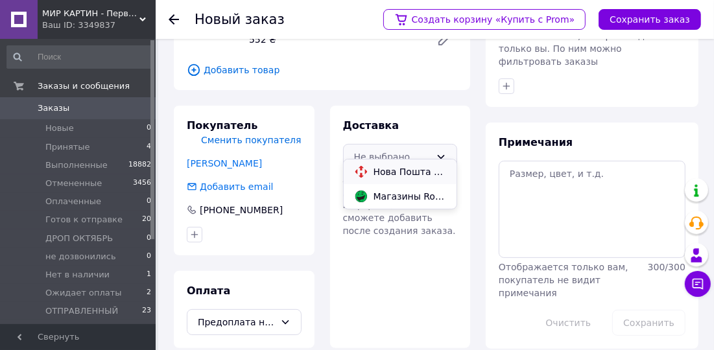
click at [396, 177] on span "Нова Пошта (платная)" at bounding box center [410, 171] width 73 height 13
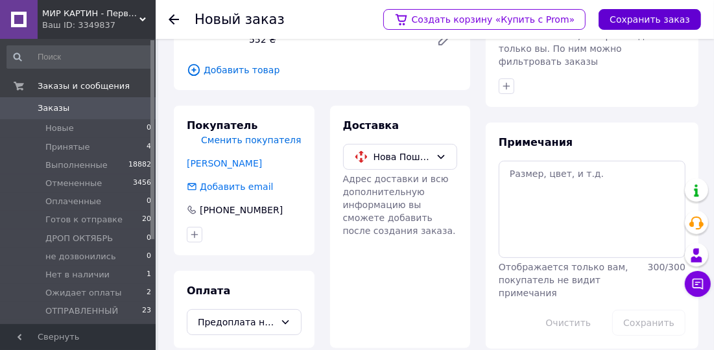
click at [638, 23] on button "Сохранить заказ" at bounding box center [650, 19] width 103 height 21
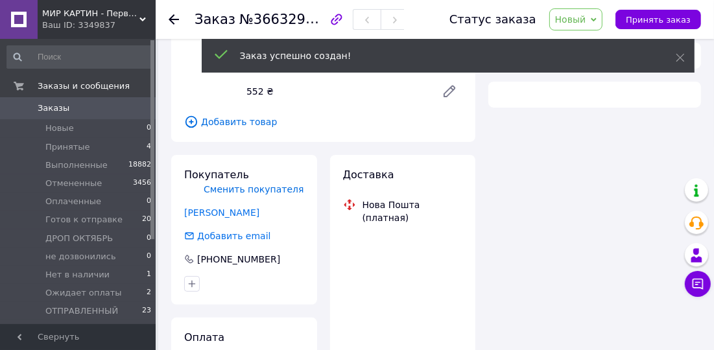
click at [685, 55] on div "Заказ успешно создан!" at bounding box center [448, 56] width 493 height 34
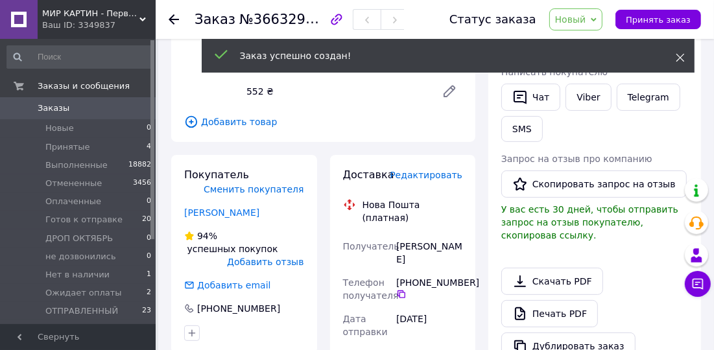
click at [680, 58] on icon at bounding box center [680, 57] width 9 height 9
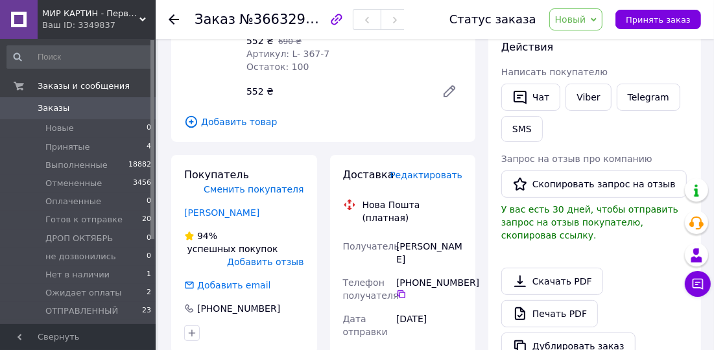
drag, startPoint x: 583, startPoint y: 19, endPoint x: 587, endPoint y: 28, distance: 9.9
click at [583, 19] on span "Новый" at bounding box center [570, 19] width 31 height 10
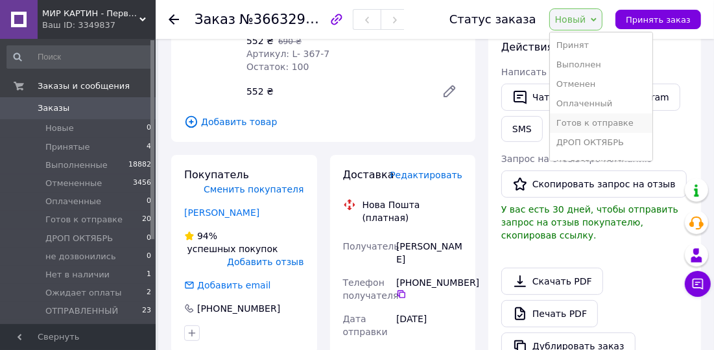
click at [615, 124] on li "Готов к отправке" at bounding box center [601, 123] width 103 height 19
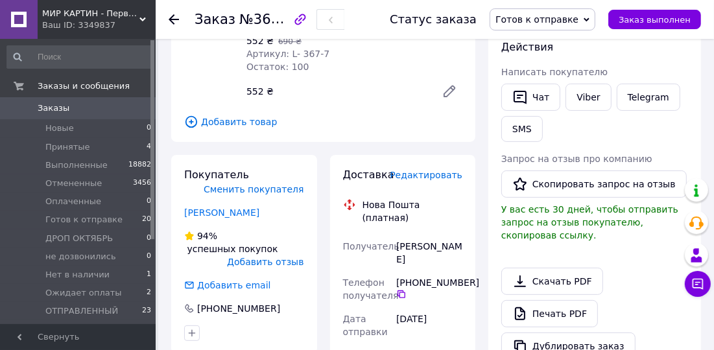
click at [441, 176] on span "Редактировать" at bounding box center [426, 175] width 73 height 10
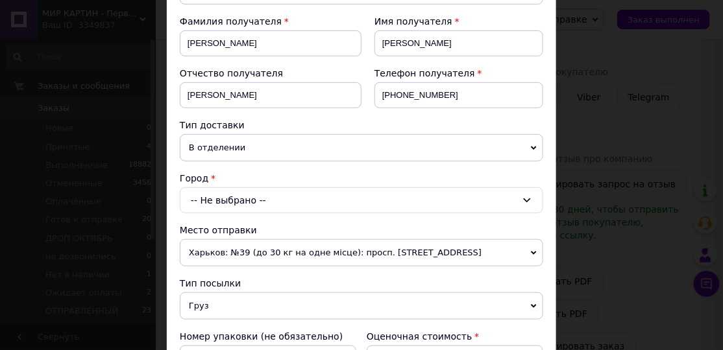
scroll to position [197, 0]
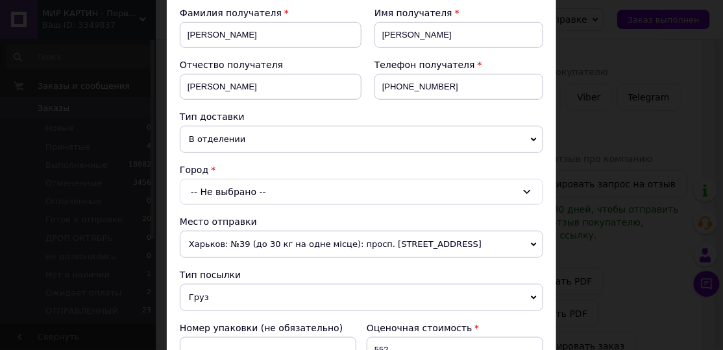
click at [223, 135] on span "В отделении" at bounding box center [361, 139] width 363 height 27
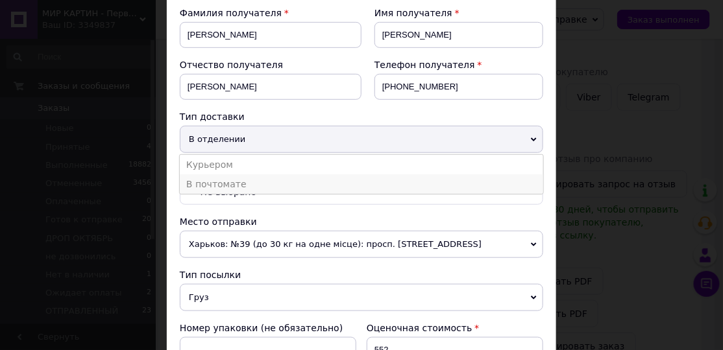
click at [223, 180] on li "В почтомате" at bounding box center [361, 184] width 363 height 19
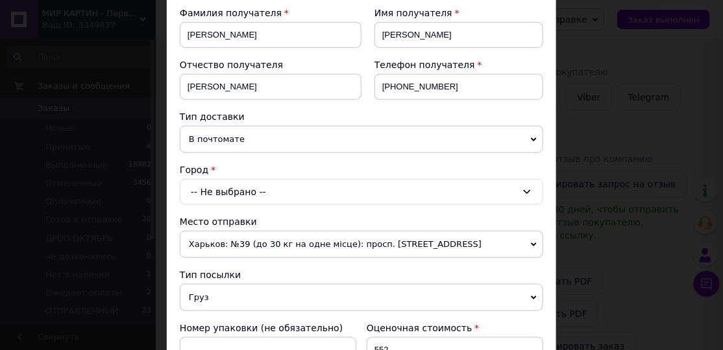
click at [223, 190] on div "-- Не выбрано --" at bounding box center [361, 192] width 363 height 26
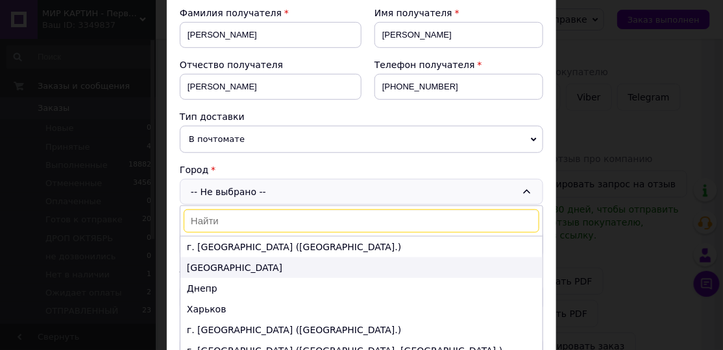
click at [213, 267] on li "[GEOGRAPHIC_DATA]" at bounding box center [361, 268] width 362 height 21
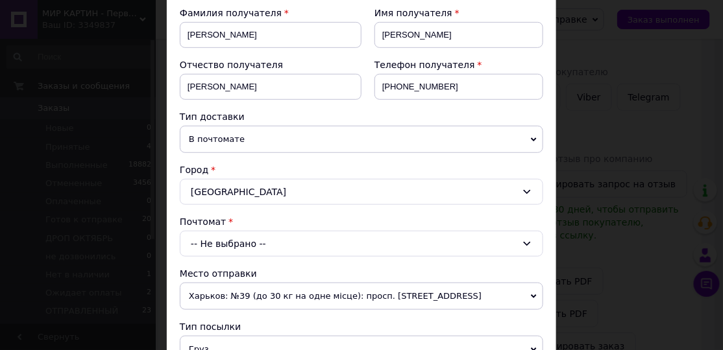
click at [238, 243] on div "-- Не выбрано --" at bounding box center [361, 244] width 363 height 26
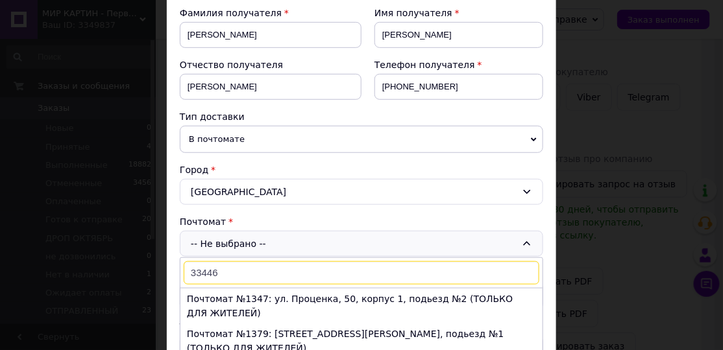
type input "33446"
click at [238, 243] on div "-- Не выбрано -- 33446 Почтомат №1347: ул. Проценка, 50, корпус 1, подьезд №2 (…" at bounding box center [361, 244] width 363 height 26
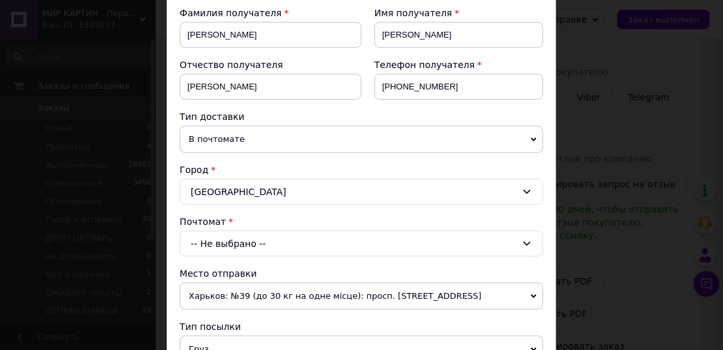
click at [238, 243] on div "-- Не выбрано --" at bounding box center [361, 244] width 363 height 26
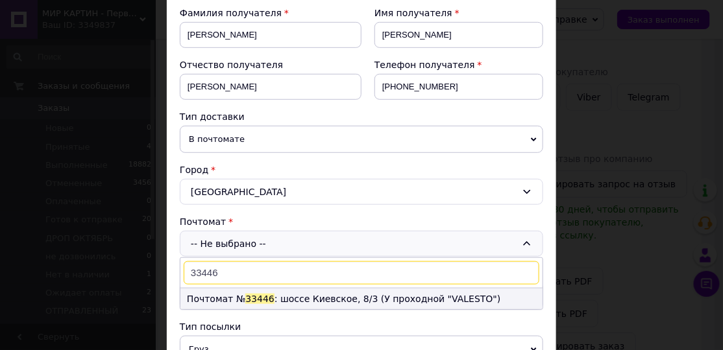
type input "33446"
click at [233, 290] on li "Почтомат № 33446 : шоссе Киевское, 8/3 (У проходной "VALESTO")" at bounding box center [361, 299] width 362 height 21
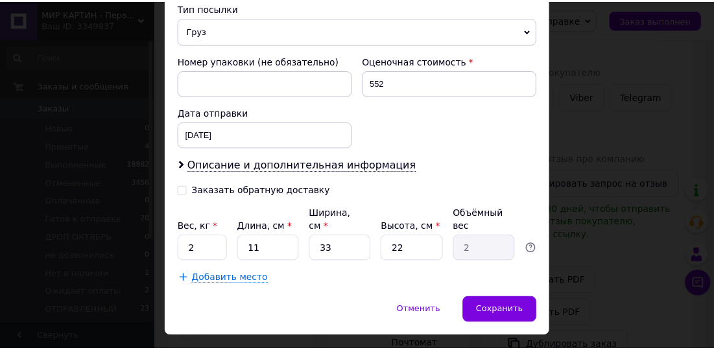
scroll to position [528, 0]
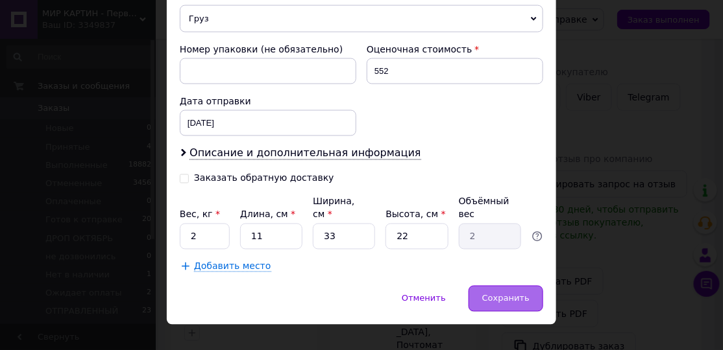
click at [507, 294] on span "Сохранить" at bounding box center [505, 299] width 47 height 10
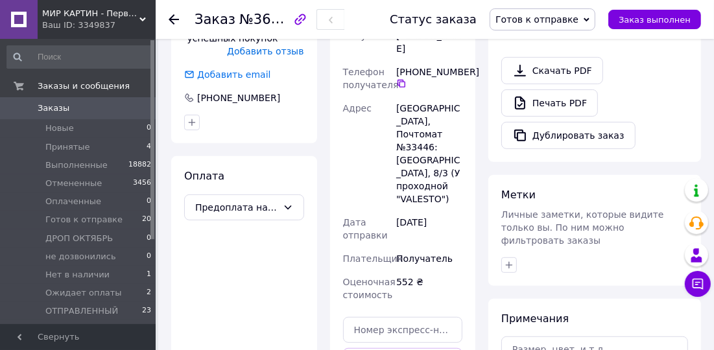
scroll to position [478, 0]
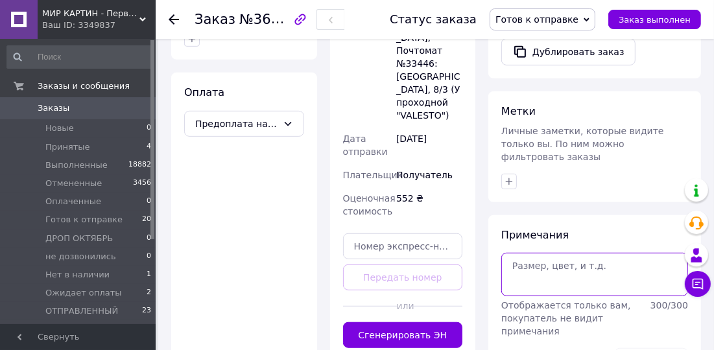
click at [534, 253] on textarea at bounding box center [595, 274] width 187 height 43
paste textarea "866917359"
type textarea "866917359"
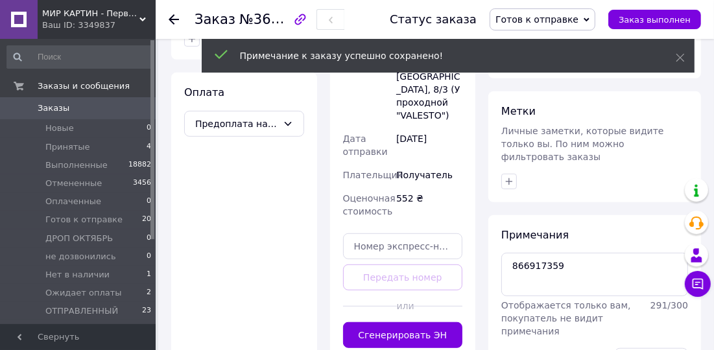
click at [561, 29] on span "Готов к отправке" at bounding box center [543, 19] width 106 height 22
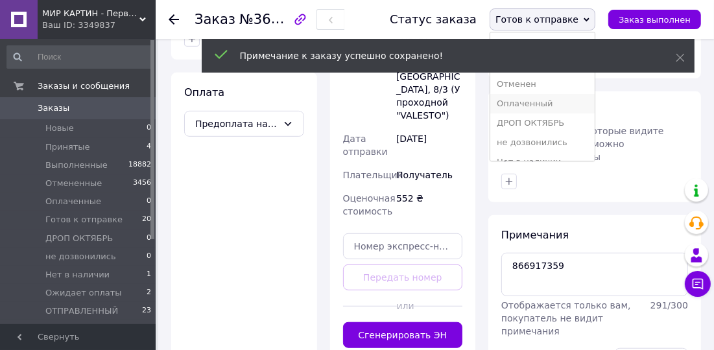
scroll to position [98, 0]
click at [558, 89] on li "Ожидает оплаты" at bounding box center [543, 83] width 104 height 19
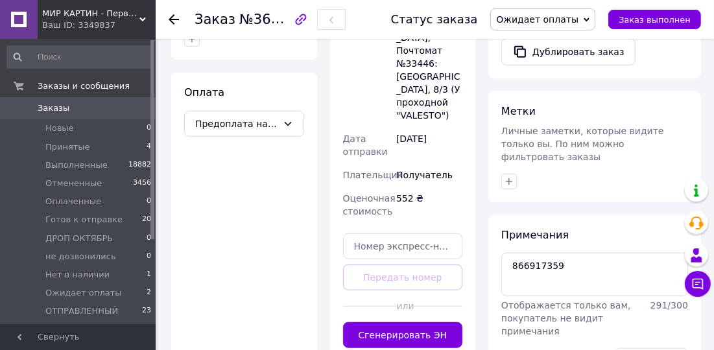
click at [174, 23] on icon at bounding box center [174, 19] width 10 height 10
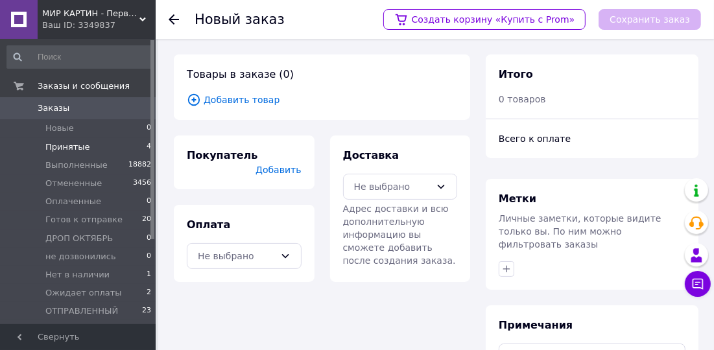
click at [79, 152] on span "Принятые" at bounding box center [67, 147] width 45 height 12
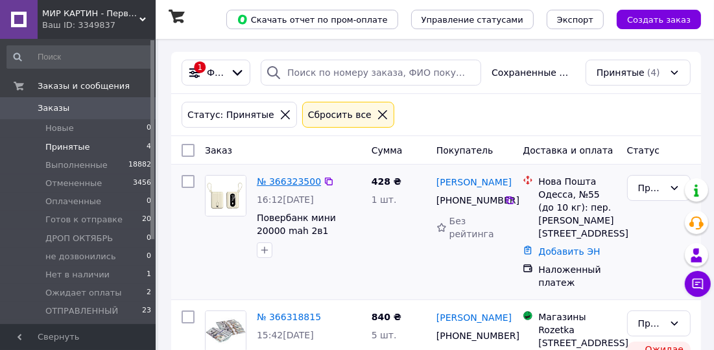
click at [295, 183] on link "№ 366323500" at bounding box center [289, 182] width 64 height 10
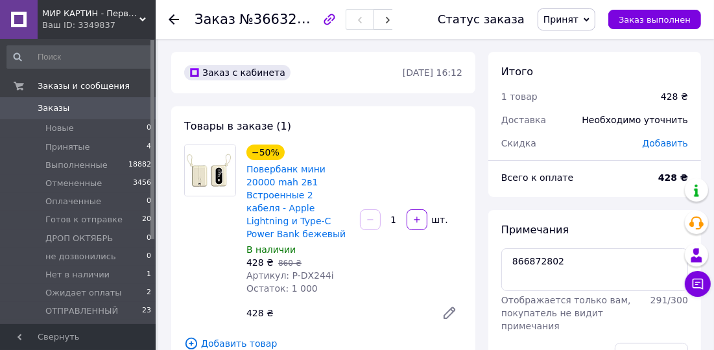
click at [579, 18] on span "Принят" at bounding box center [561, 19] width 35 height 10
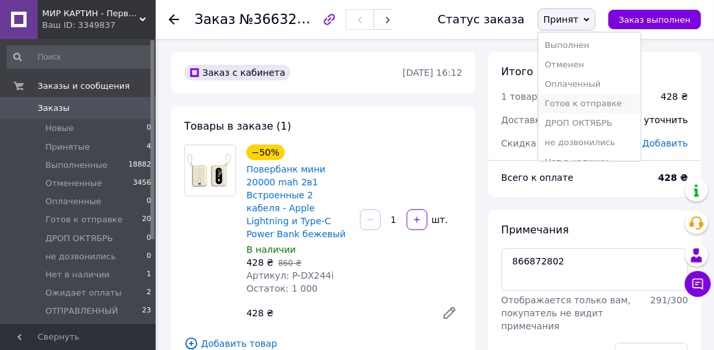
click at [598, 103] on li "Готов к отправке" at bounding box center [590, 103] width 103 height 19
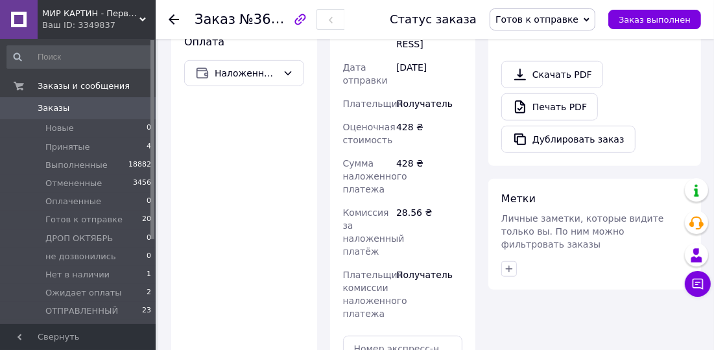
scroll to position [590, 0]
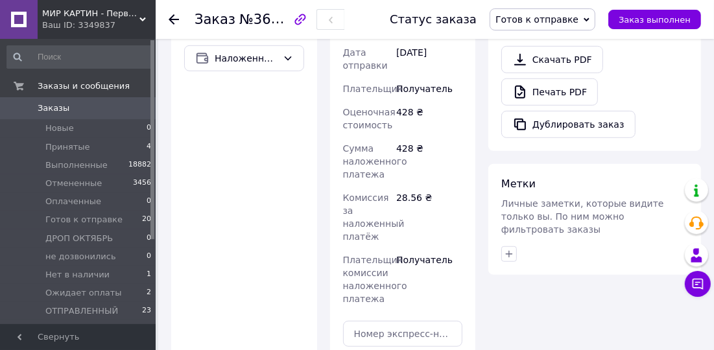
click at [175, 12] on div at bounding box center [182, 19] width 26 height 39
click at [173, 19] on use at bounding box center [174, 19] width 10 height 10
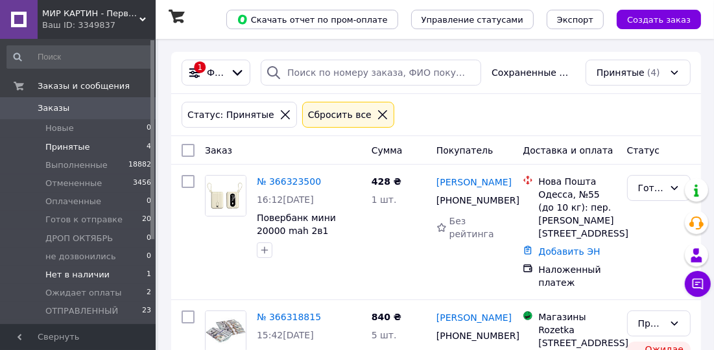
click at [85, 279] on span "Нет в наличии" at bounding box center [77, 275] width 64 height 12
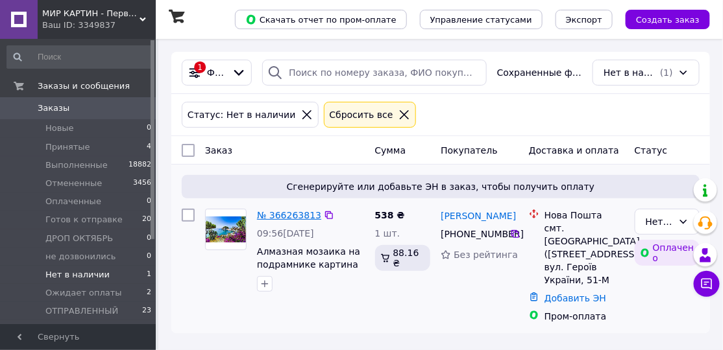
click at [300, 210] on link "№ 366263813" at bounding box center [289, 215] width 64 height 10
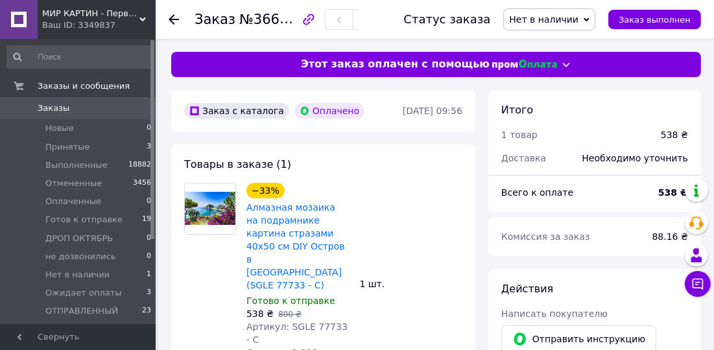
scroll to position [98, 0]
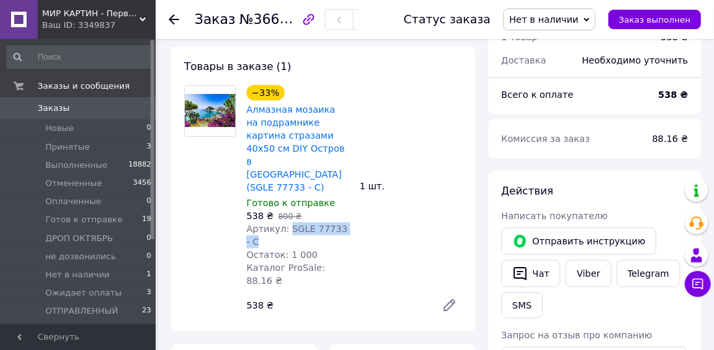
drag, startPoint x: 286, startPoint y: 202, endPoint x: 347, endPoint y: 205, distance: 60.4
click at [347, 223] on div "Артикул: SGLE 77733 - C" at bounding box center [298, 236] width 103 height 26
copy span "SGLE 77733 - C"
click at [119, 19] on div "Ваш ID: 3349837" at bounding box center [99, 25] width 114 height 12
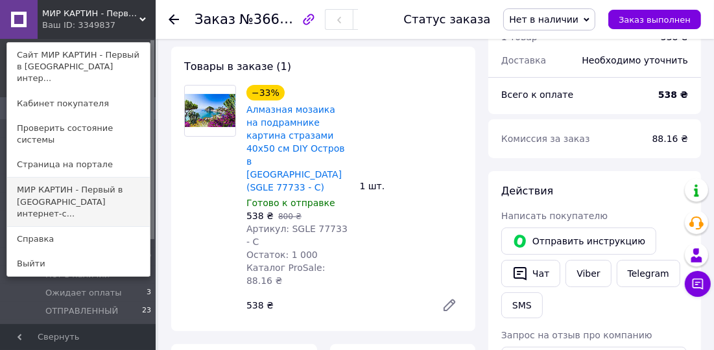
click at [96, 178] on link "МИР КАРТИН - Первый в [GEOGRAPHIC_DATA] интернет-с..." at bounding box center [78, 202] width 143 height 49
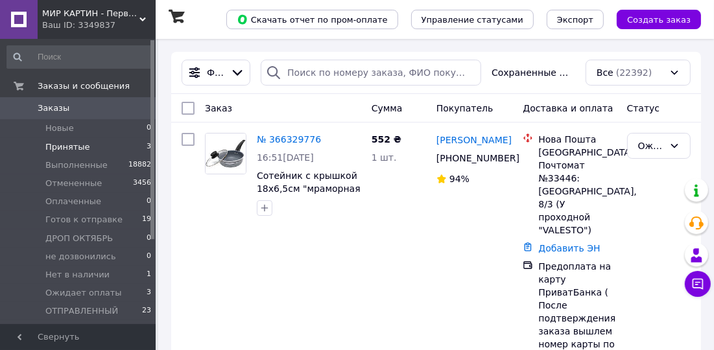
click at [106, 143] on li "Принятые 3" at bounding box center [79, 147] width 159 height 18
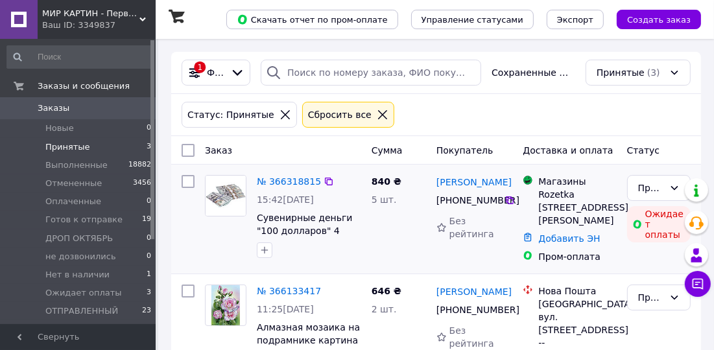
scroll to position [181, 0]
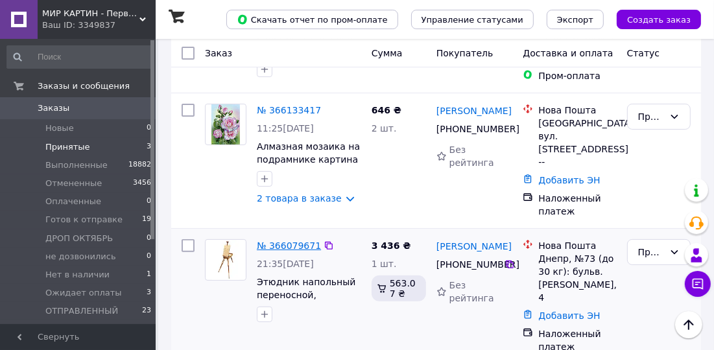
click at [289, 241] on link "№ 366079671" at bounding box center [289, 246] width 64 height 10
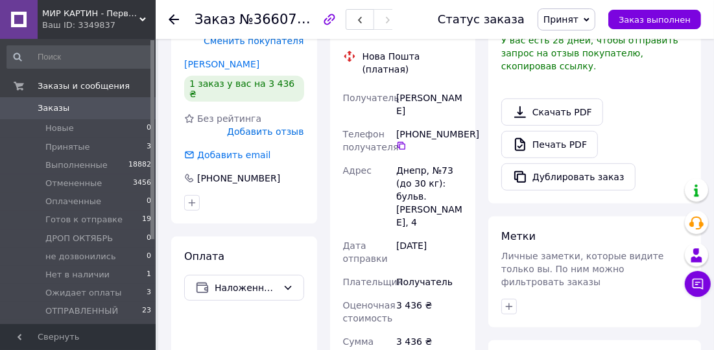
scroll to position [491, 0]
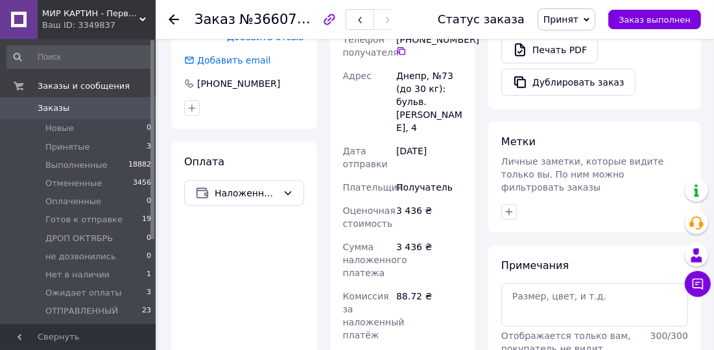
click at [592, 19] on span "Принят" at bounding box center [567, 19] width 58 height 22
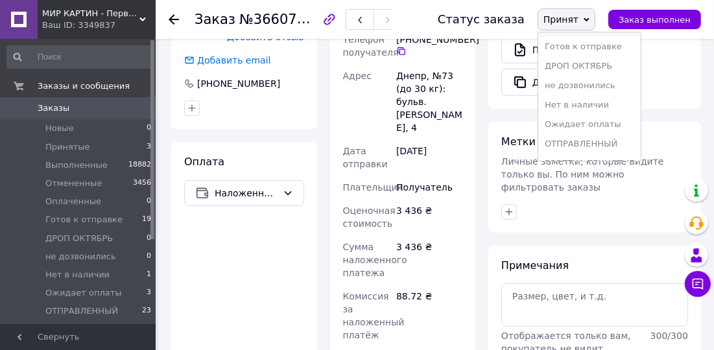
scroll to position [98, 0]
click at [602, 86] on li "Ожидает оплаты" at bounding box center [590, 83] width 103 height 19
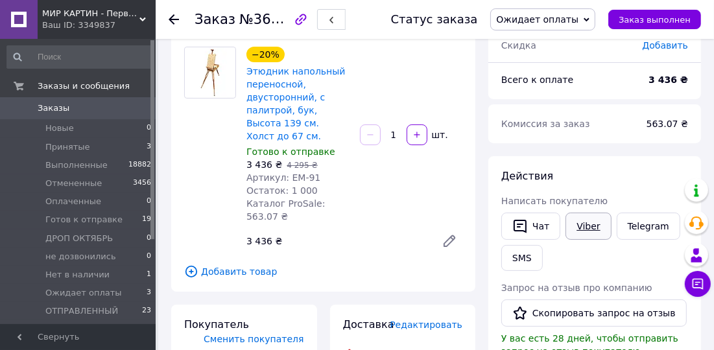
click at [583, 222] on link "Viber" at bounding box center [588, 226] width 45 height 27
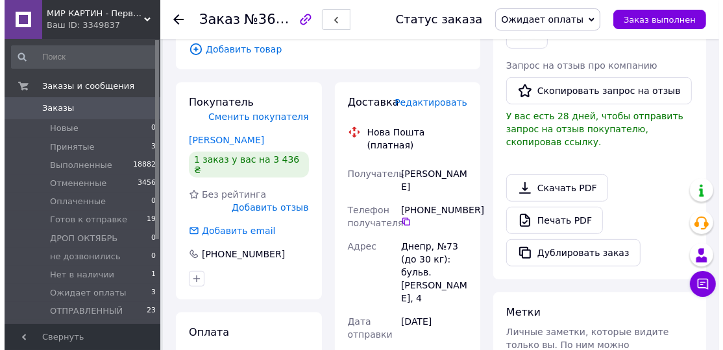
scroll to position [295, 0]
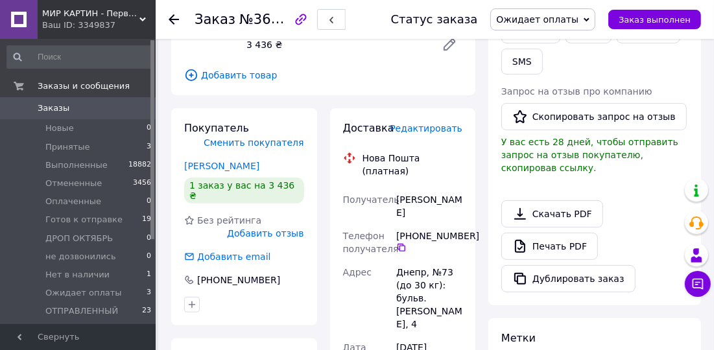
click at [432, 123] on span "Редактировать" at bounding box center [426, 128] width 73 height 10
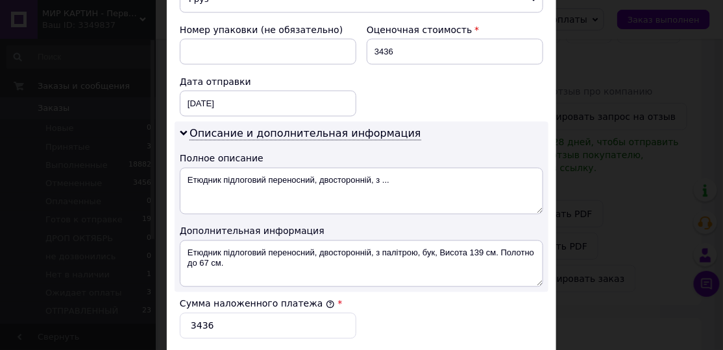
scroll to position [590, 0]
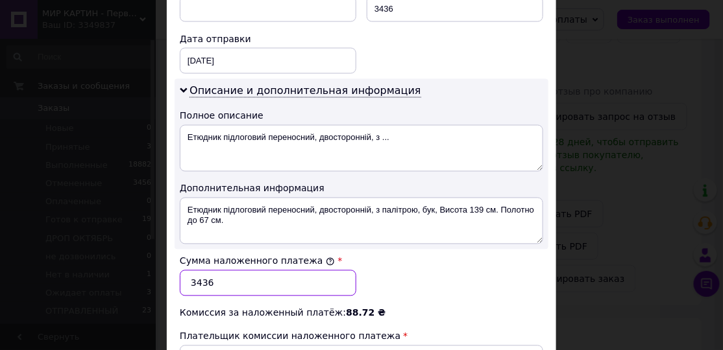
click at [194, 278] on input "3436" at bounding box center [268, 284] width 177 height 26
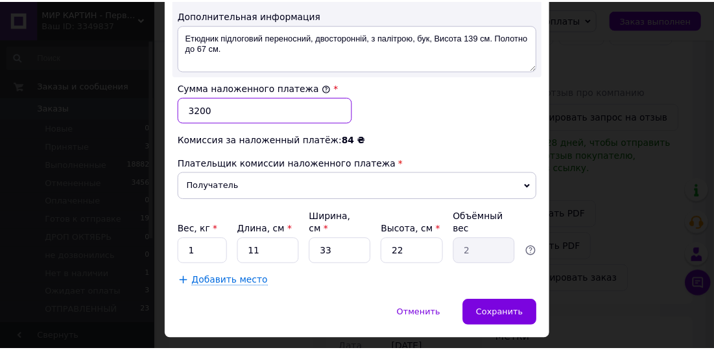
scroll to position [775, 0]
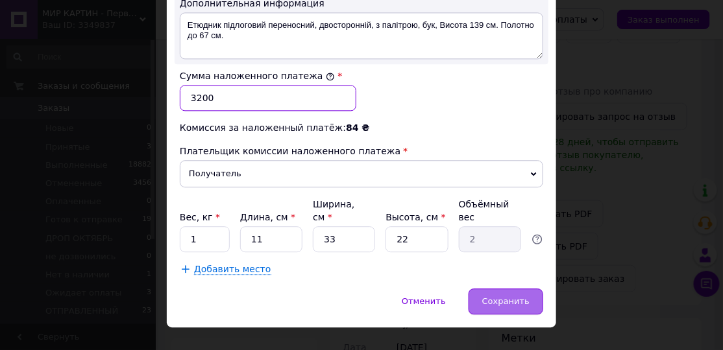
type input "3200"
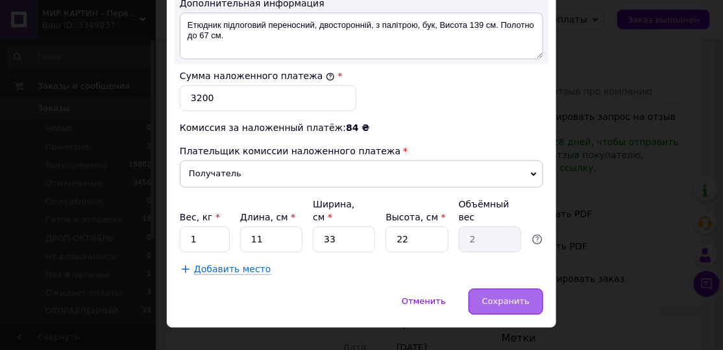
click at [489, 297] on span "Сохранить" at bounding box center [505, 302] width 47 height 10
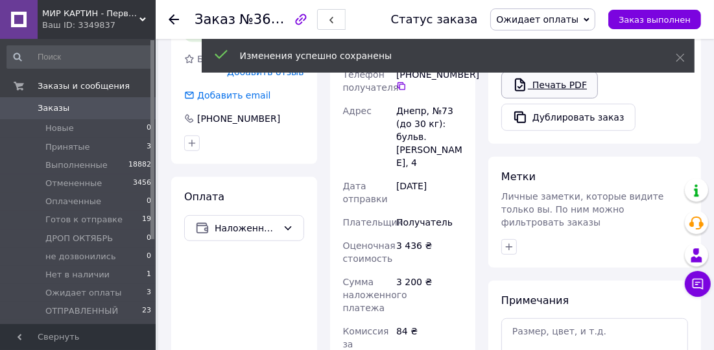
scroll to position [491, 0]
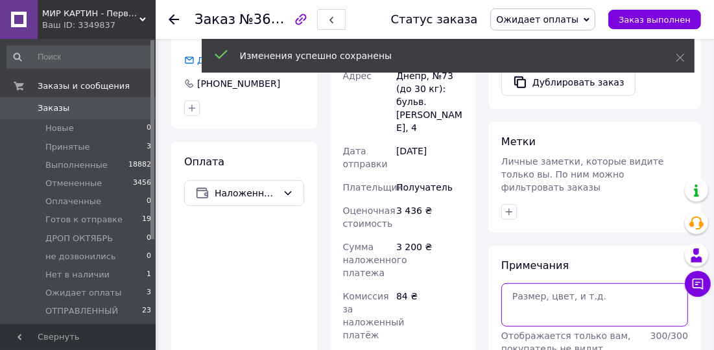
click at [559, 284] on textarea at bounding box center [595, 305] width 187 height 43
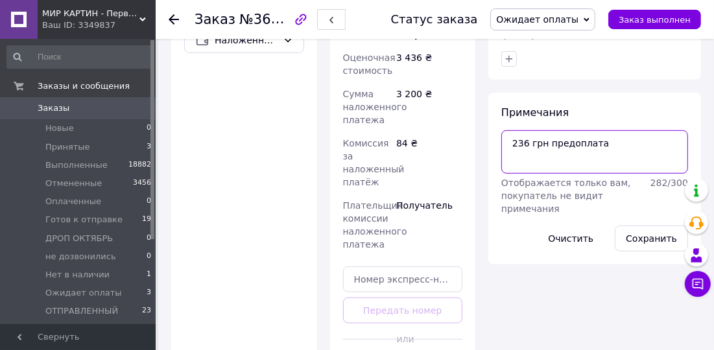
scroll to position [688, 0]
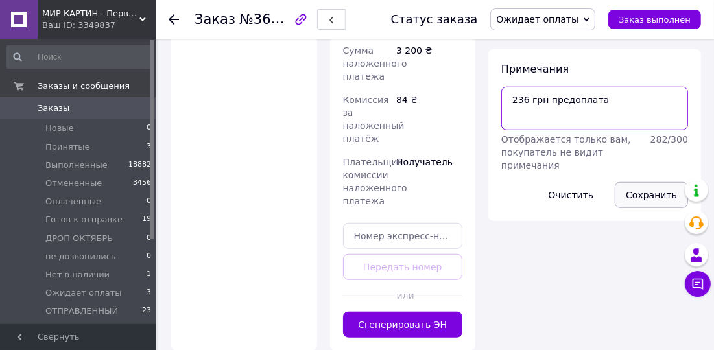
type textarea "236 грн предоплата"
click at [650, 182] on button "Сохранить" at bounding box center [651, 195] width 73 height 26
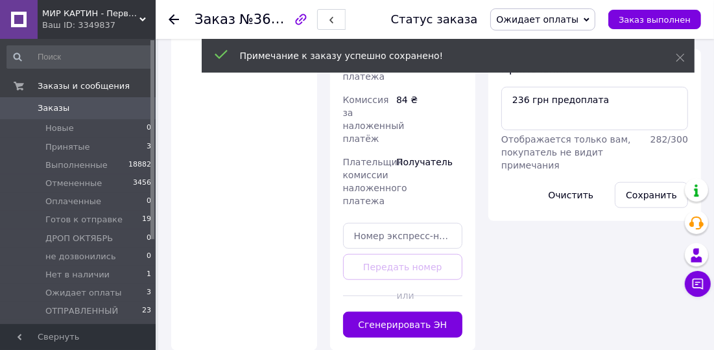
click at [171, 19] on use at bounding box center [174, 19] width 10 height 10
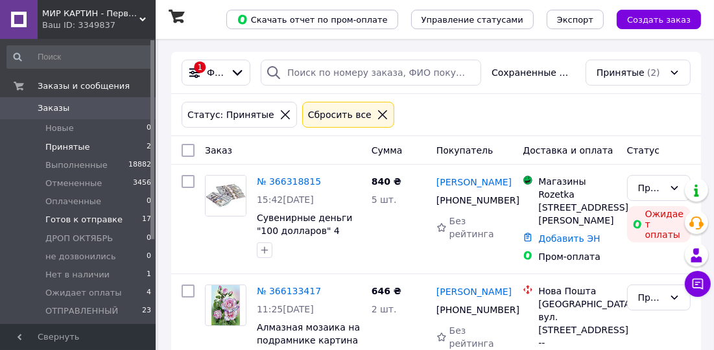
click at [113, 219] on li "Готов к отправке 17" at bounding box center [79, 220] width 159 height 18
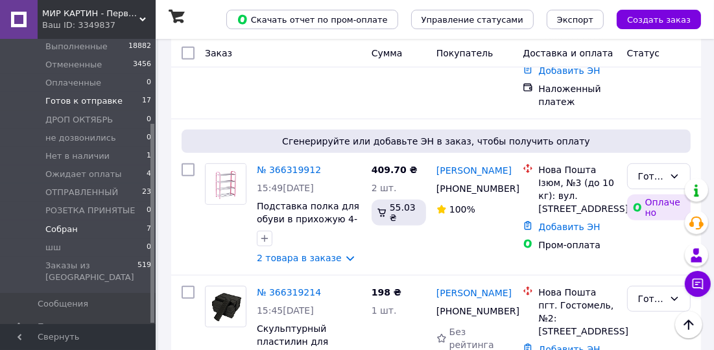
scroll to position [121, 0]
click at [111, 228] on li "Собран 7" at bounding box center [79, 228] width 159 height 18
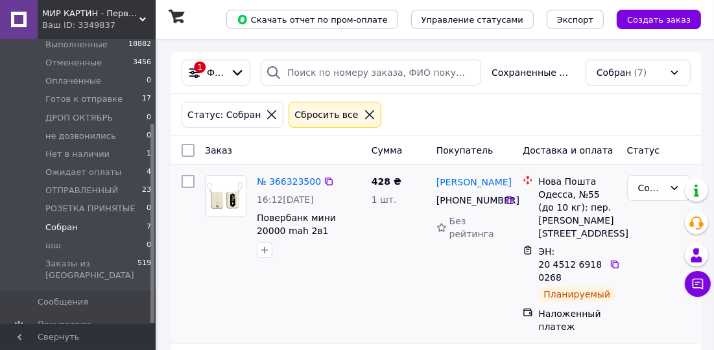
scroll to position [98, 0]
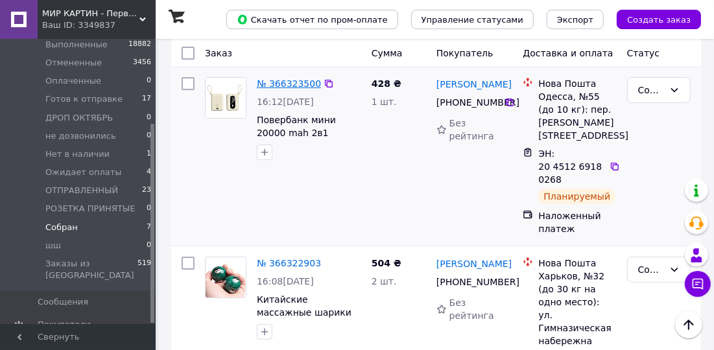
click at [300, 83] on link "№ 366323500" at bounding box center [289, 84] width 64 height 10
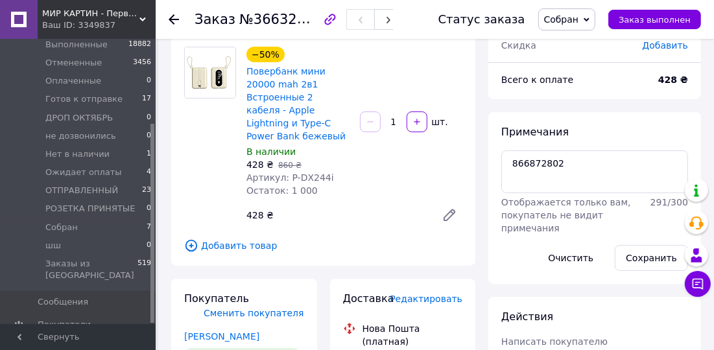
scroll to position [125, 0]
drag, startPoint x: 320, startPoint y: 165, endPoint x: 283, endPoint y: 162, distance: 37.1
click at [283, 173] on span "Артикул: P-DX244i" at bounding box center [291, 178] width 88 height 10
copy span "P-DX244"
click at [127, 12] on span "МИР КАРТИН - Первый в [GEOGRAPHIC_DATA] интернет-супермаркет картин по номерам." at bounding box center [90, 14] width 97 height 12
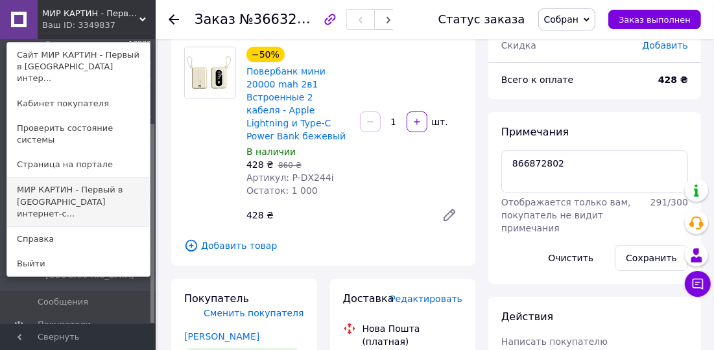
click at [108, 178] on link "МИР КАРТИН - Первый в [GEOGRAPHIC_DATA] интернет-с..." at bounding box center [78, 202] width 143 height 49
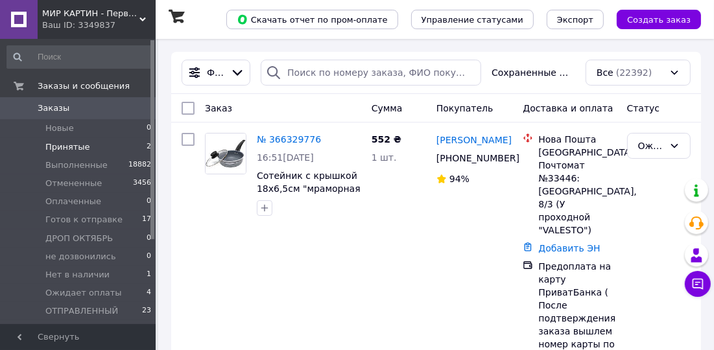
click at [113, 145] on li "Принятые 2" at bounding box center [79, 147] width 159 height 18
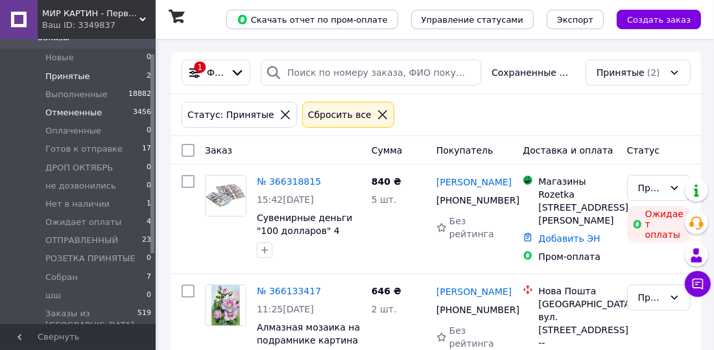
scroll to position [98, 0]
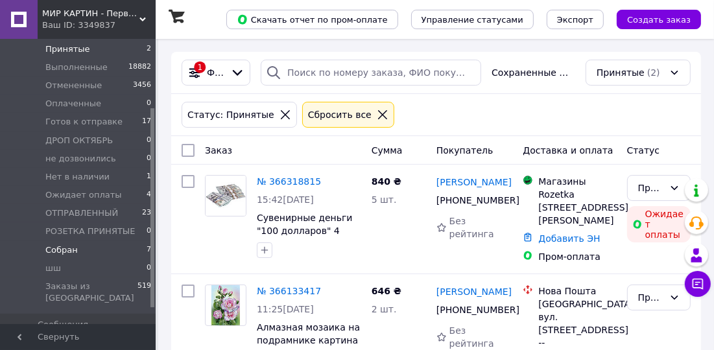
click at [97, 250] on li "Собран 7" at bounding box center [79, 250] width 159 height 18
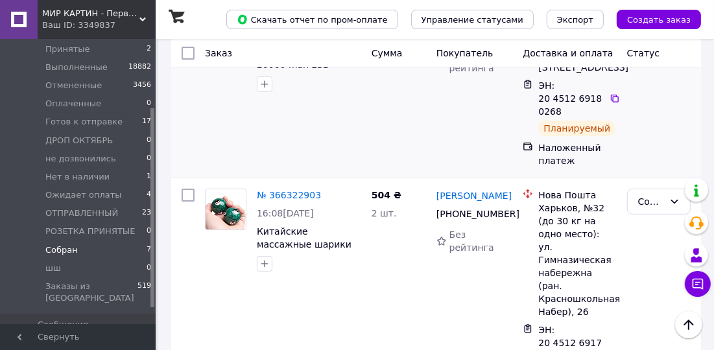
scroll to position [197, 0]
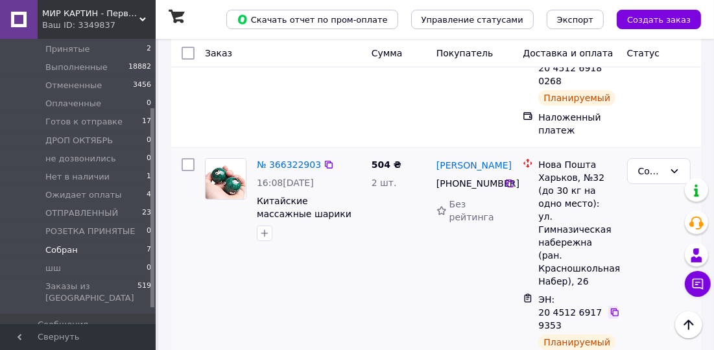
click at [615, 308] on icon at bounding box center [615, 313] width 10 height 10
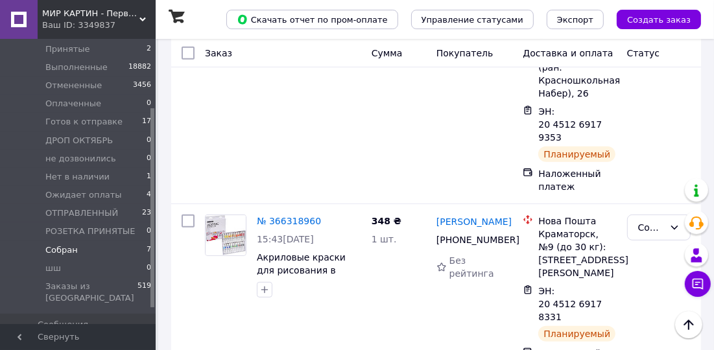
scroll to position [393, 0]
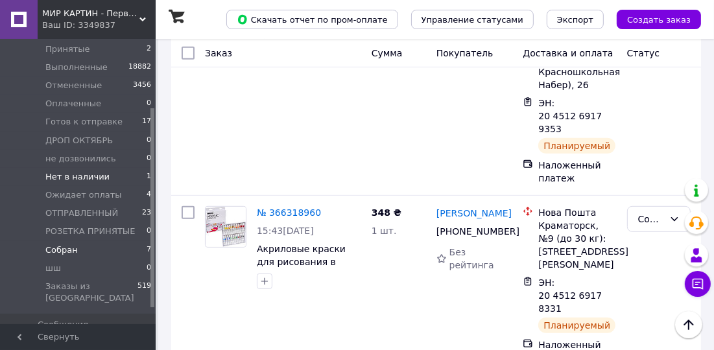
click at [103, 175] on li "Нет в наличии 1" at bounding box center [79, 177] width 159 height 18
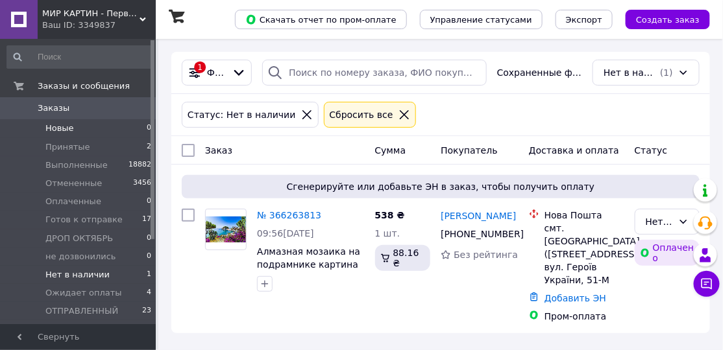
click at [90, 130] on li "Новые 0" at bounding box center [79, 128] width 159 height 18
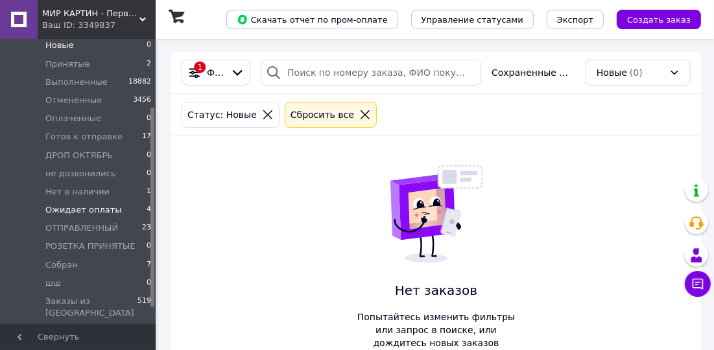
scroll to position [98, 0]
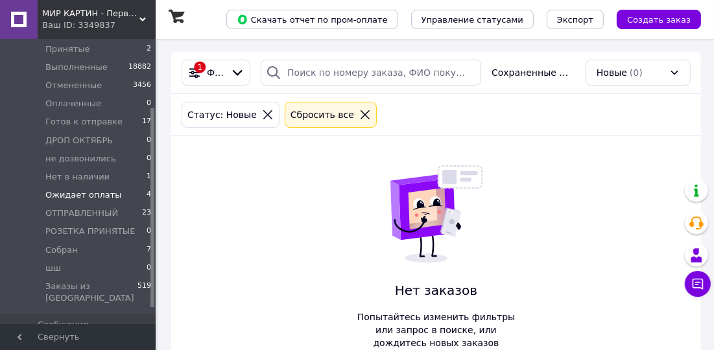
click at [114, 190] on li "Ожидает оплаты 4" at bounding box center [79, 195] width 159 height 18
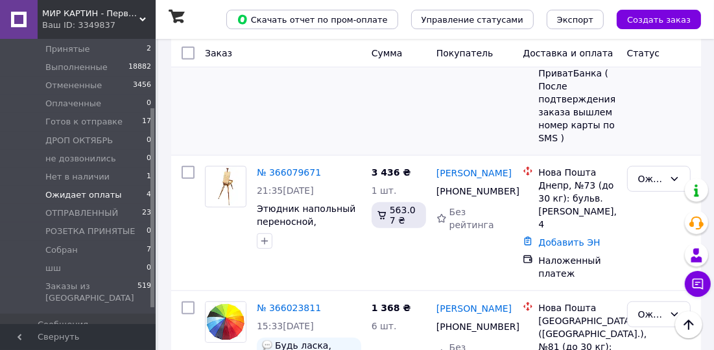
scroll to position [563, 0]
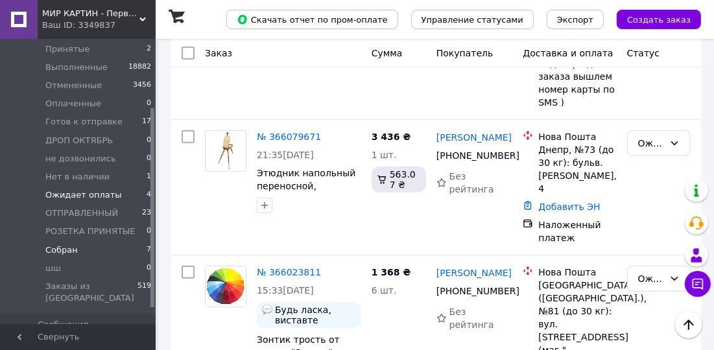
click at [81, 255] on li "Собран 7" at bounding box center [79, 250] width 159 height 18
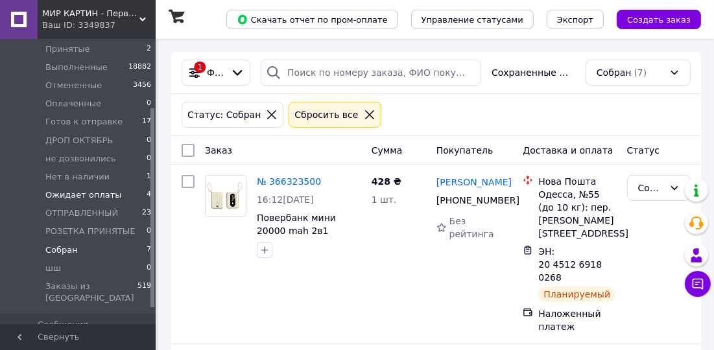
click at [107, 199] on span "Ожидает оплаты" at bounding box center [83, 195] width 77 height 12
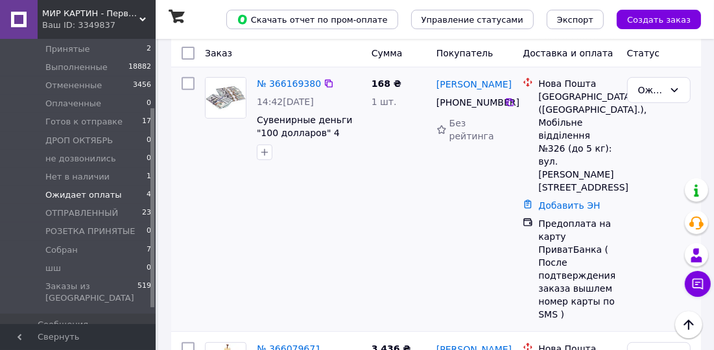
scroll to position [393, 0]
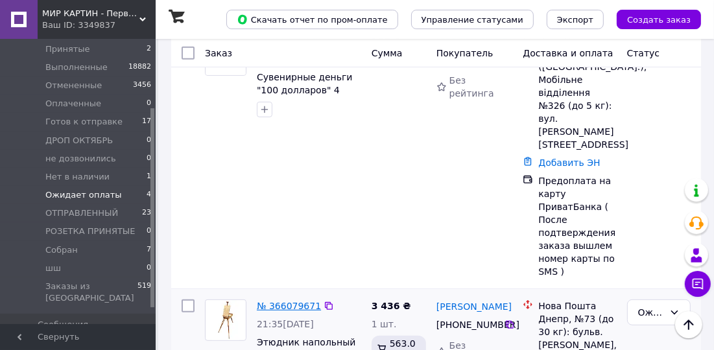
click at [299, 301] on link "№ 366079671" at bounding box center [289, 306] width 64 height 10
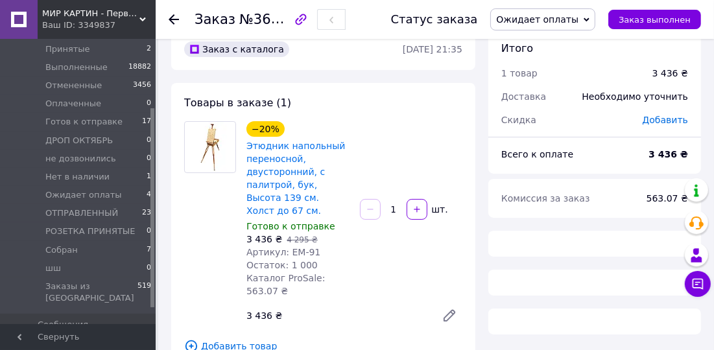
scroll to position [98, 0]
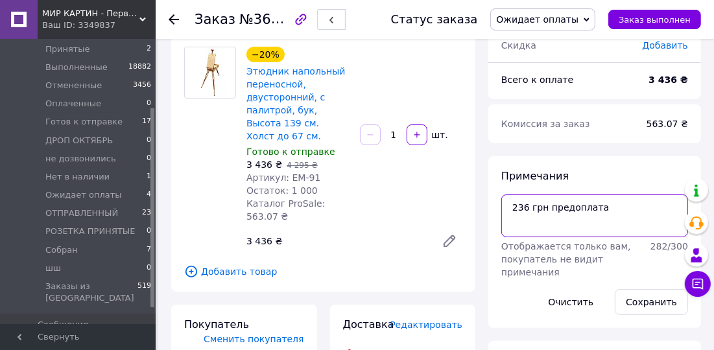
click at [597, 213] on textarea "236 грн предоплата" at bounding box center [595, 216] width 187 height 43
paste textarea "АРТ-Е1"
paste textarea "4 45 25 12"
type textarea "236 грн предоплата АРТ-Е1 4 45 25 12"
click at [650, 308] on button "Сохранить" at bounding box center [651, 302] width 73 height 26
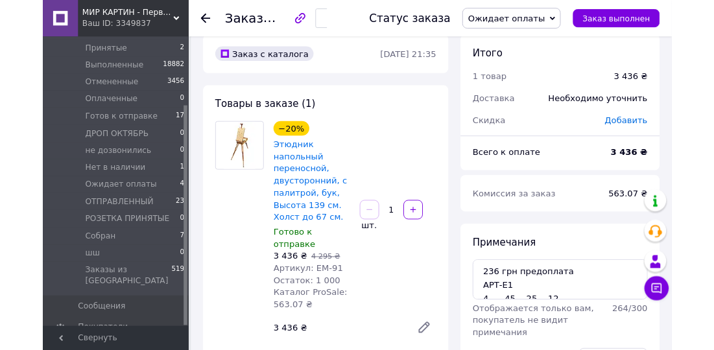
scroll to position [0, 0]
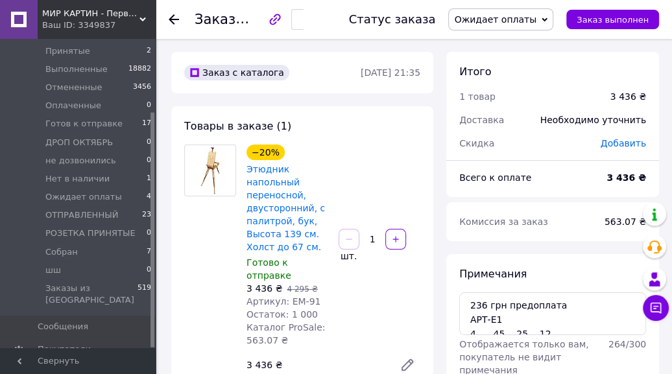
click at [174, 16] on icon at bounding box center [174, 19] width 10 height 10
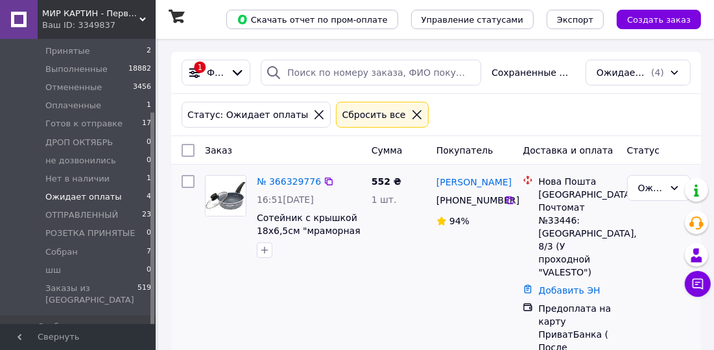
scroll to position [98, 0]
click at [130, 101] on li "Оплаченные 1" at bounding box center [79, 104] width 159 height 18
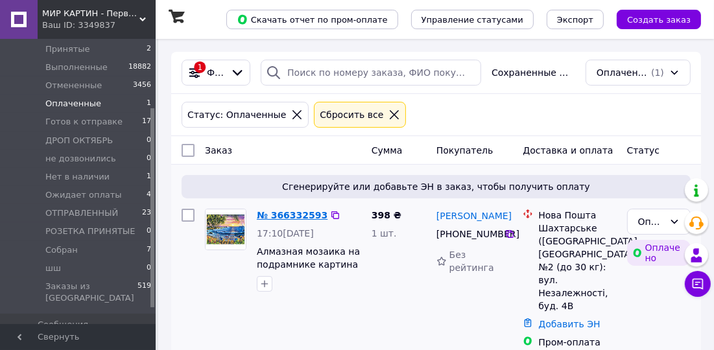
click at [300, 212] on link "№ 366332593" at bounding box center [292, 215] width 71 height 10
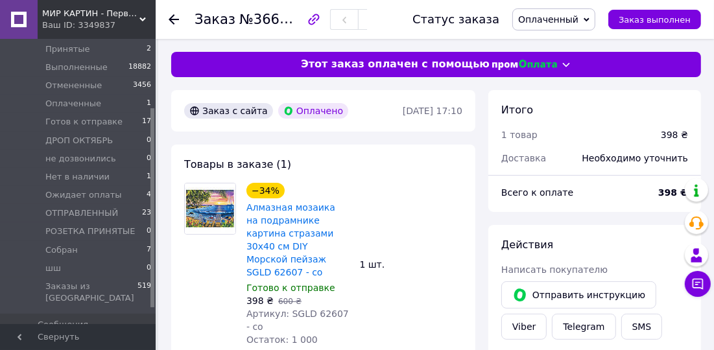
click at [175, 13] on div at bounding box center [174, 19] width 10 height 13
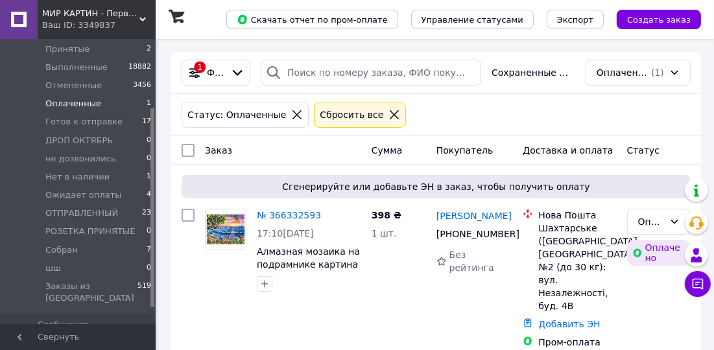
drag, startPoint x: 176, startPoint y: 13, endPoint x: 198, endPoint y: -7, distance: 29.9
click at [198, 0] on html "МИР КАРТИН - Первый в Украине интернет-супермаркет картин по номерам. Ваш ID: 3…" at bounding box center [357, 186] width 714 height 372
click at [285, 19] on button "Скачать отчет по пром-оплате" at bounding box center [312, 19] width 172 height 19
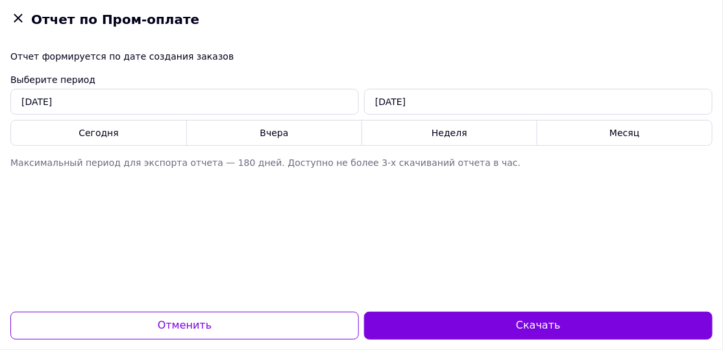
click at [20, 21] on icon at bounding box center [18, 18] width 16 height 16
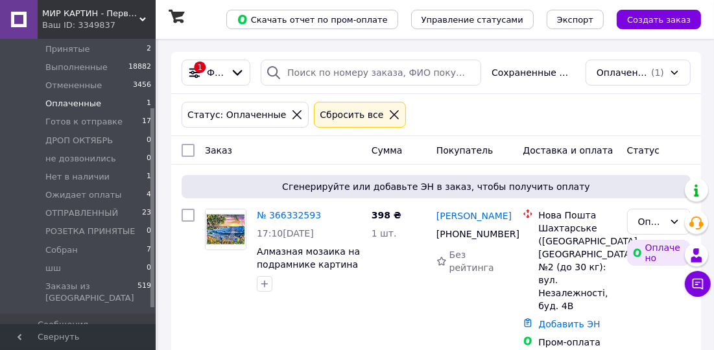
click at [389, 116] on icon at bounding box center [395, 115] width 12 height 12
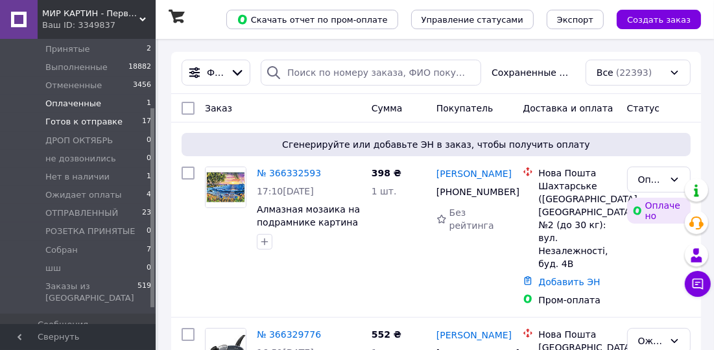
click at [114, 120] on li "Готов к отправке 17" at bounding box center [79, 122] width 159 height 18
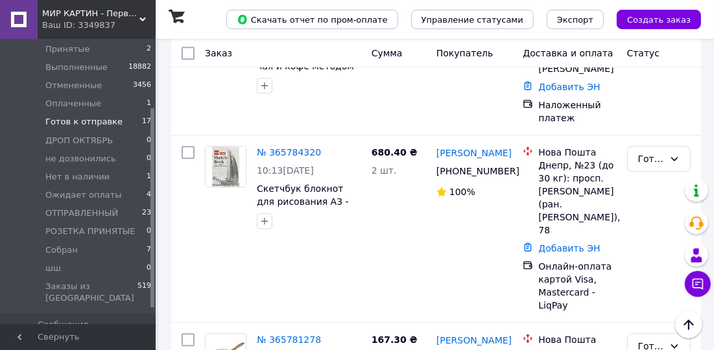
scroll to position [2372, 0]
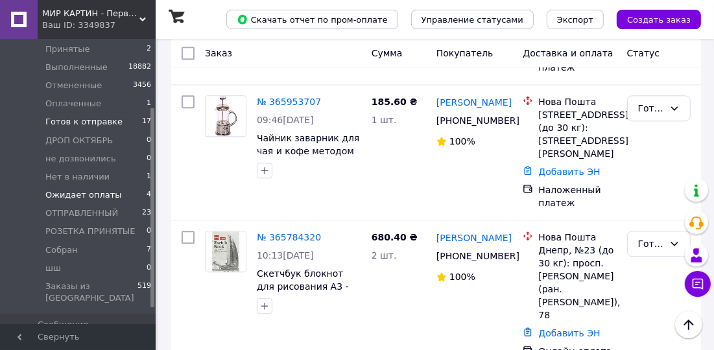
click at [141, 193] on li "Ожидает оплаты 4" at bounding box center [79, 195] width 159 height 18
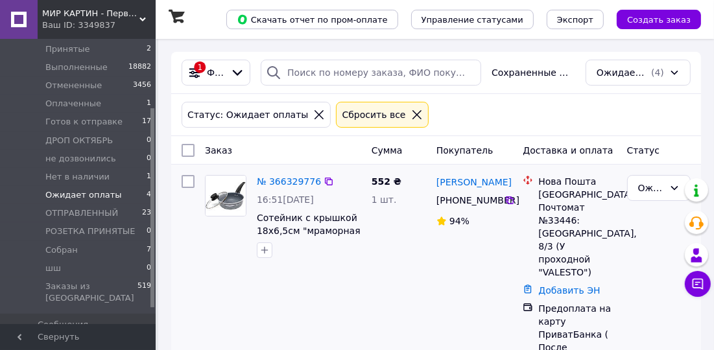
scroll to position [98, 0]
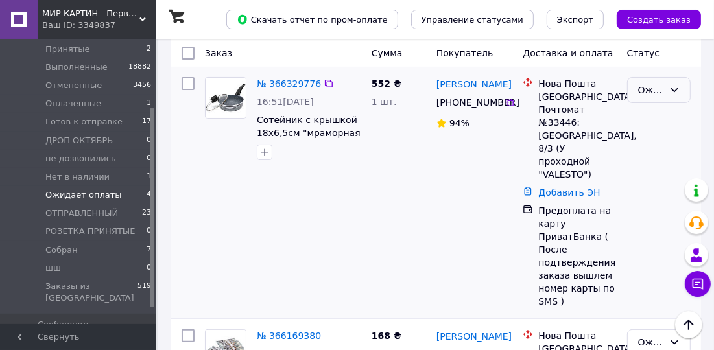
click at [650, 95] on div "Ожидает оплаты" at bounding box center [652, 90] width 26 height 14
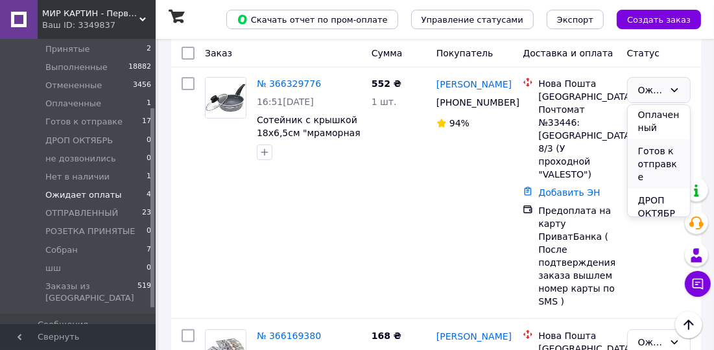
click at [655, 147] on li "Готов к отправке" at bounding box center [659, 164] width 62 height 49
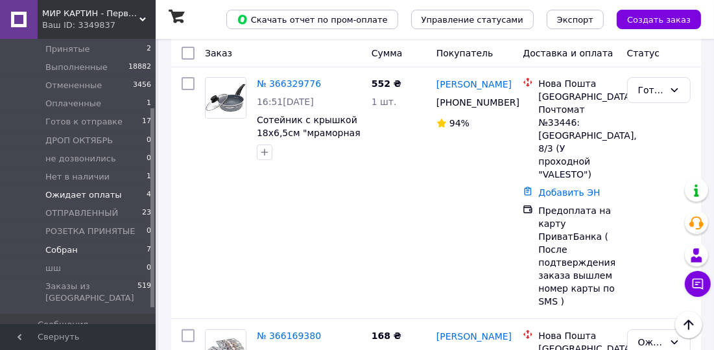
click at [96, 253] on li "Собран 7" at bounding box center [79, 250] width 159 height 18
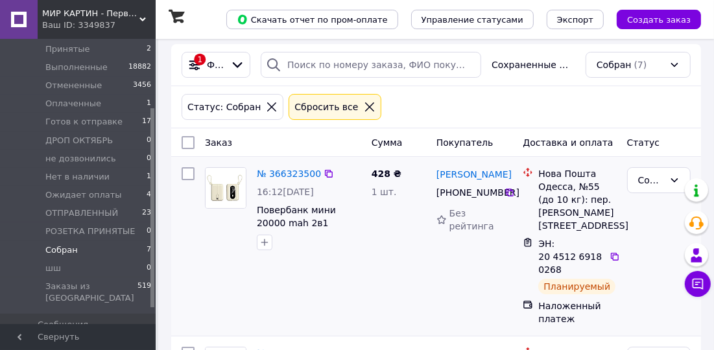
scroll to position [98, 0]
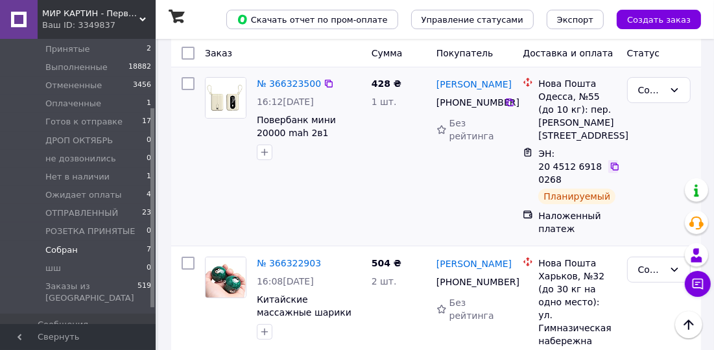
click at [615, 165] on icon at bounding box center [615, 167] width 10 height 10
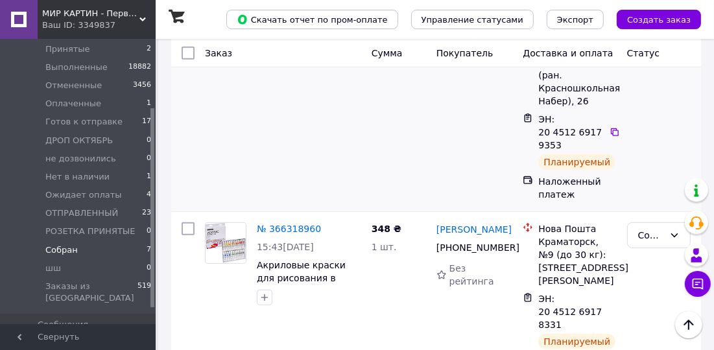
scroll to position [393, 0]
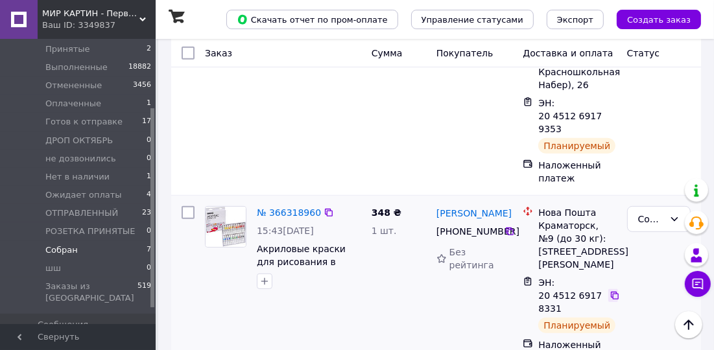
click at [616, 291] on icon at bounding box center [615, 296] width 10 height 10
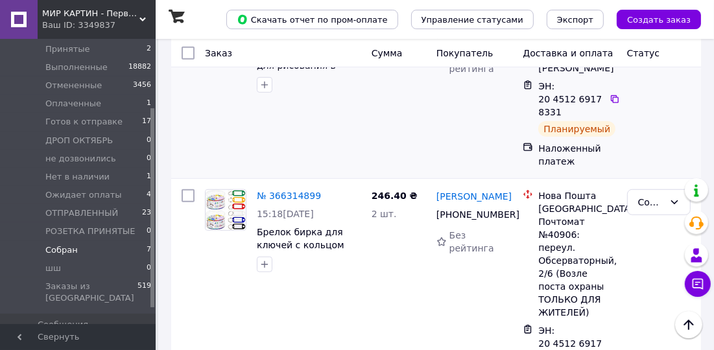
scroll to position [688, 0]
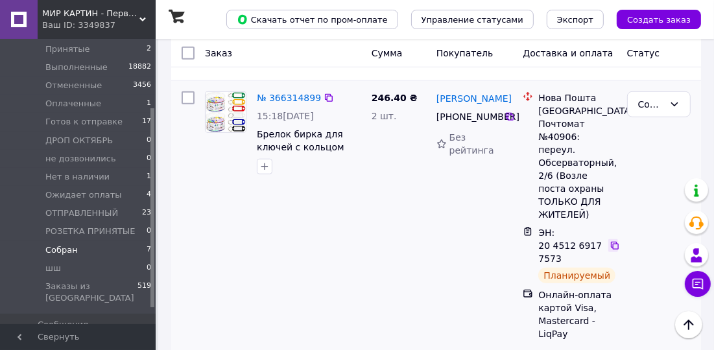
click at [613, 241] on icon at bounding box center [615, 246] width 10 height 10
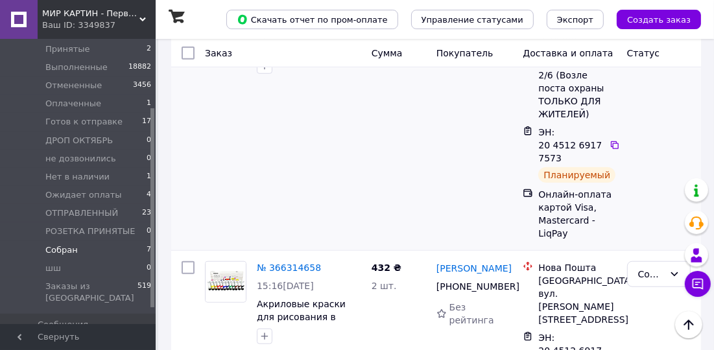
scroll to position [884, 0]
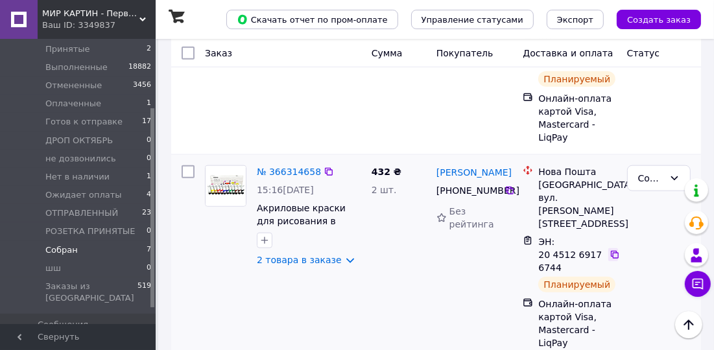
click at [617, 250] on icon at bounding box center [615, 255] width 10 height 10
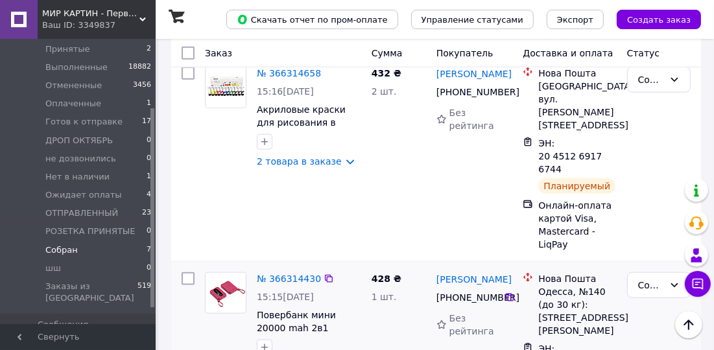
drag, startPoint x: 615, startPoint y: 270, endPoint x: 593, endPoint y: 236, distance: 40.9
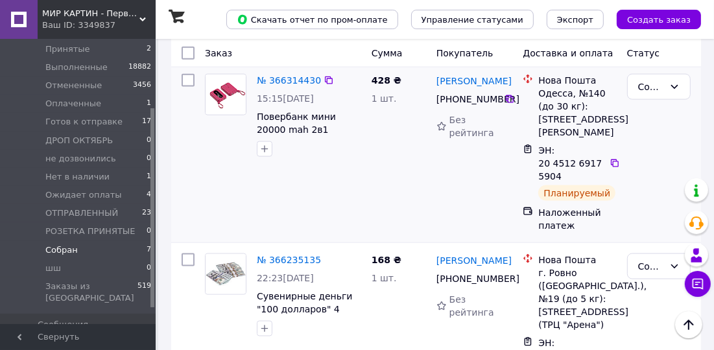
scroll to position [1188, 0]
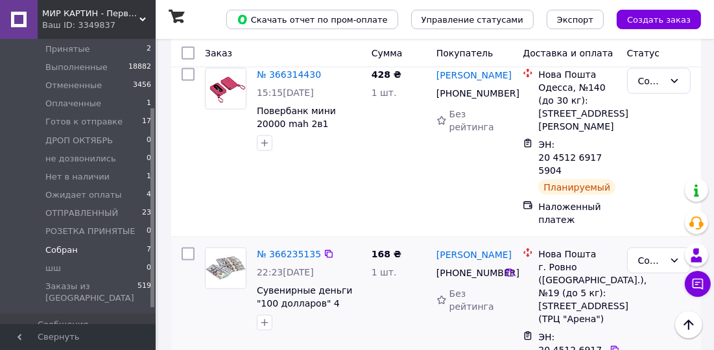
click at [620, 259] on div "Нова Пошта г. Ровно (Ровенская обл.), №19 (до 5 кг): ул. Киевская, 67 (ТРЦ "Аре…" at bounding box center [570, 334] width 104 height 182
click at [109, 101] on li "Оплаченные 1" at bounding box center [79, 104] width 159 height 18
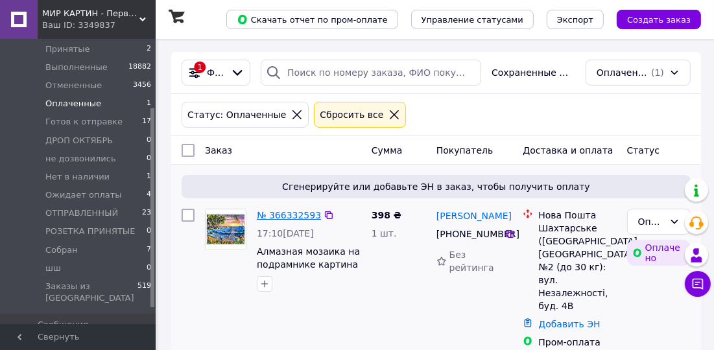
click at [272, 212] on link "№ 366332593" at bounding box center [289, 215] width 64 height 10
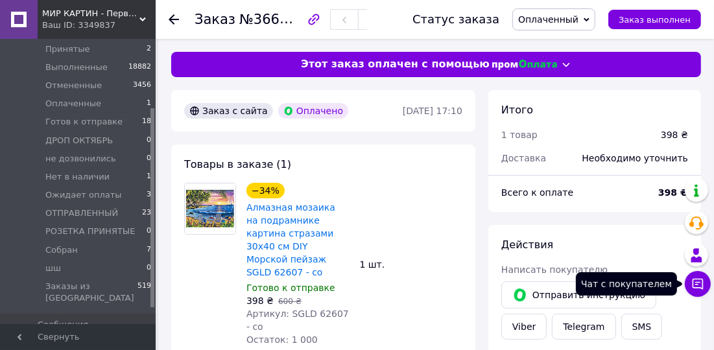
click at [701, 287] on icon at bounding box center [698, 284] width 13 height 13
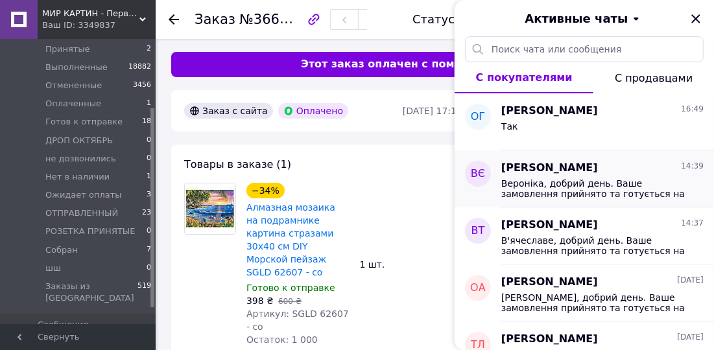
click at [643, 194] on span "[PERSON_NAME], добрий день. Ваше замовлення прийнято та готується на відправку …" at bounding box center [594, 188] width 184 height 21
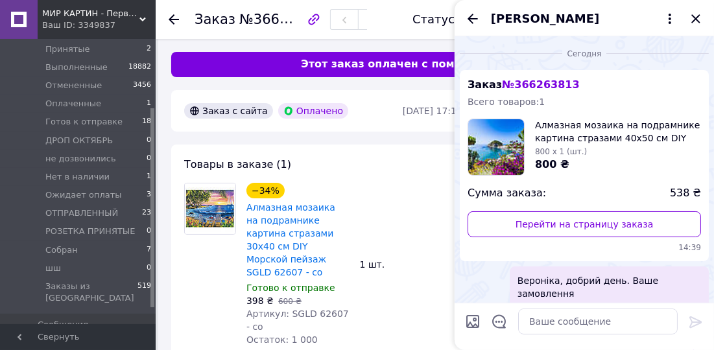
scroll to position [49, 0]
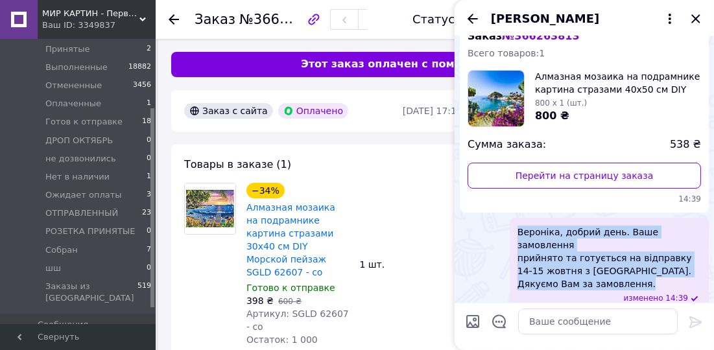
drag, startPoint x: 646, startPoint y: 267, endPoint x: 505, endPoint y: 231, distance: 146.1
click at [505, 231] on div "Вероніка, добрий день. Ваше замовлення прийнято та готується на відправку 14-15…" at bounding box center [584, 265] width 249 height 94
copy span "Вероніка, добрий день. Ваше замовлення прийнято та готується на відправку 14-15…"
click at [698, 19] on icon "Закрыть" at bounding box center [696, 19] width 16 height 16
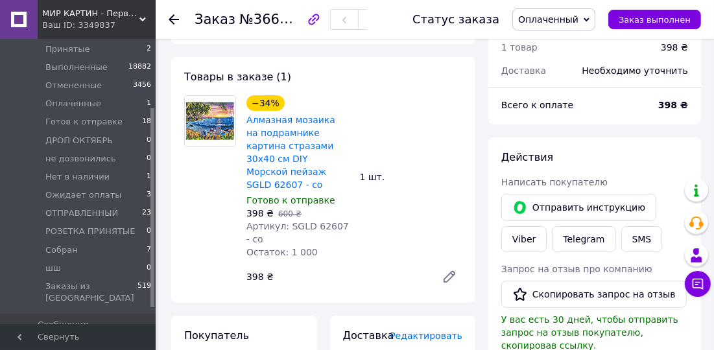
scroll to position [98, 0]
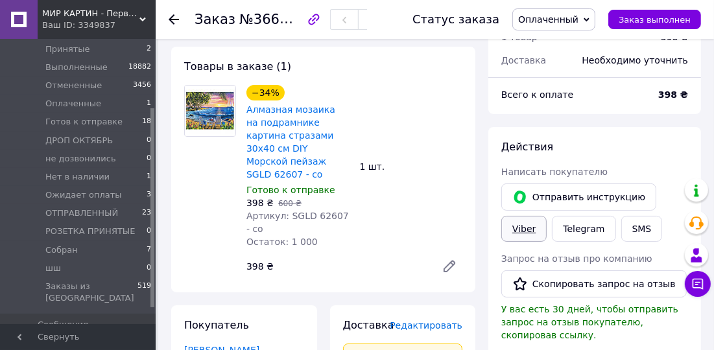
click at [536, 231] on link "Viber" at bounding box center [524, 229] width 45 height 26
click at [567, 21] on span "Оплаченный" at bounding box center [548, 19] width 60 height 10
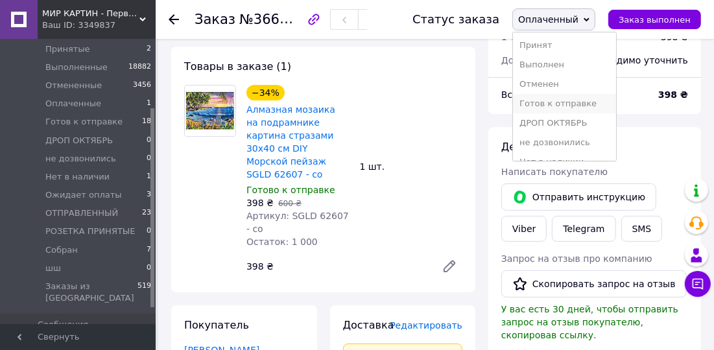
click at [569, 95] on li "Готов к отправке" at bounding box center [564, 103] width 103 height 19
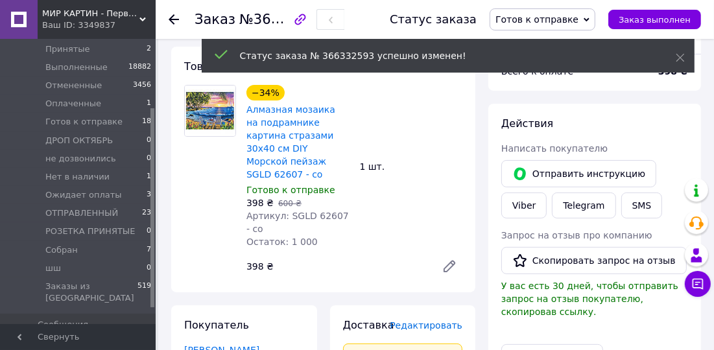
click at [175, 18] on icon at bounding box center [174, 19] width 10 height 10
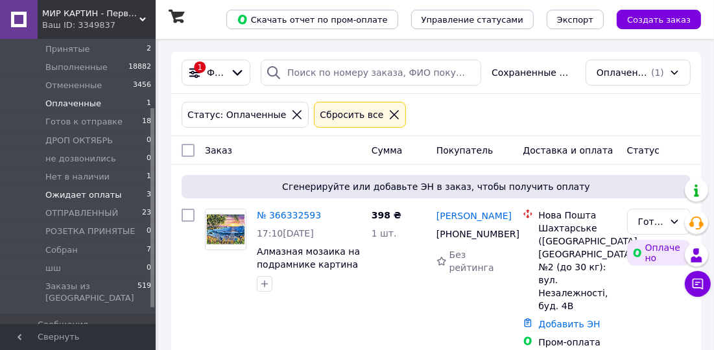
click at [98, 192] on span "Ожидает оплаты" at bounding box center [83, 195] width 77 height 12
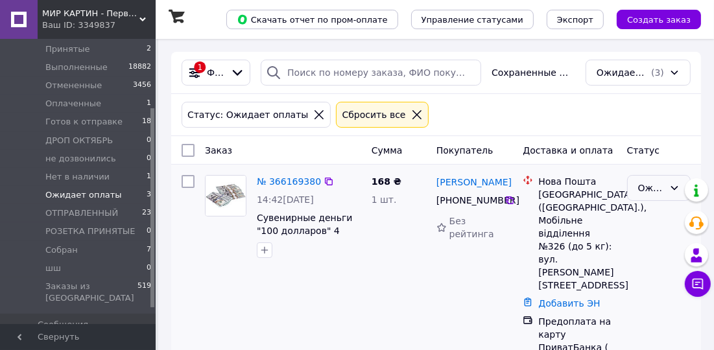
click at [650, 183] on div "Ожидает оплаты" at bounding box center [652, 188] width 26 height 14
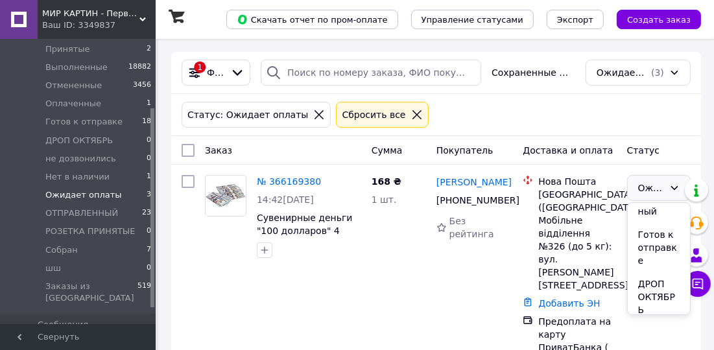
scroll to position [98, 0]
click at [661, 242] on li "Готов к отправке" at bounding box center [659, 262] width 62 height 49
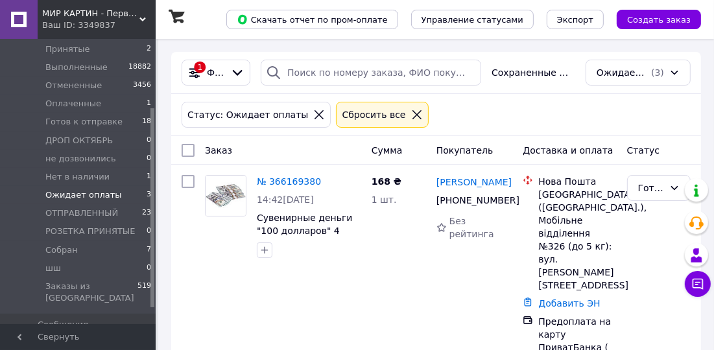
click at [112, 196] on li "Ожидает оплаты 3" at bounding box center [79, 195] width 159 height 18
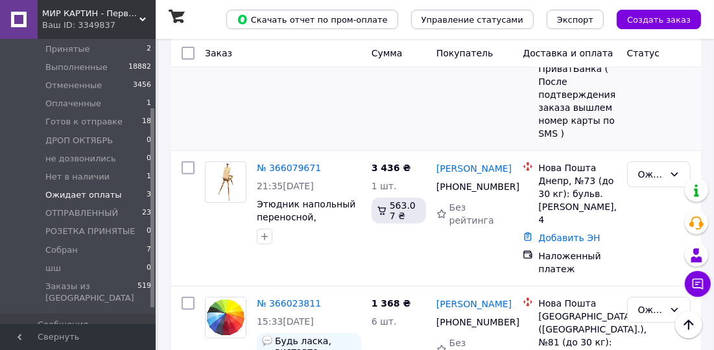
scroll to position [295, 0]
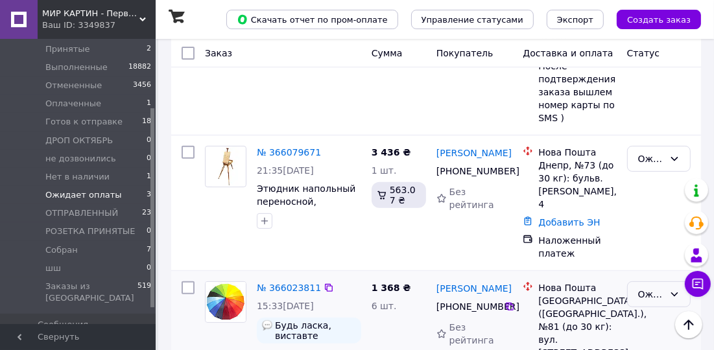
click at [655, 287] on div "Ожидает оплаты" at bounding box center [652, 294] width 26 height 14
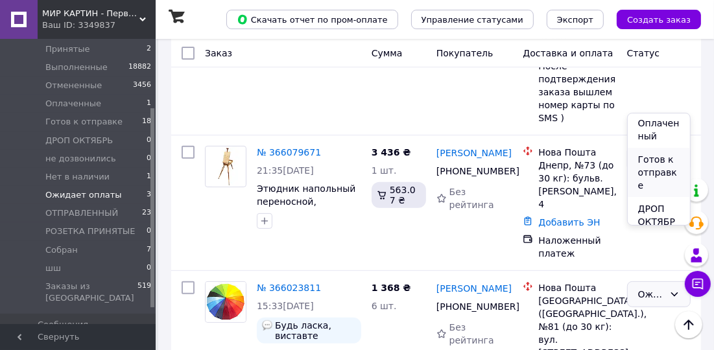
click at [654, 152] on li "Готов к отправке" at bounding box center [659, 172] width 62 height 49
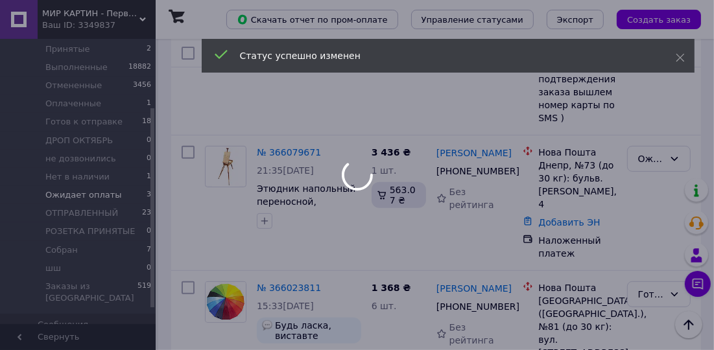
scroll to position [69, 0]
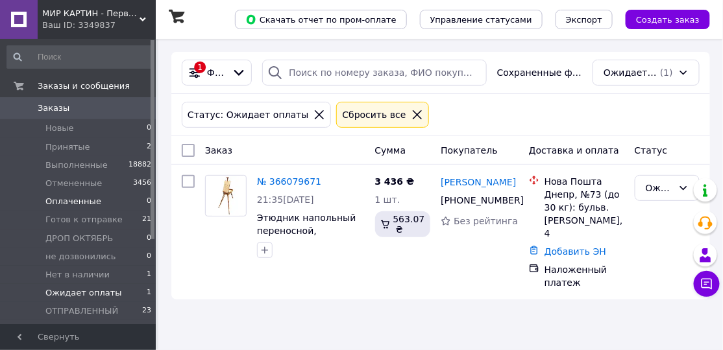
click at [127, 204] on li "Оплаченные 0" at bounding box center [79, 202] width 159 height 18
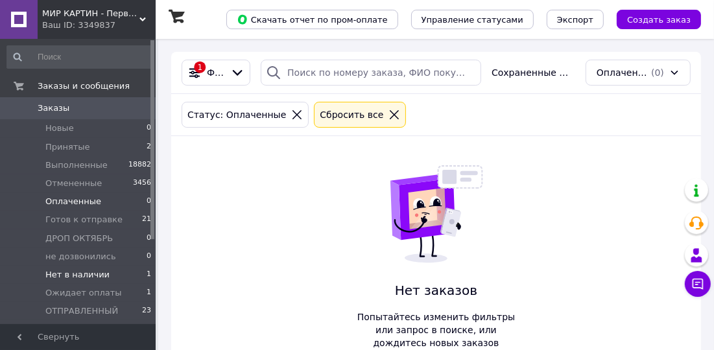
click at [110, 278] on li "Нет в наличии 1" at bounding box center [79, 275] width 159 height 18
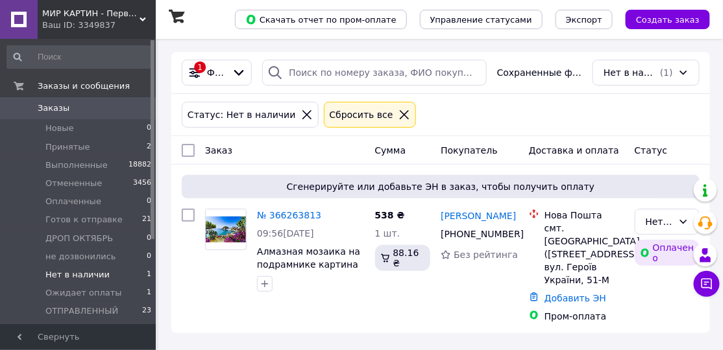
click at [117, 32] on div "МИР КАРТИН - Первый в Украине интернет-супермаркет картин по номерам. Ваш ID: 3…" at bounding box center [97, 19] width 118 height 39
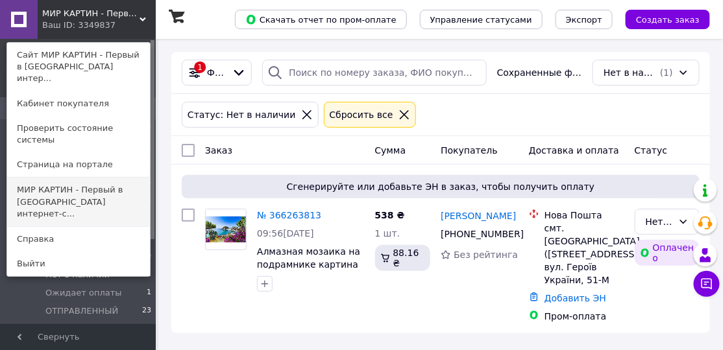
click at [91, 178] on link "МИР КАРТИН - Первый в [GEOGRAPHIC_DATA] интернет-с..." at bounding box center [78, 202] width 143 height 49
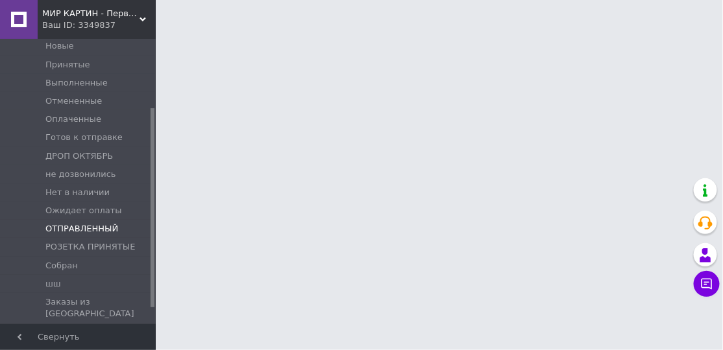
scroll to position [98, 0]
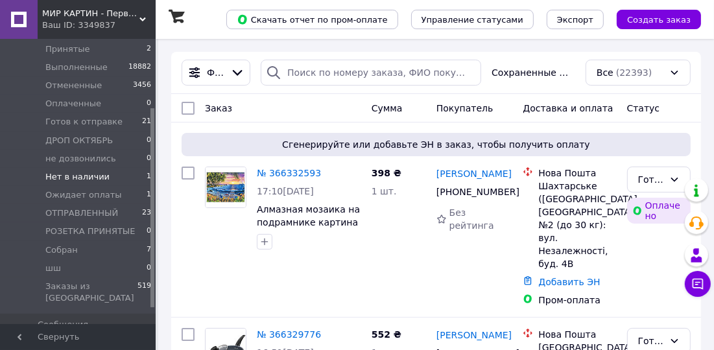
click at [102, 178] on li "Нет в наличии 1" at bounding box center [79, 177] width 159 height 18
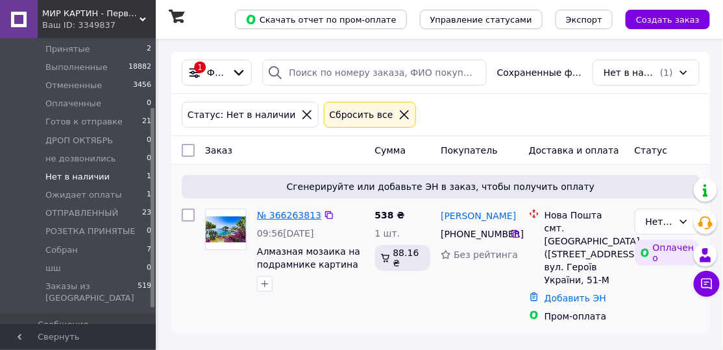
click at [304, 215] on link "№ 366263813" at bounding box center [289, 215] width 64 height 10
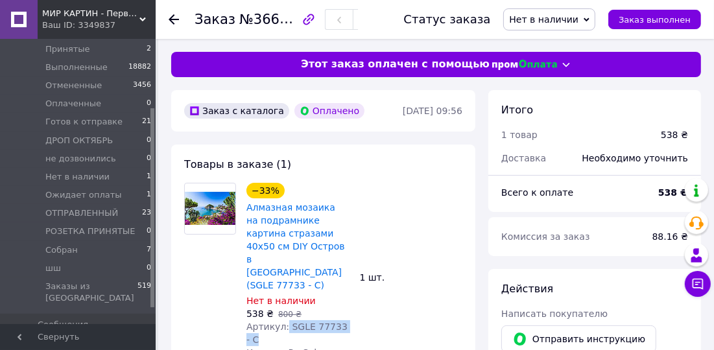
drag, startPoint x: 282, startPoint y: 299, endPoint x: 352, endPoint y: 299, distance: 70.1
click at [352, 299] on div "−33% Алмазная мозаика на подрамнике картина стразами 40х50 см DIY Остров в Итал…" at bounding box center [298, 277] width 114 height 195
copy span "SGLE 77733 - C"
click at [176, 21] on icon at bounding box center [174, 19] width 10 height 10
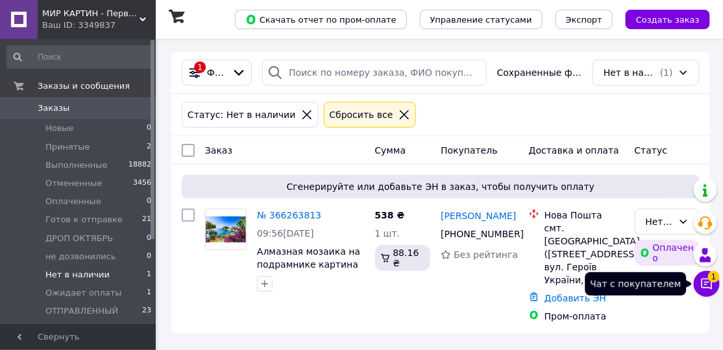
click at [713, 284] on button "Чат с покупателем 1" at bounding box center [707, 284] width 26 height 26
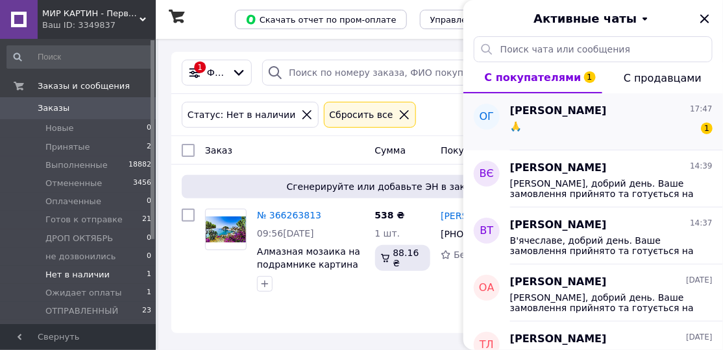
click at [592, 123] on div "🙏 1" at bounding box center [611, 129] width 202 height 21
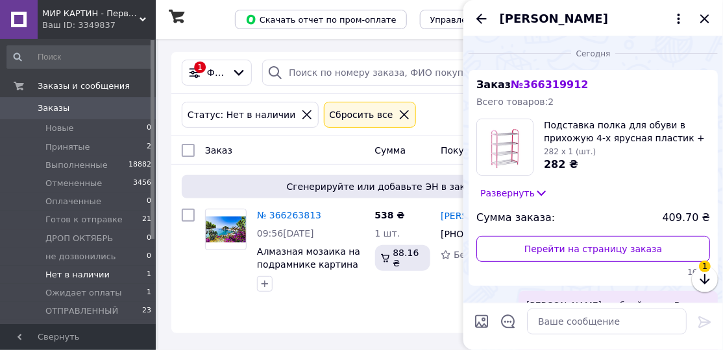
scroll to position [180, 0]
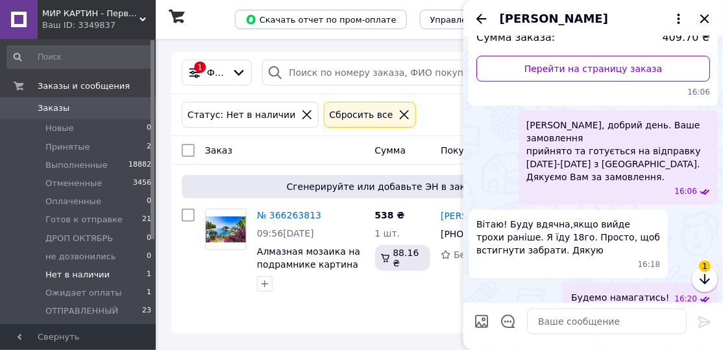
click at [705, 19] on icon "Закрыть" at bounding box center [704, 18] width 8 height 8
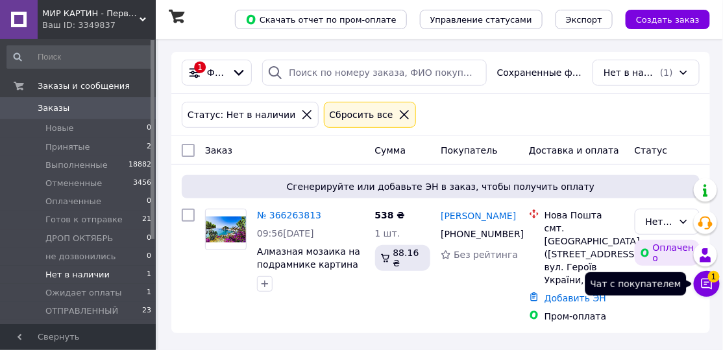
click at [707, 287] on icon at bounding box center [706, 284] width 11 height 11
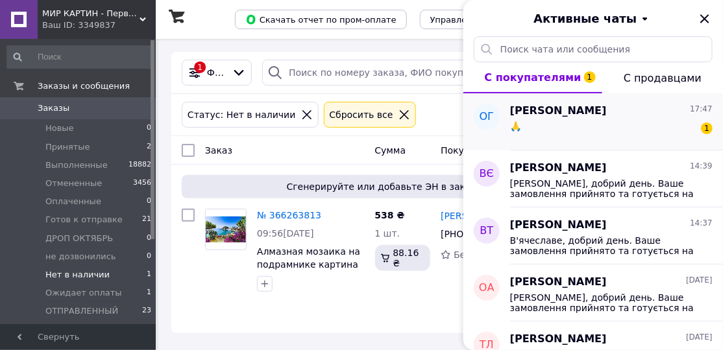
click at [637, 136] on div "🙏 1" at bounding box center [611, 129] width 202 height 21
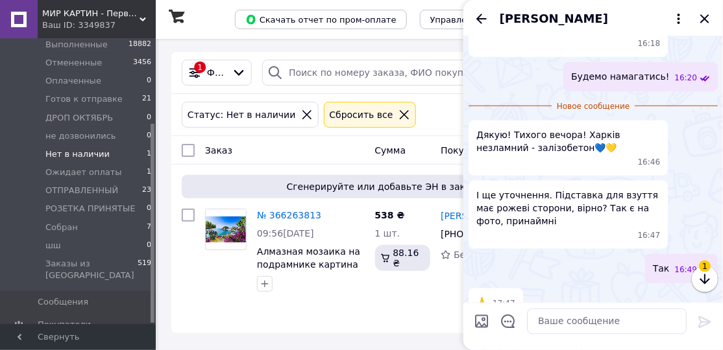
scroll to position [408, 0]
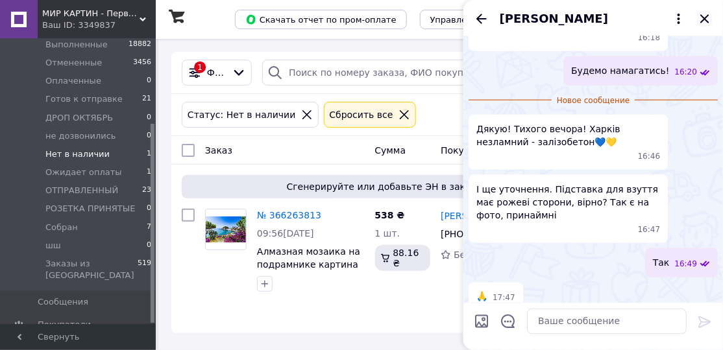
click at [704, 19] on icon "Закрыть" at bounding box center [704, 18] width 8 height 8
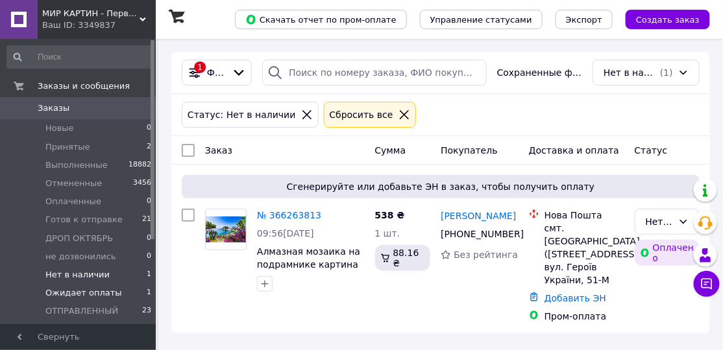
click at [125, 289] on li "Ожидает оплаты 1" at bounding box center [79, 293] width 159 height 18
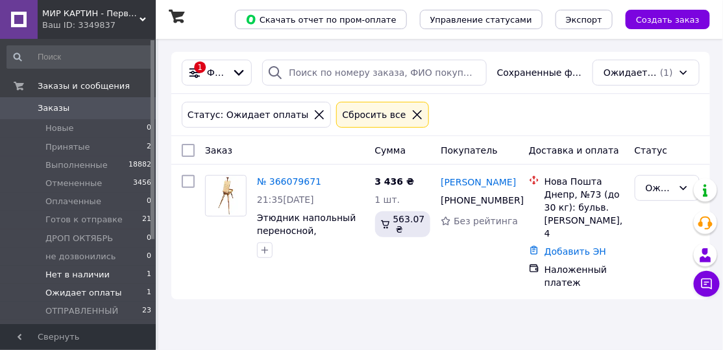
click at [117, 280] on li "Нет в наличии 1" at bounding box center [79, 275] width 159 height 18
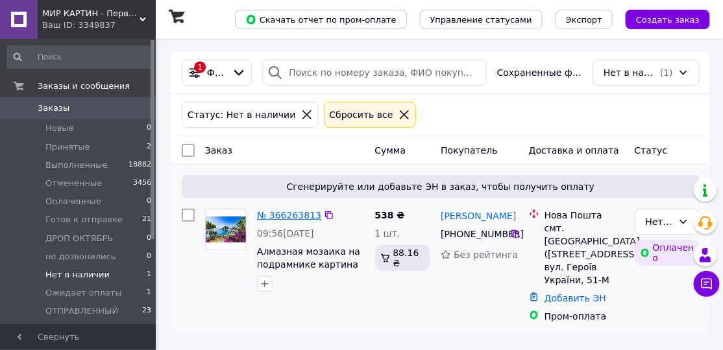
click at [282, 211] on link "№ 366263813" at bounding box center [289, 215] width 64 height 10
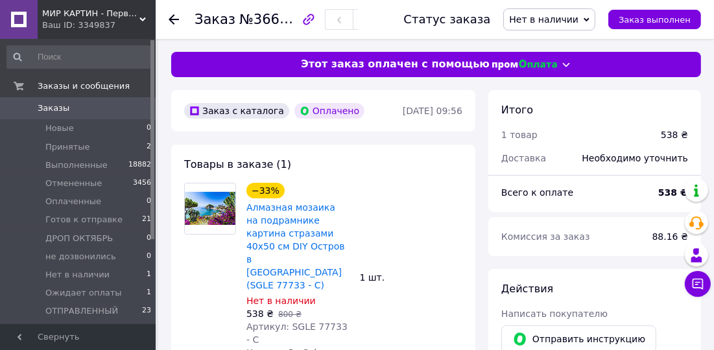
scroll to position [197, 0]
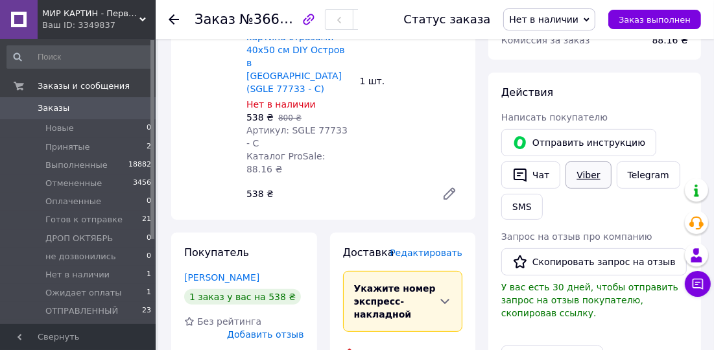
click at [585, 175] on link "Viber" at bounding box center [588, 175] width 45 height 27
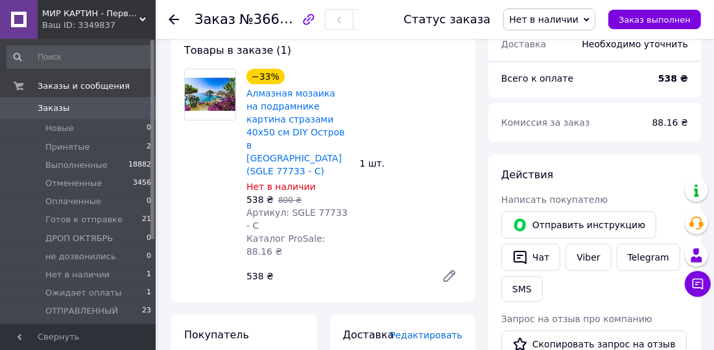
scroll to position [98, 0]
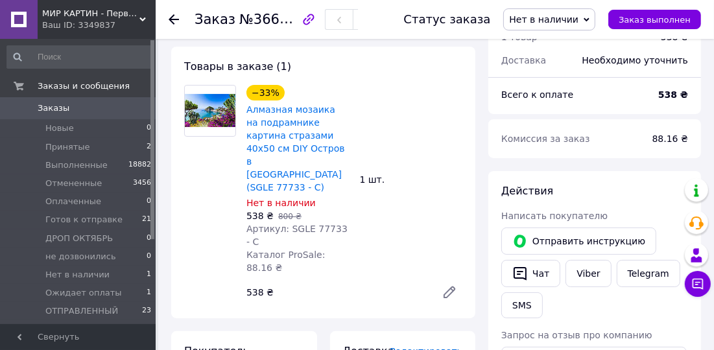
click at [177, 18] on icon at bounding box center [174, 19] width 10 height 10
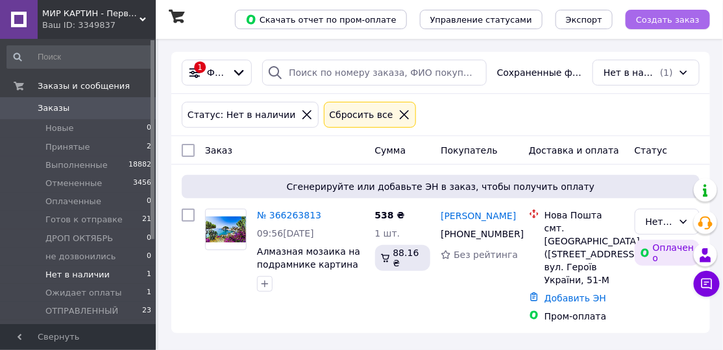
click at [661, 21] on span "Создать заказ" at bounding box center [668, 20] width 64 height 10
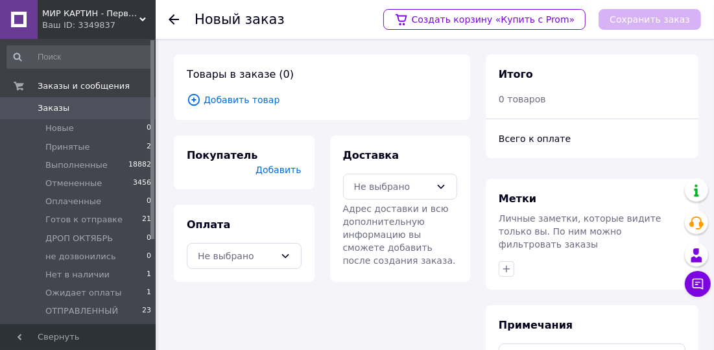
click at [240, 99] on span "Добавить товар" at bounding box center [322, 100] width 271 height 14
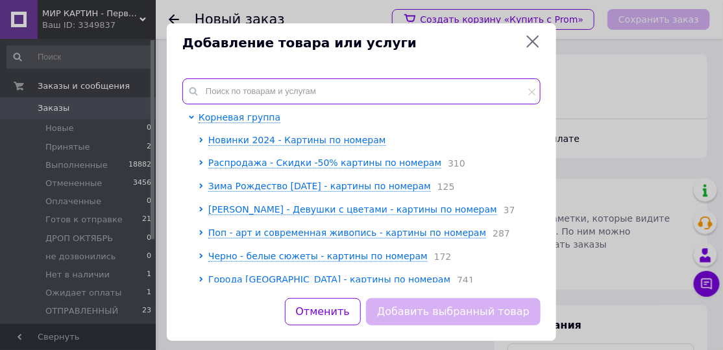
click at [241, 88] on input "text" at bounding box center [361, 92] width 358 height 26
paste input "Брелок бирка для ключей с кольцом пластиковый с возможностью подписать Размер: …"
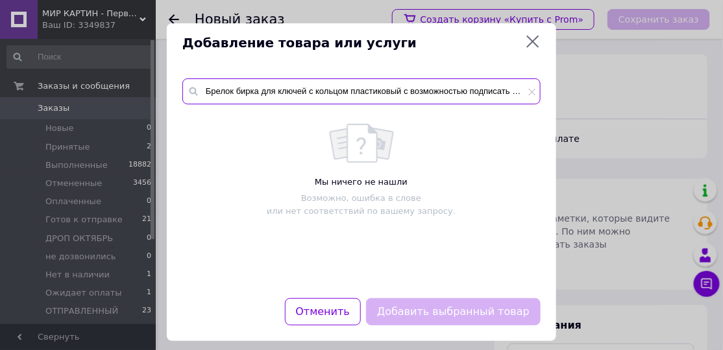
scroll to position [0, 110]
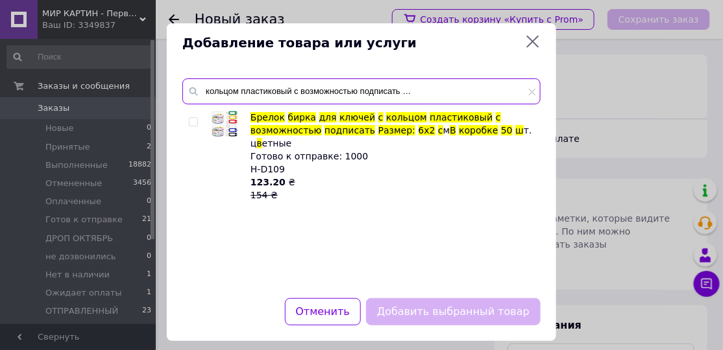
type input "Брелок бирка для ключей с кольцом пластиковый с возможностью подписать Размер: …"
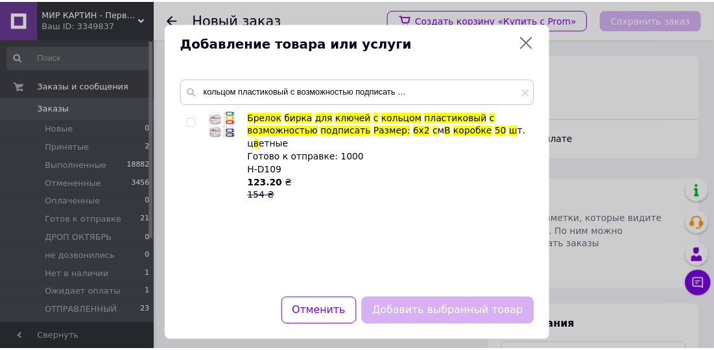
scroll to position [0, 0]
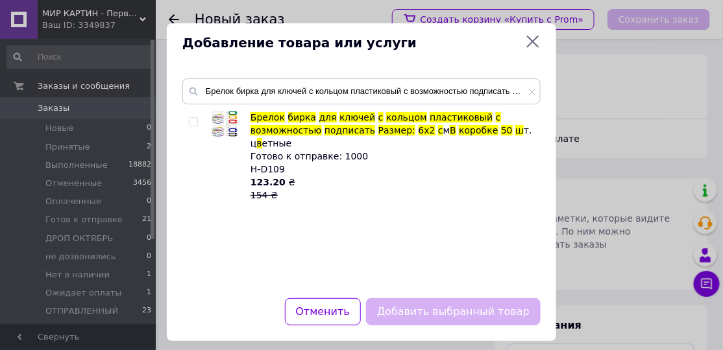
click at [189, 117] on label at bounding box center [193, 121] width 9 height 9
click at [189, 118] on input "checkbox" at bounding box center [193, 122] width 8 height 8
checkbox input "true"
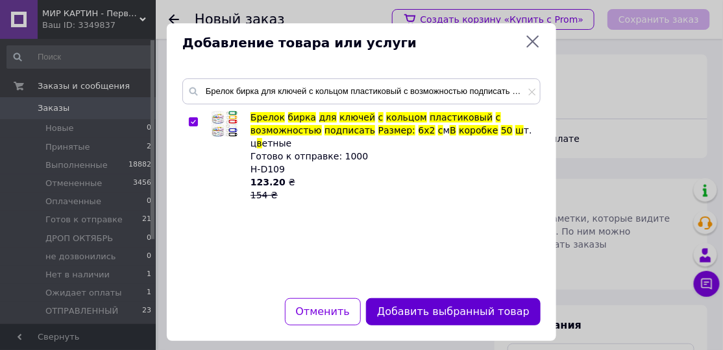
click at [420, 306] on button "Добавить выбранный товар" at bounding box center [453, 313] width 175 height 28
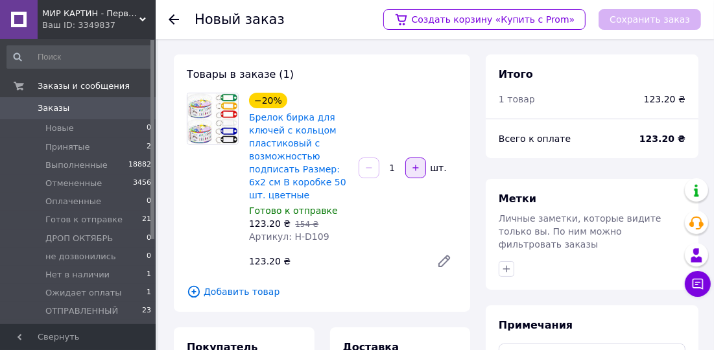
click at [421, 170] on button "button" at bounding box center [416, 168] width 21 height 21
type input "2"
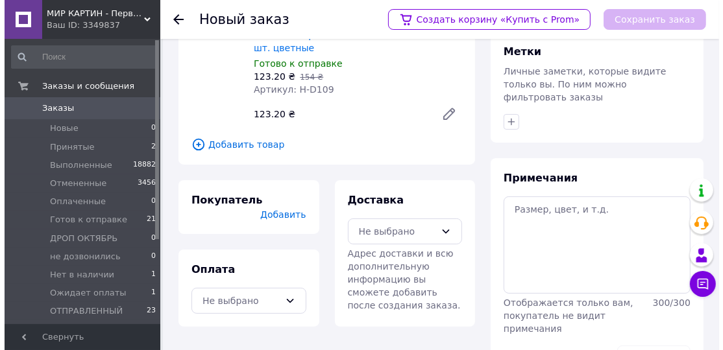
scroll to position [169, 0]
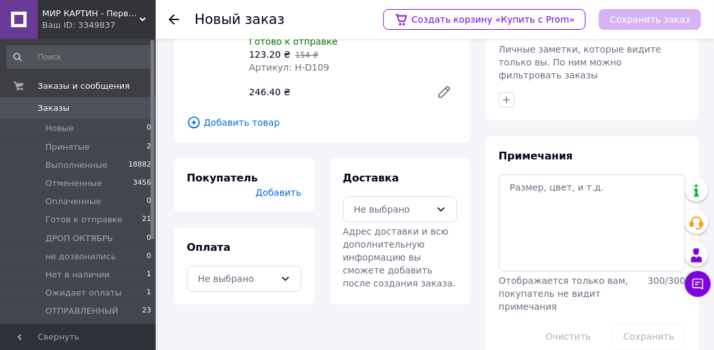
click at [287, 188] on span "Добавить" at bounding box center [278, 193] width 45 height 10
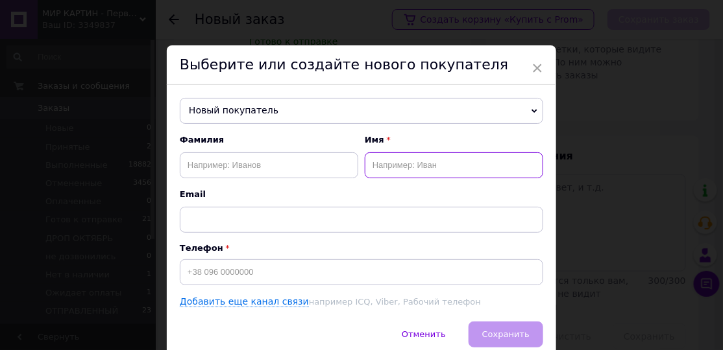
drag, startPoint x: 417, startPoint y: 167, endPoint x: 413, endPoint y: 151, distance: 16.8
click at [417, 166] on input "text" at bounding box center [454, 165] width 178 height 26
paste input "[PERSON_NAME] [PERSON_NAME]"
type input "[PERSON_NAME] [PERSON_NAME]"
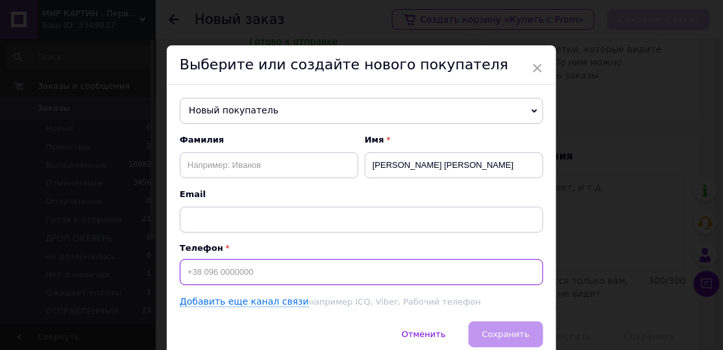
click at [224, 267] on input at bounding box center [361, 273] width 363 height 26
paste input "[PHONE_NUMBER]"
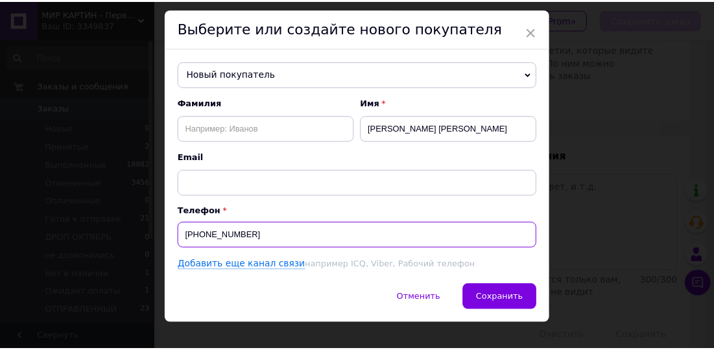
scroll to position [55, 0]
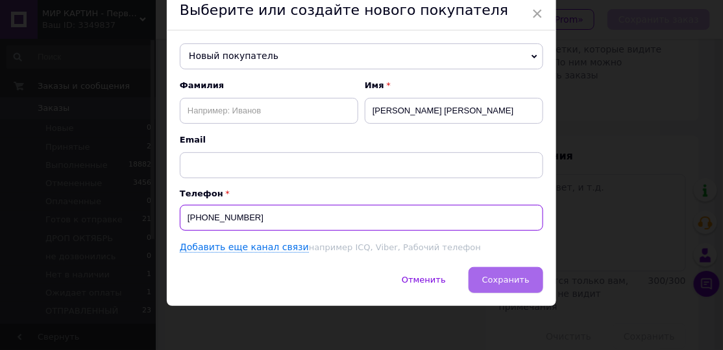
type input "[PHONE_NUMBER]"
click at [506, 278] on span "Сохранить" at bounding box center [505, 280] width 47 height 10
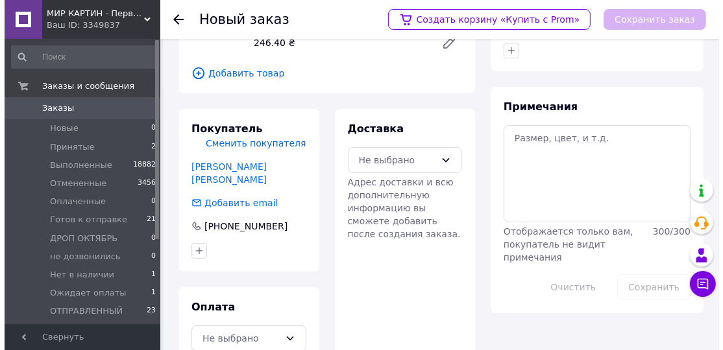
scroll to position [235, 0]
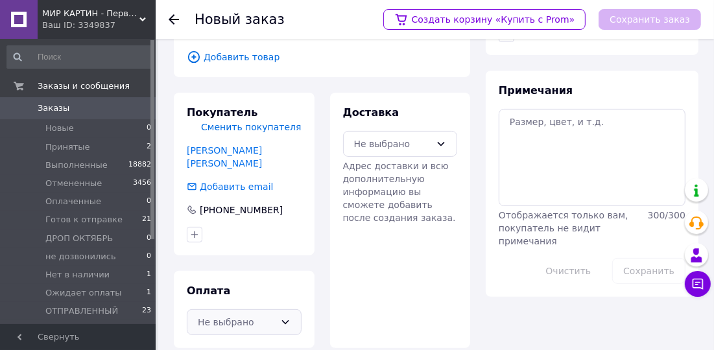
drag, startPoint x: 267, startPoint y: 306, endPoint x: 265, endPoint y: 297, distance: 9.2
click at [267, 315] on div "Не выбрано" at bounding box center [236, 322] width 77 height 14
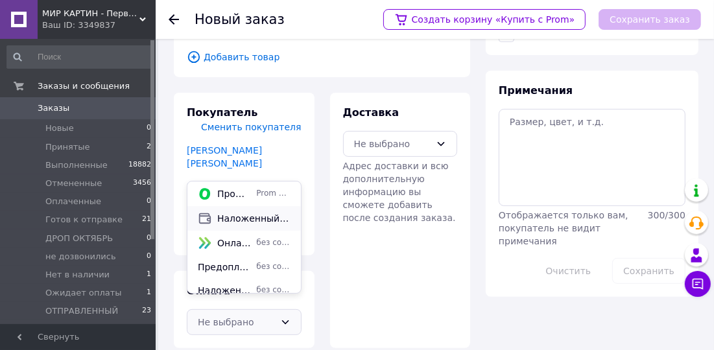
click at [247, 223] on span "Наложенный платеж" at bounding box center [253, 218] width 73 height 13
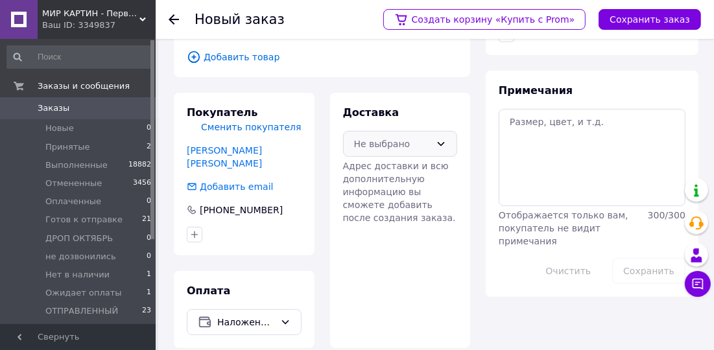
click at [389, 140] on div "Не выбрано" at bounding box center [392, 144] width 77 height 14
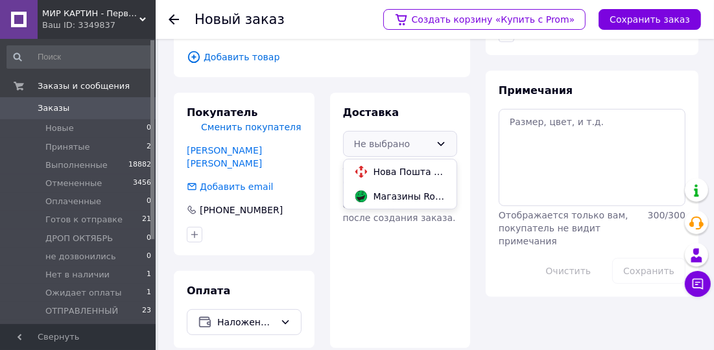
drag, startPoint x: 392, startPoint y: 175, endPoint x: 446, endPoint y: 134, distance: 67.7
click at [393, 175] on span "Нова Пошта (платная)" at bounding box center [410, 171] width 73 height 13
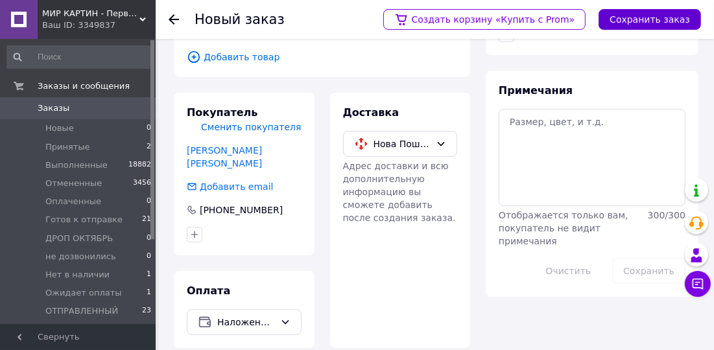
click at [687, 19] on button "Сохранить заказ" at bounding box center [650, 19] width 103 height 21
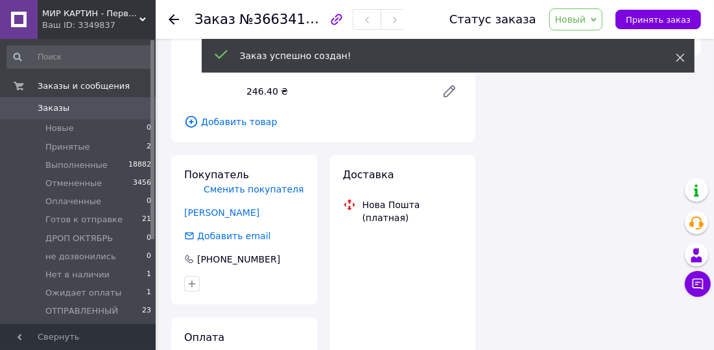
click at [681, 57] on use at bounding box center [680, 58] width 8 height 8
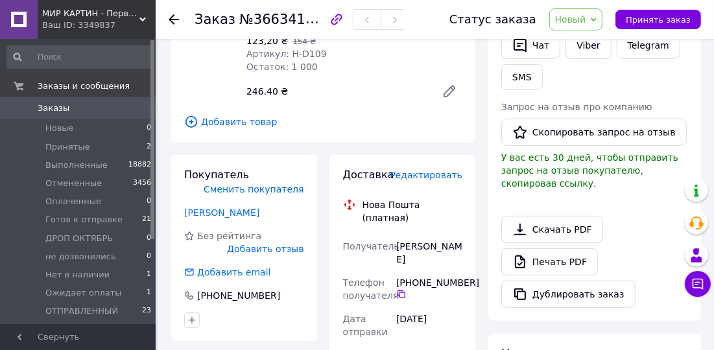
drag, startPoint x: 594, startPoint y: 18, endPoint x: 602, endPoint y: 51, distance: 34.0
click at [587, 19] on span "Новый" at bounding box center [570, 19] width 31 height 10
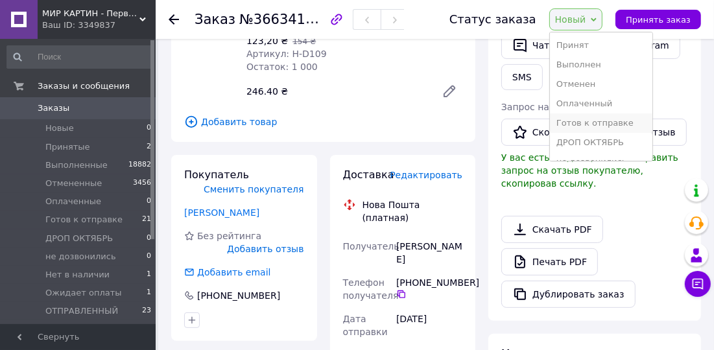
click at [606, 125] on li "Готов к отправке" at bounding box center [601, 123] width 103 height 19
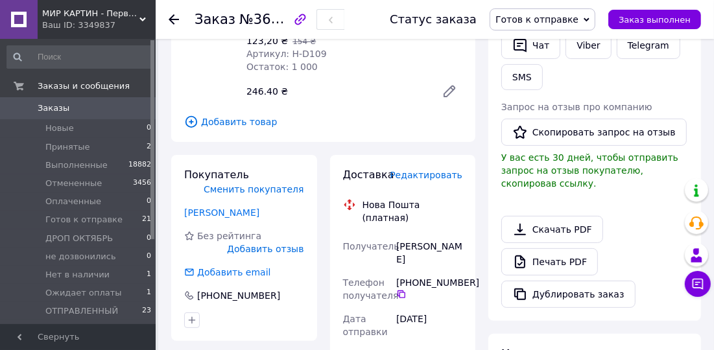
click at [408, 169] on div "Доставка Редактировать" at bounding box center [403, 175] width 120 height 15
click at [415, 177] on span "Редактировать" at bounding box center [426, 175] width 73 height 10
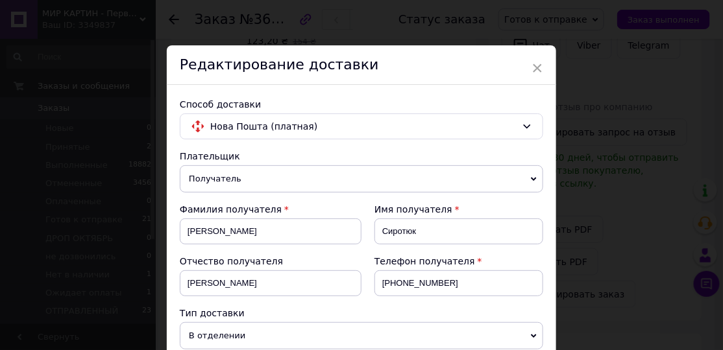
scroll to position [295, 0]
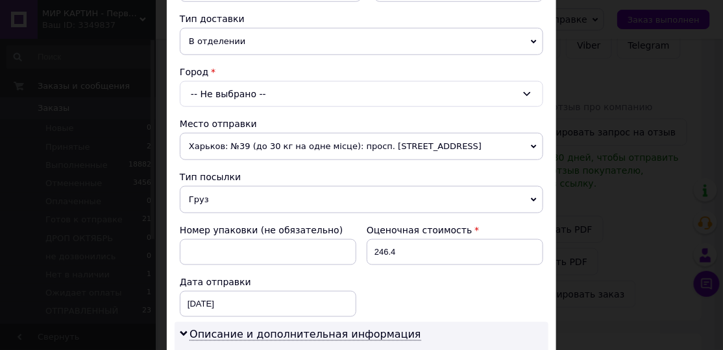
click at [239, 93] on div "-- Не выбрано --" at bounding box center [361, 94] width 363 height 26
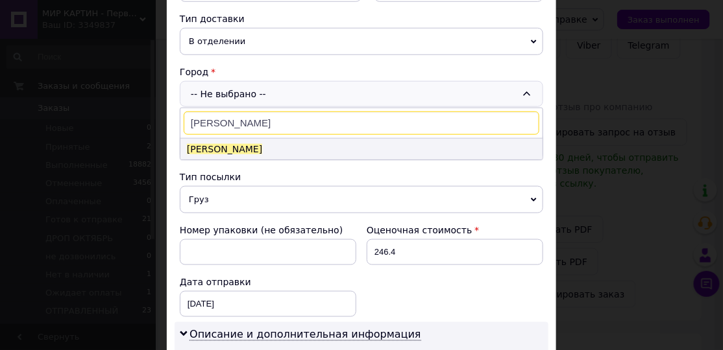
type input "[PERSON_NAME]"
click at [248, 145] on li "[PERSON_NAME]" at bounding box center [361, 149] width 362 height 21
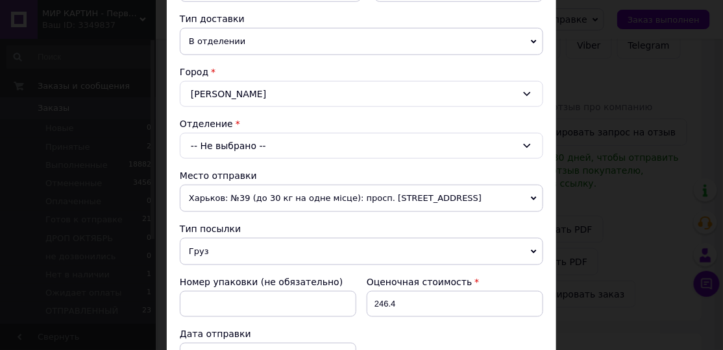
click at [246, 146] on div "-- Не выбрано --" at bounding box center [361, 146] width 363 height 26
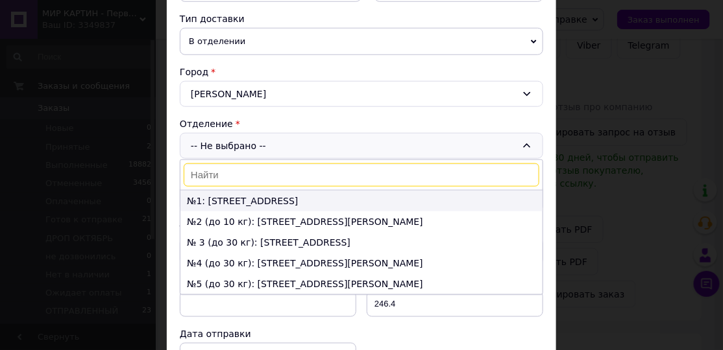
click at [254, 192] on li "№1: [STREET_ADDRESS]" at bounding box center [361, 201] width 362 height 21
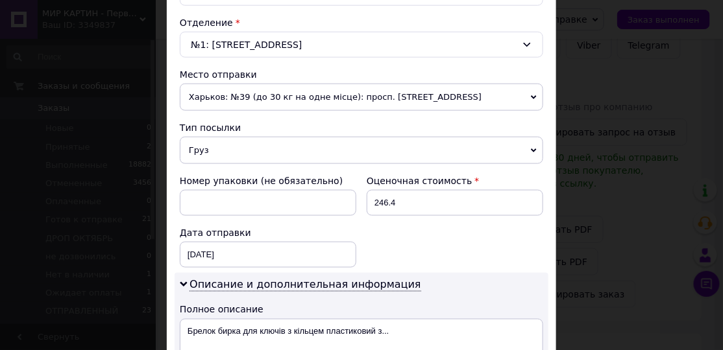
scroll to position [491, 0]
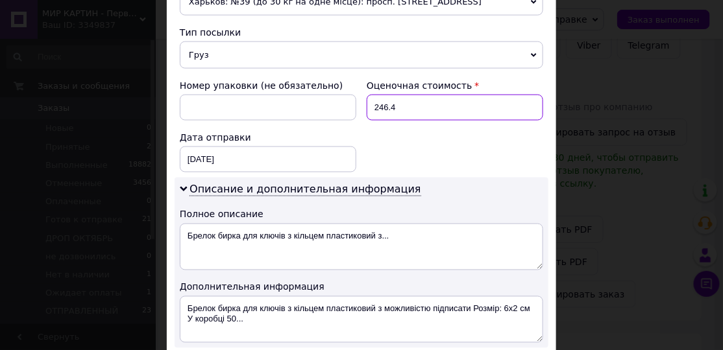
click at [411, 110] on input "246.4" at bounding box center [455, 108] width 177 height 26
type input "246"
click at [389, 134] on div "Номер упаковки (не обязательно) Оценочная стоимость 246 Дата отправки [DATE] < …" at bounding box center [362, 126] width 374 height 104
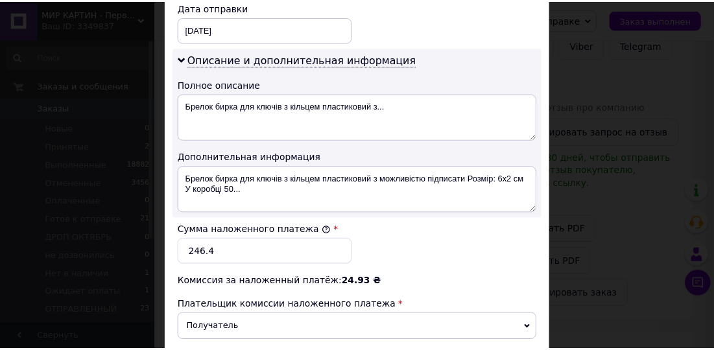
scroll to position [775, 0]
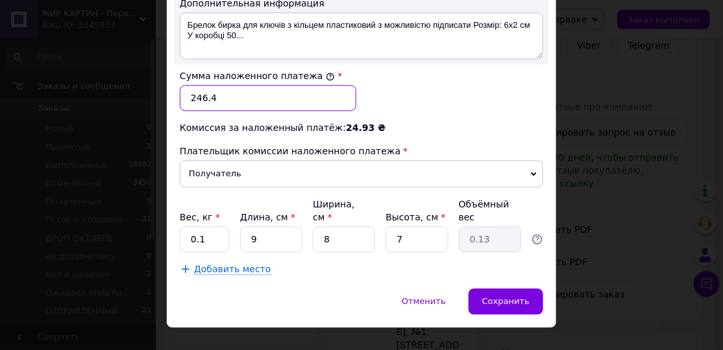
click at [230, 97] on input "246.4" at bounding box center [268, 98] width 177 height 26
type input "246"
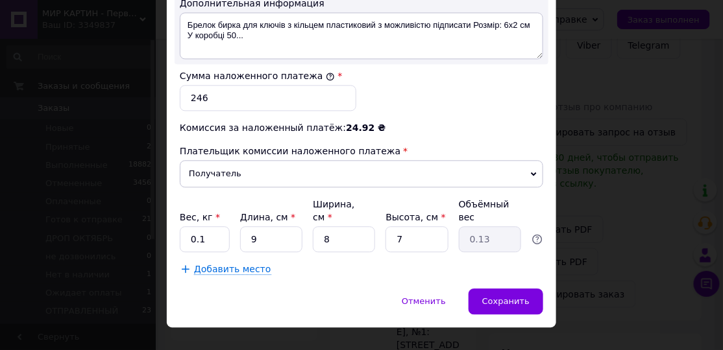
click at [493, 121] on div "Комиссия за наложенный платёж: 24.92 ₴" at bounding box center [361, 127] width 363 height 13
click at [502, 297] on span "Сохранить" at bounding box center [505, 302] width 47 height 10
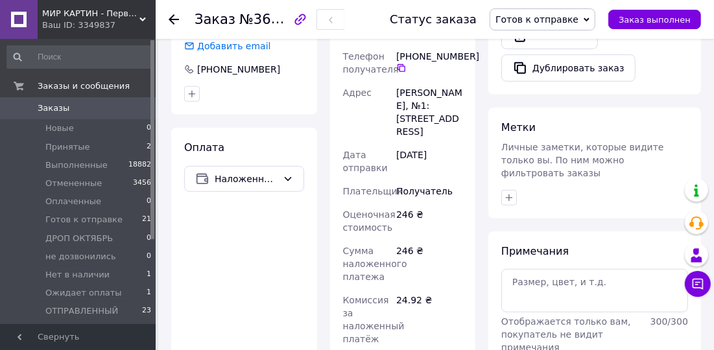
scroll to position [530, 0]
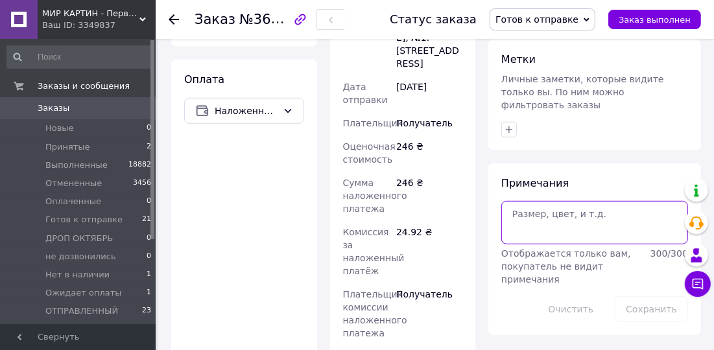
click at [565, 204] on textarea at bounding box center [595, 222] width 187 height 43
paste textarea "866944487"
type textarea "866944487"
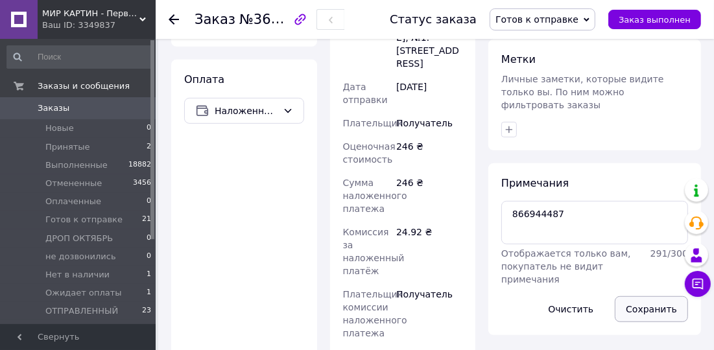
click at [651, 297] on button "Сохранить" at bounding box center [651, 310] width 73 height 26
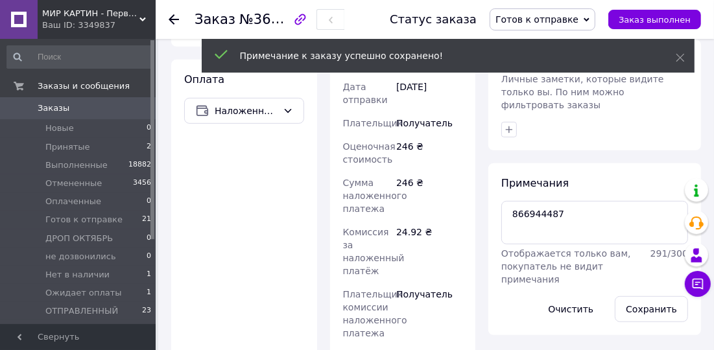
click at [171, 19] on use at bounding box center [174, 19] width 10 height 10
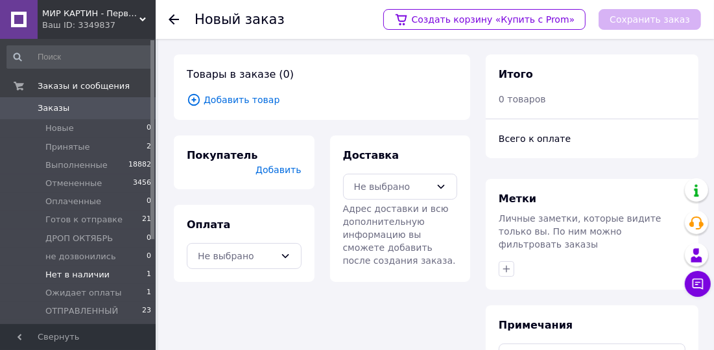
click at [126, 275] on li "Нет в наличии 1" at bounding box center [79, 275] width 159 height 18
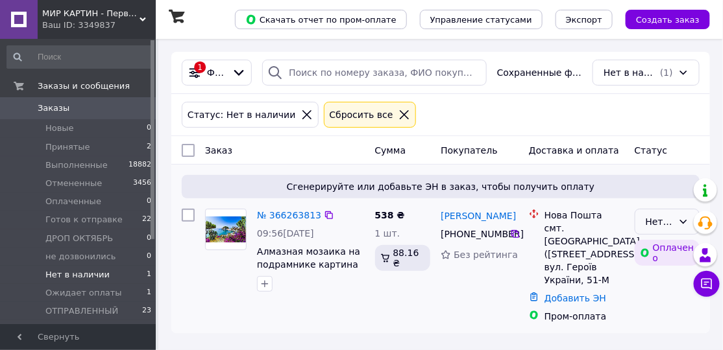
click at [687, 219] on icon at bounding box center [683, 222] width 10 height 10
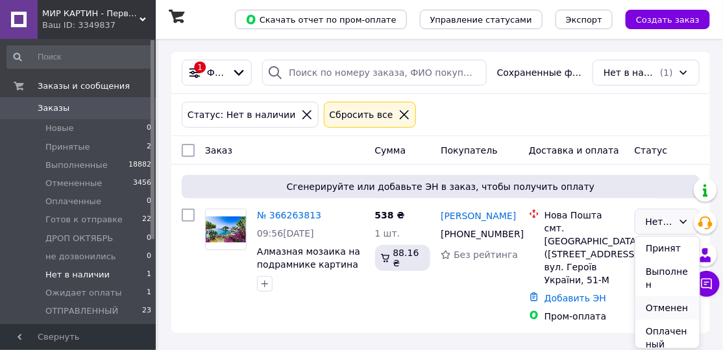
click at [659, 307] on li "Отменен" at bounding box center [667, 308] width 64 height 23
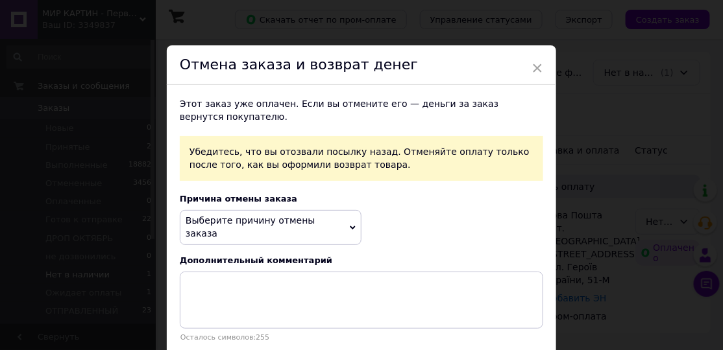
click at [304, 214] on span "Выберите причину отмены заказа" at bounding box center [271, 227] width 182 height 34
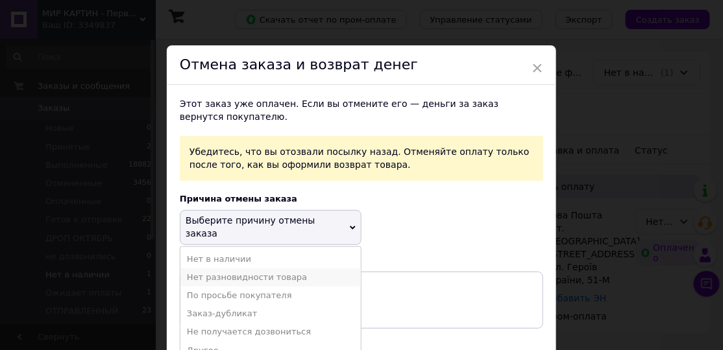
click at [234, 269] on li "Нет разновидности товара" at bounding box center [270, 278] width 180 height 18
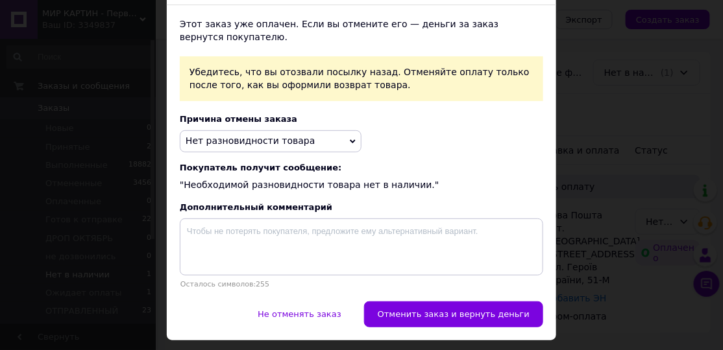
scroll to position [117, 0]
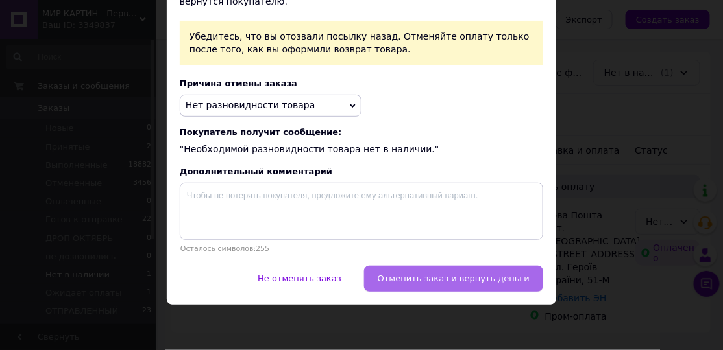
click at [487, 289] on button "Отменить заказ и вернуть деньги" at bounding box center [453, 279] width 179 height 26
